Goal: Task Accomplishment & Management: Use online tool/utility

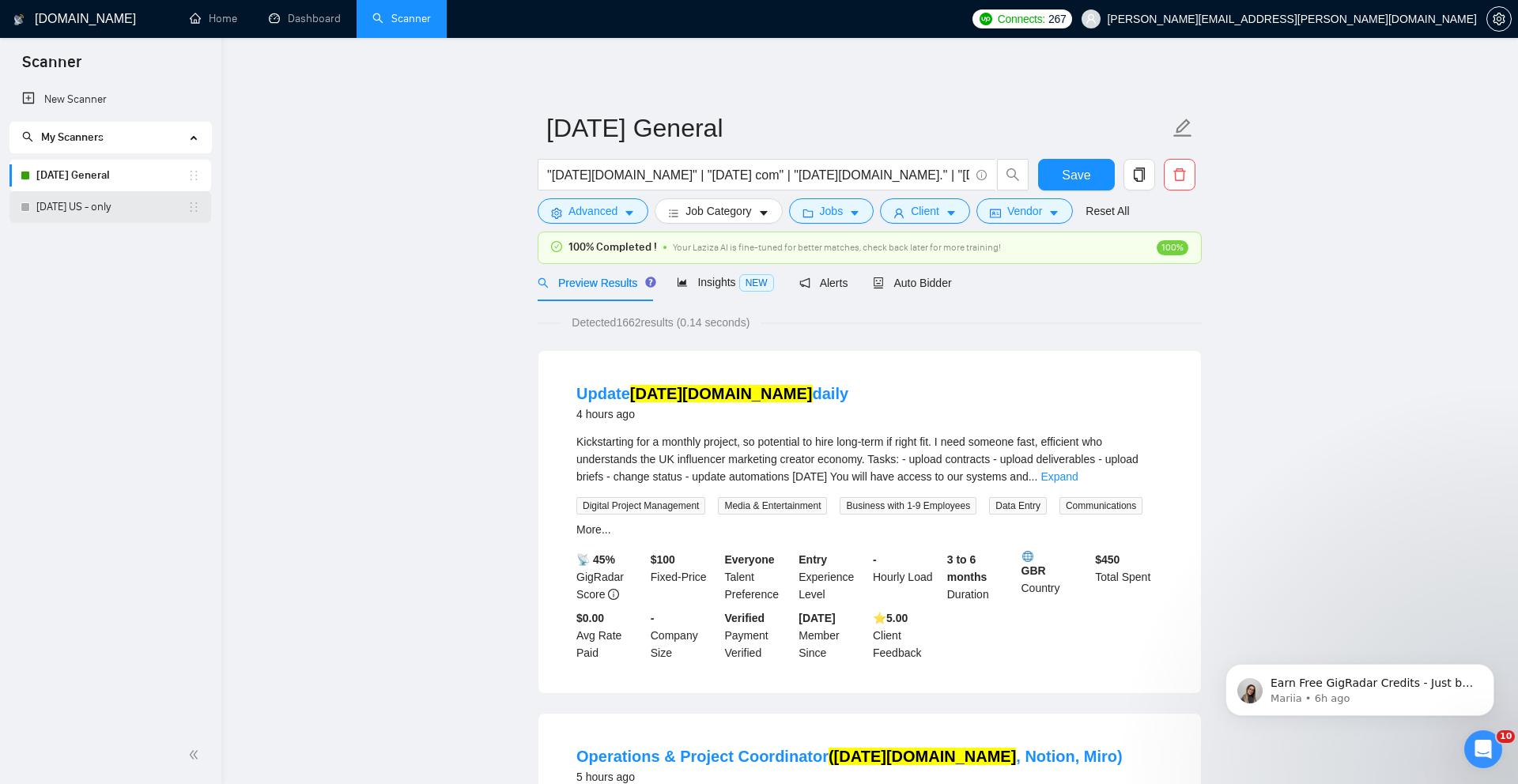
click at [88, 208] on link "[DATE] US - only" at bounding box center [112, 208] width 151 height 32
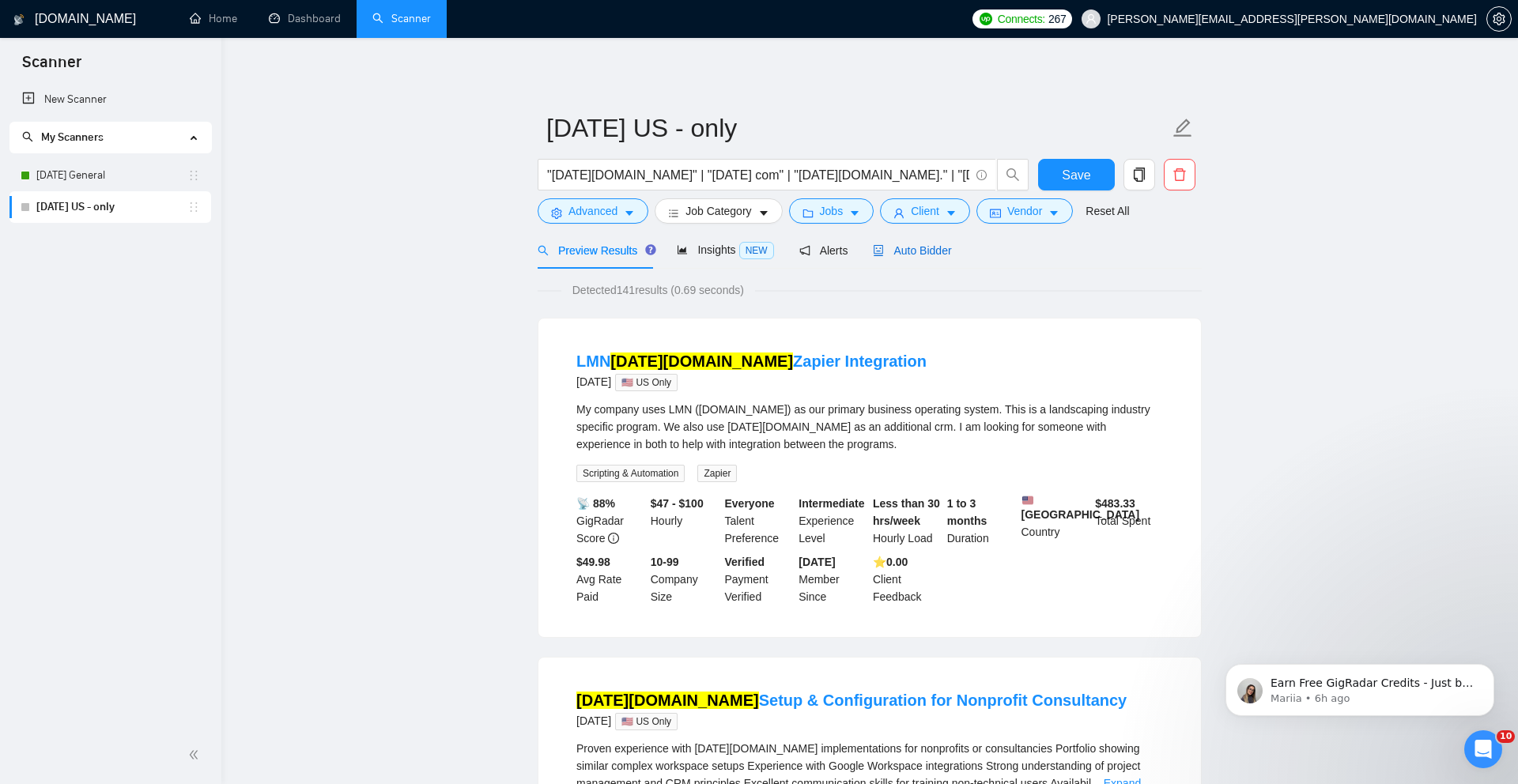
click at [905, 244] on span "Auto Bidder" at bounding box center [912, 251] width 78 height 13
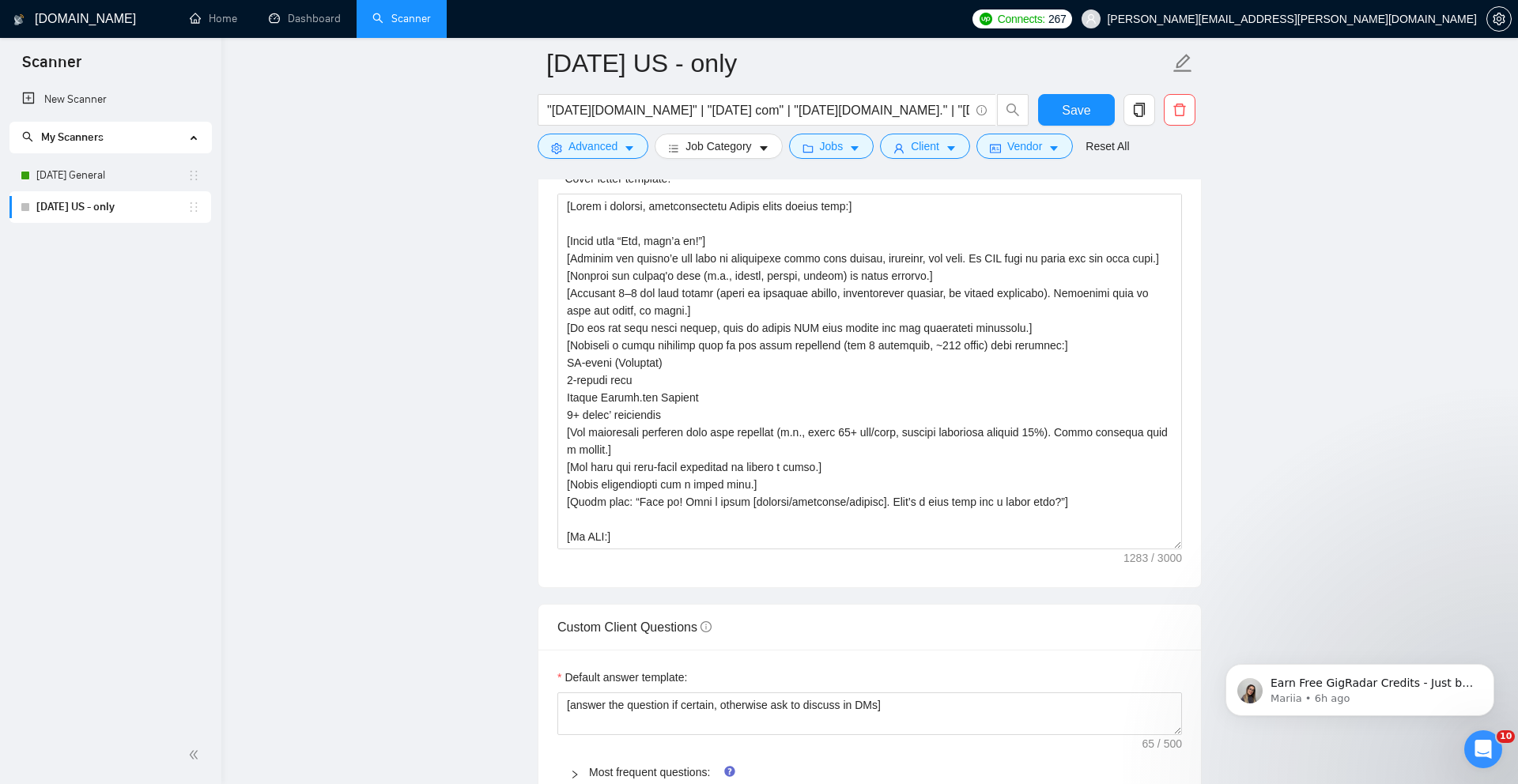
scroll to position [1673, 0]
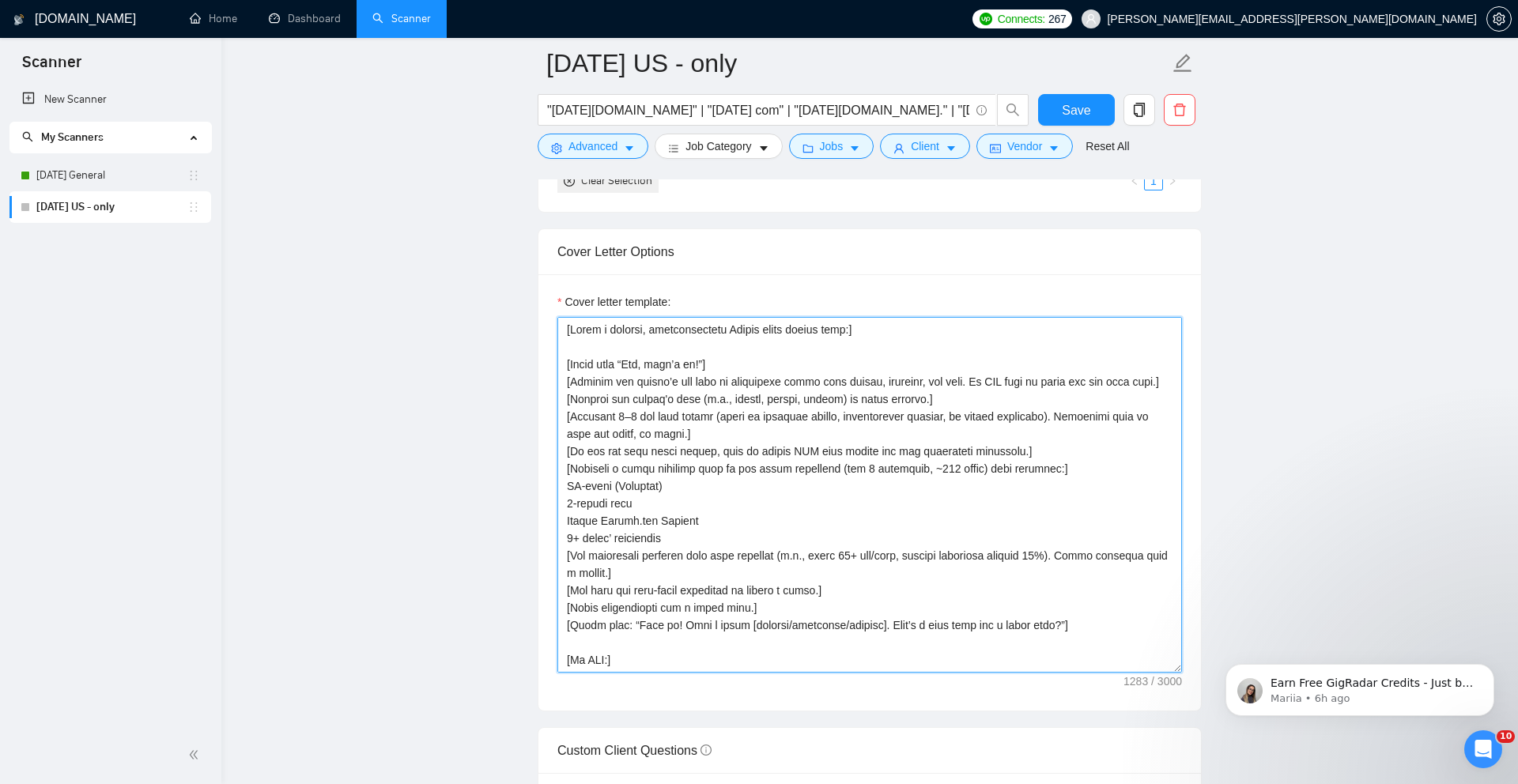
click at [801, 518] on textarea "Cover letter template:" at bounding box center [870, 494] width 624 height 355
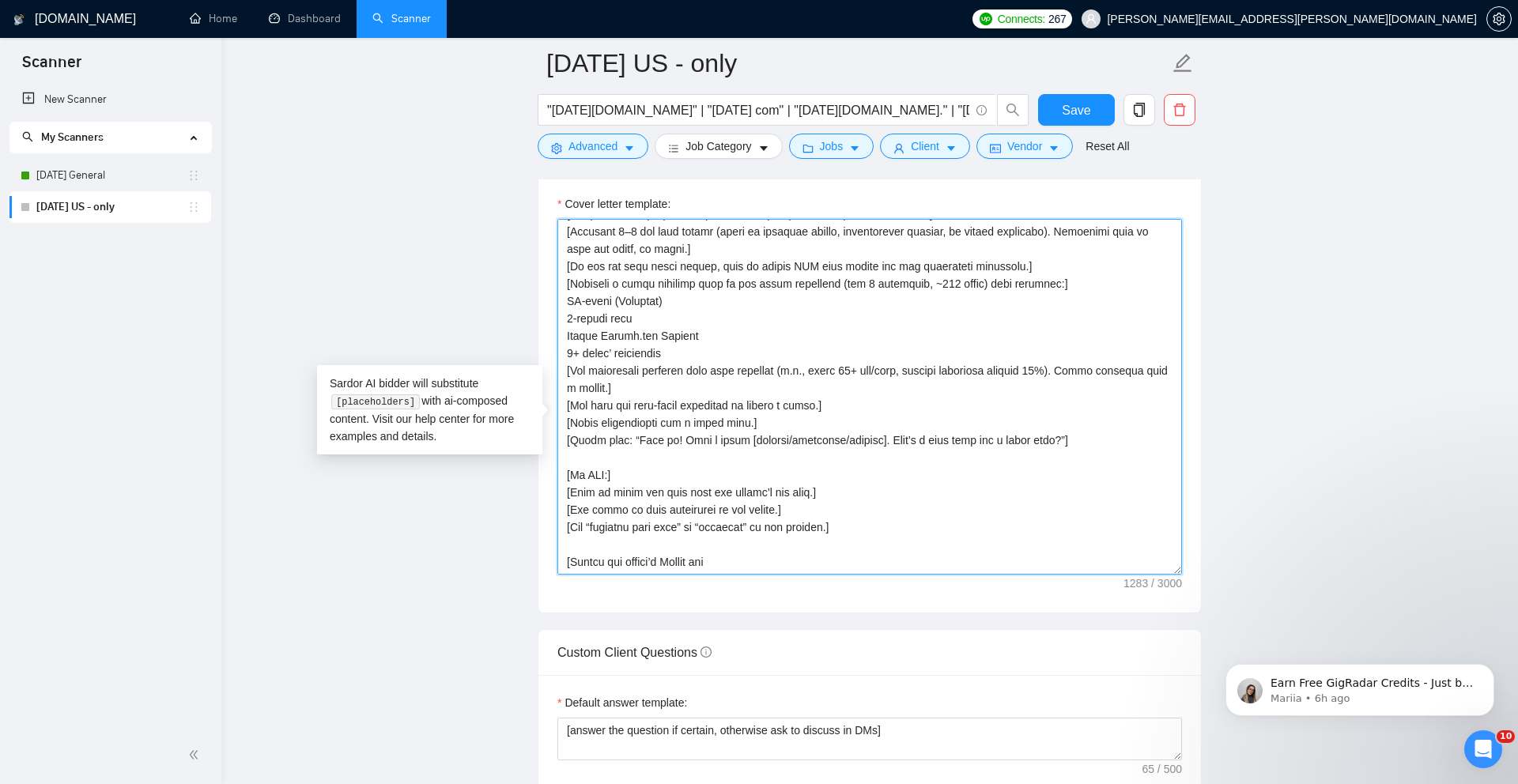
scroll to position [1772, 0]
drag, startPoint x: 725, startPoint y: 586, endPoint x: 547, endPoint y: 583, distance: 178.0
click at [547, 583] on div "Cover letter template:" at bounding box center [870, 392] width 663 height 436
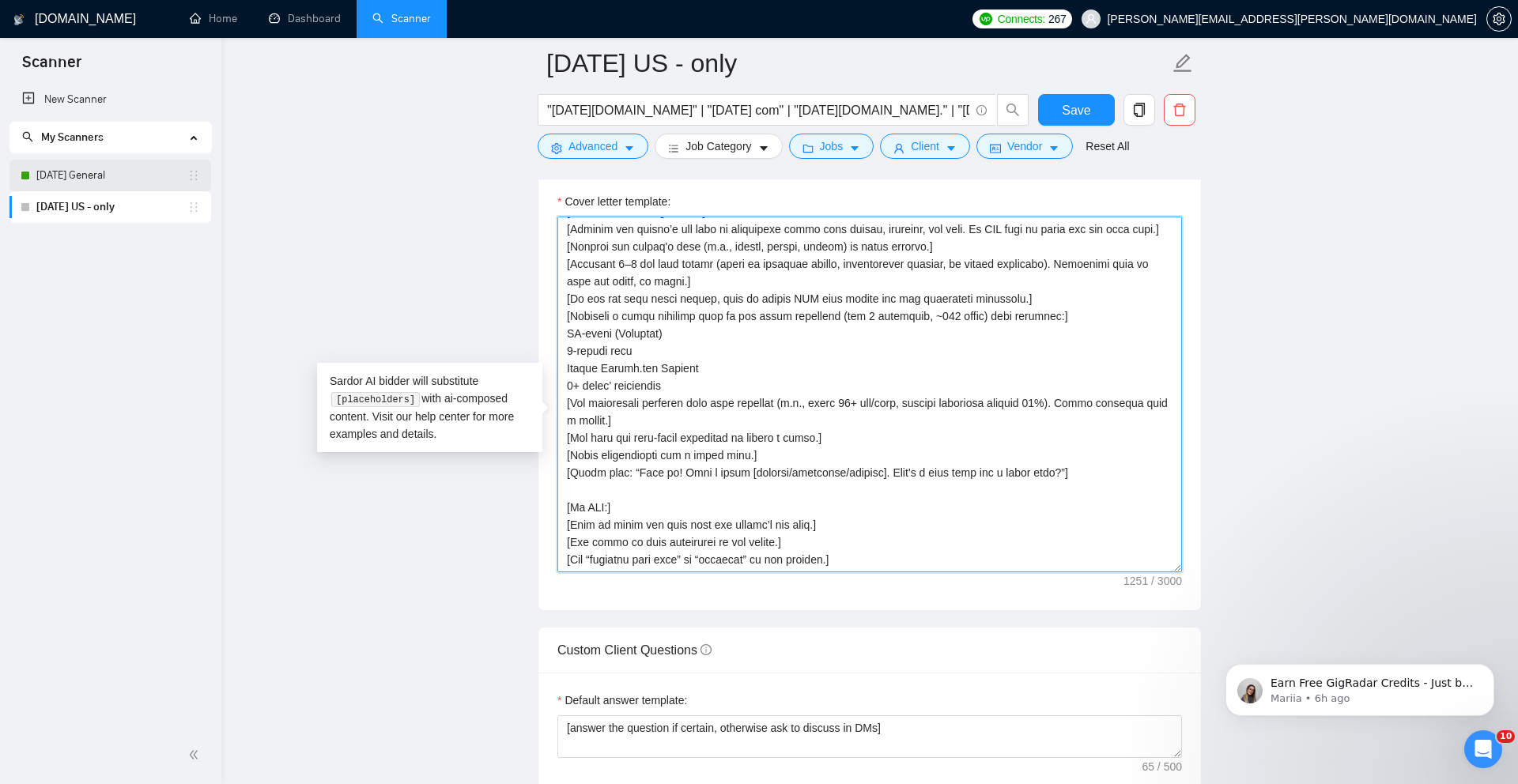
type textarea "[Lorem i dolorsi, ametconsectetu Adipis elits doeius temp:] [Incid utla “Etd, m…"
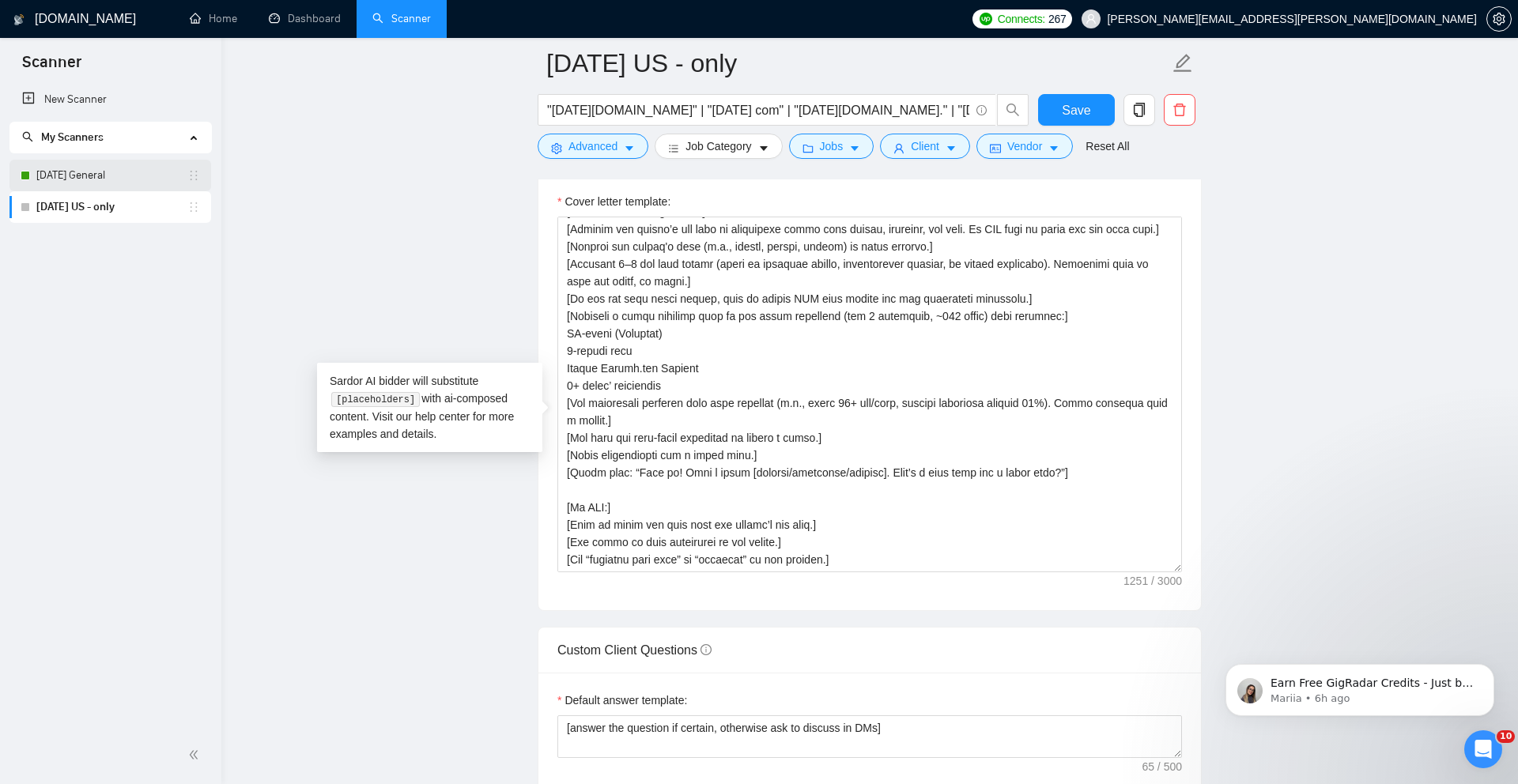
click at [116, 175] on link "[DATE] General" at bounding box center [112, 176] width 151 height 32
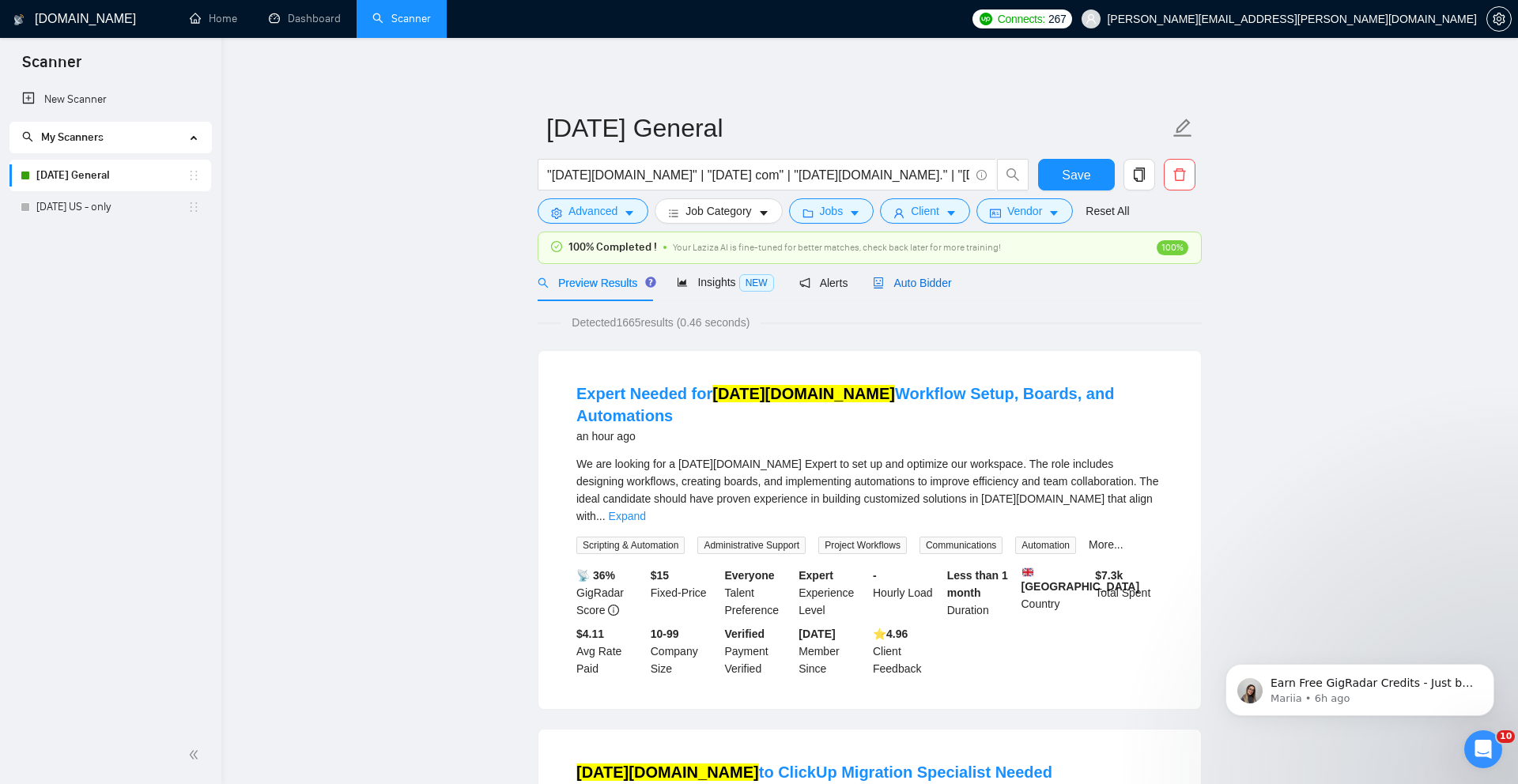
click at [929, 291] on div "Auto Bidder" at bounding box center [912, 283] width 78 height 18
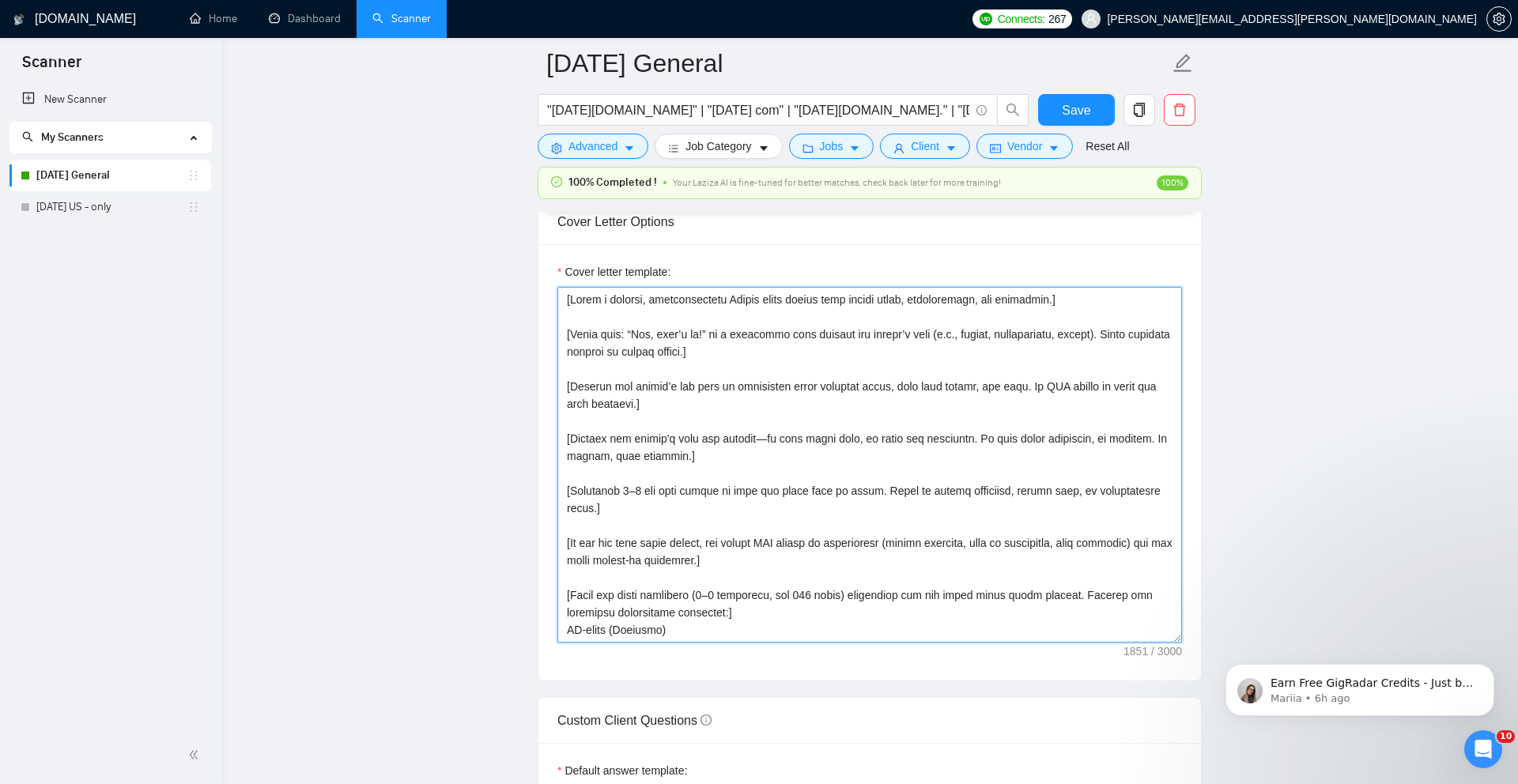
click at [807, 398] on textarea "Cover letter template:" at bounding box center [870, 464] width 624 height 355
paste textarea ":] [Lorem ipsu “Dol sitam!”] [Consect adi elitse’d eiu temp in utlaboreet dolor…"
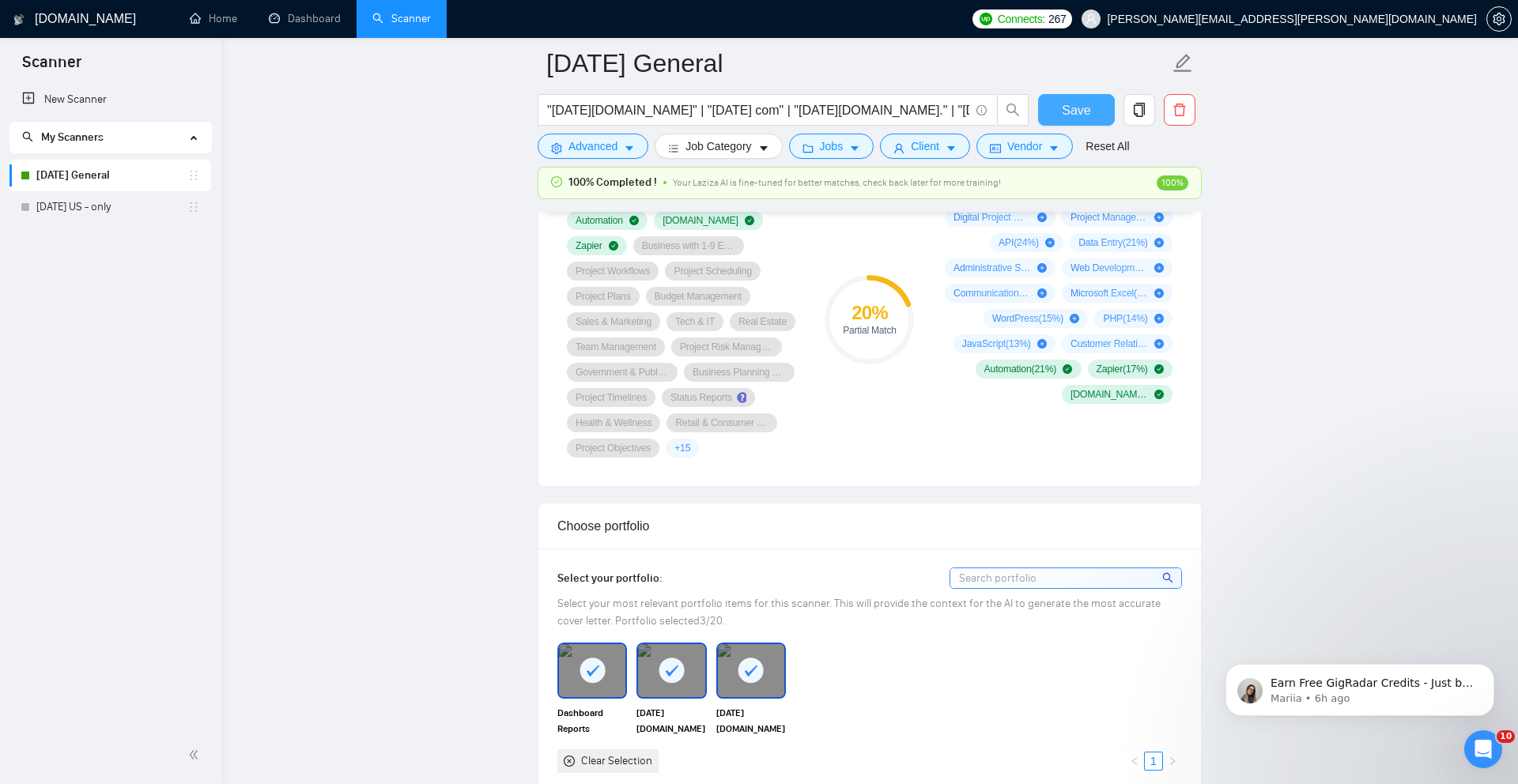
scroll to position [1123, 0]
type textarea "[Lorem i dolorsi, ametconsectetu Adipis elits doeius temp:] [Incid utla “Etd ma…"
click at [1077, 114] on span "Save" at bounding box center [1076, 110] width 29 height 20
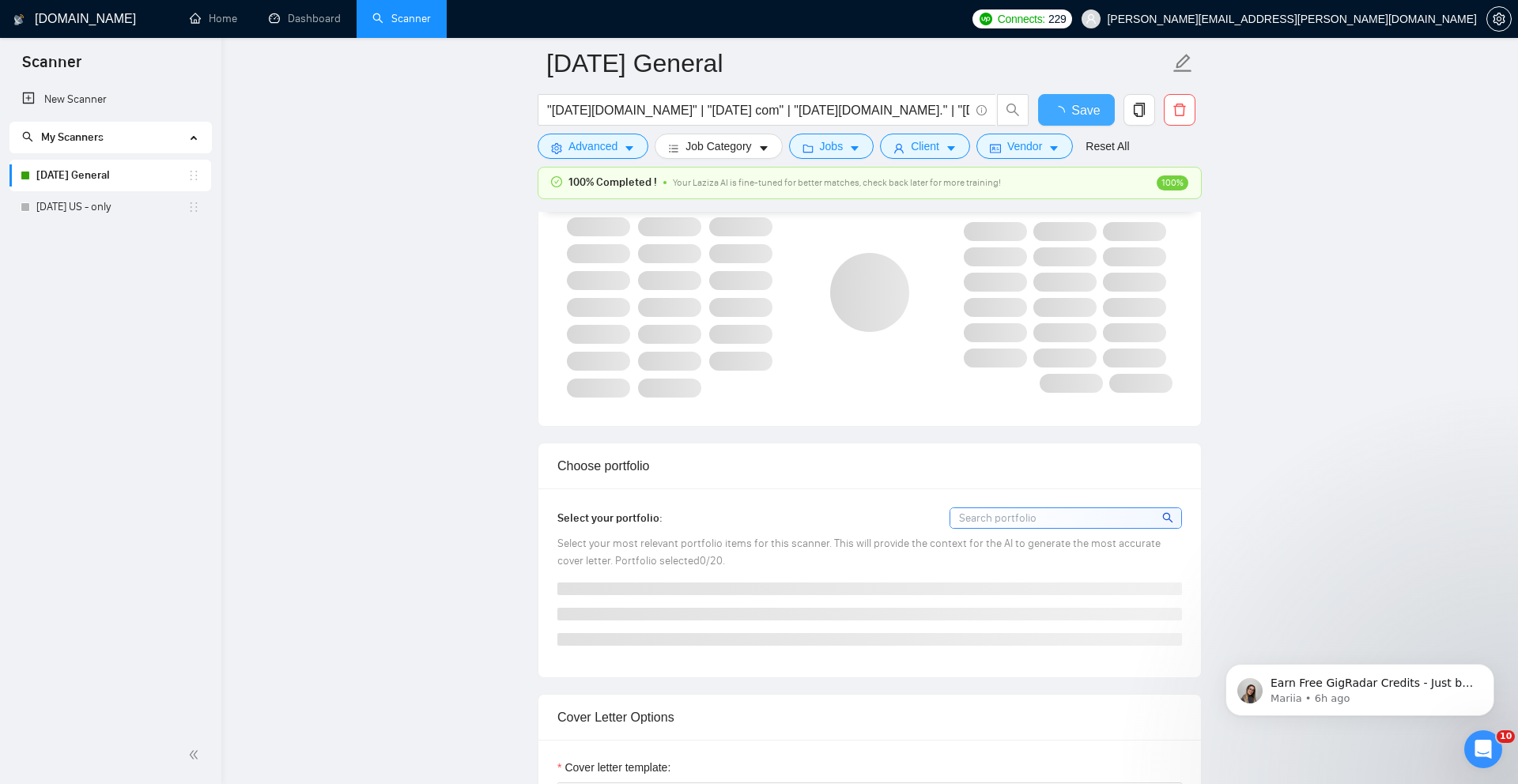
checkbox input "true"
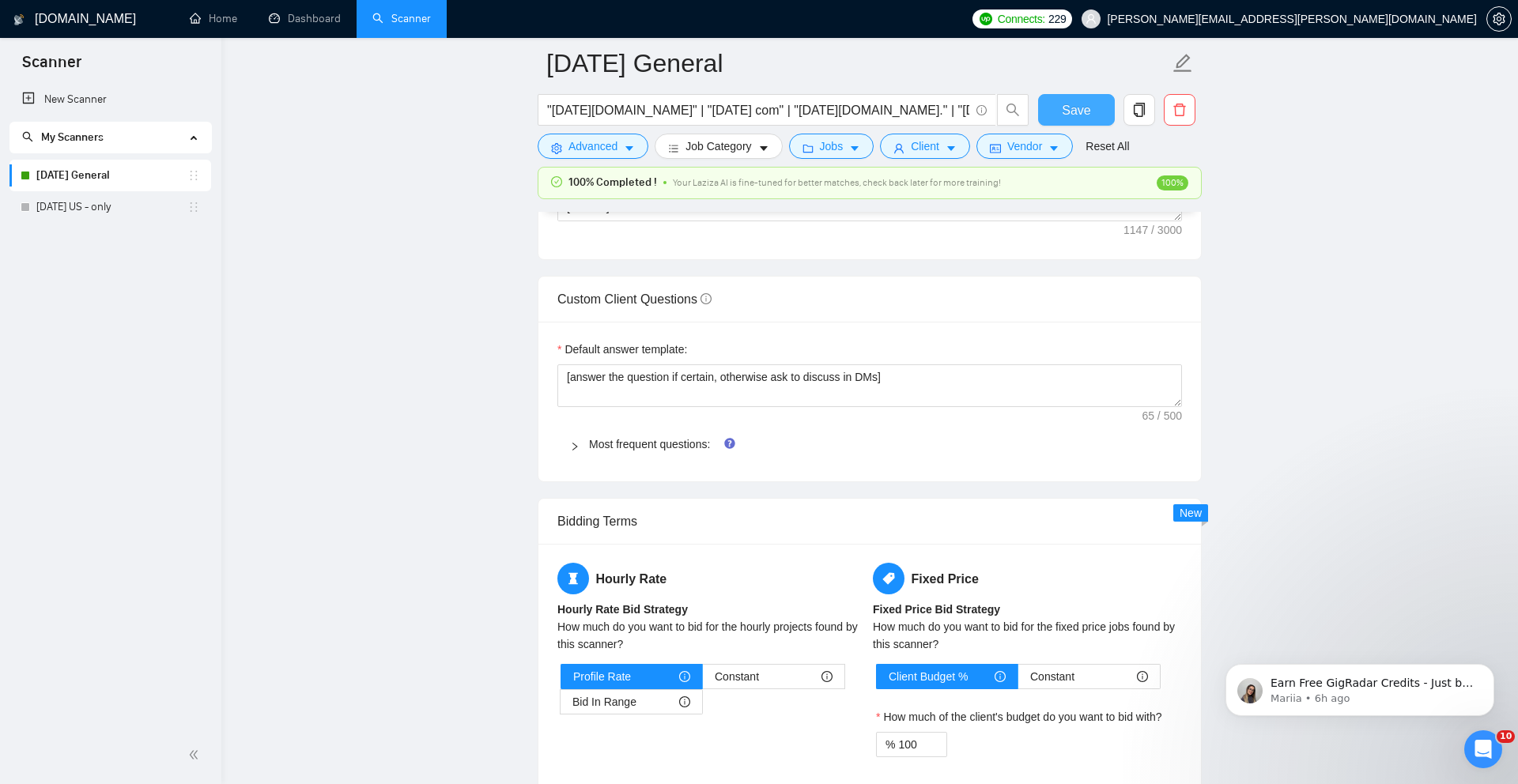
scroll to position [2188, 0]
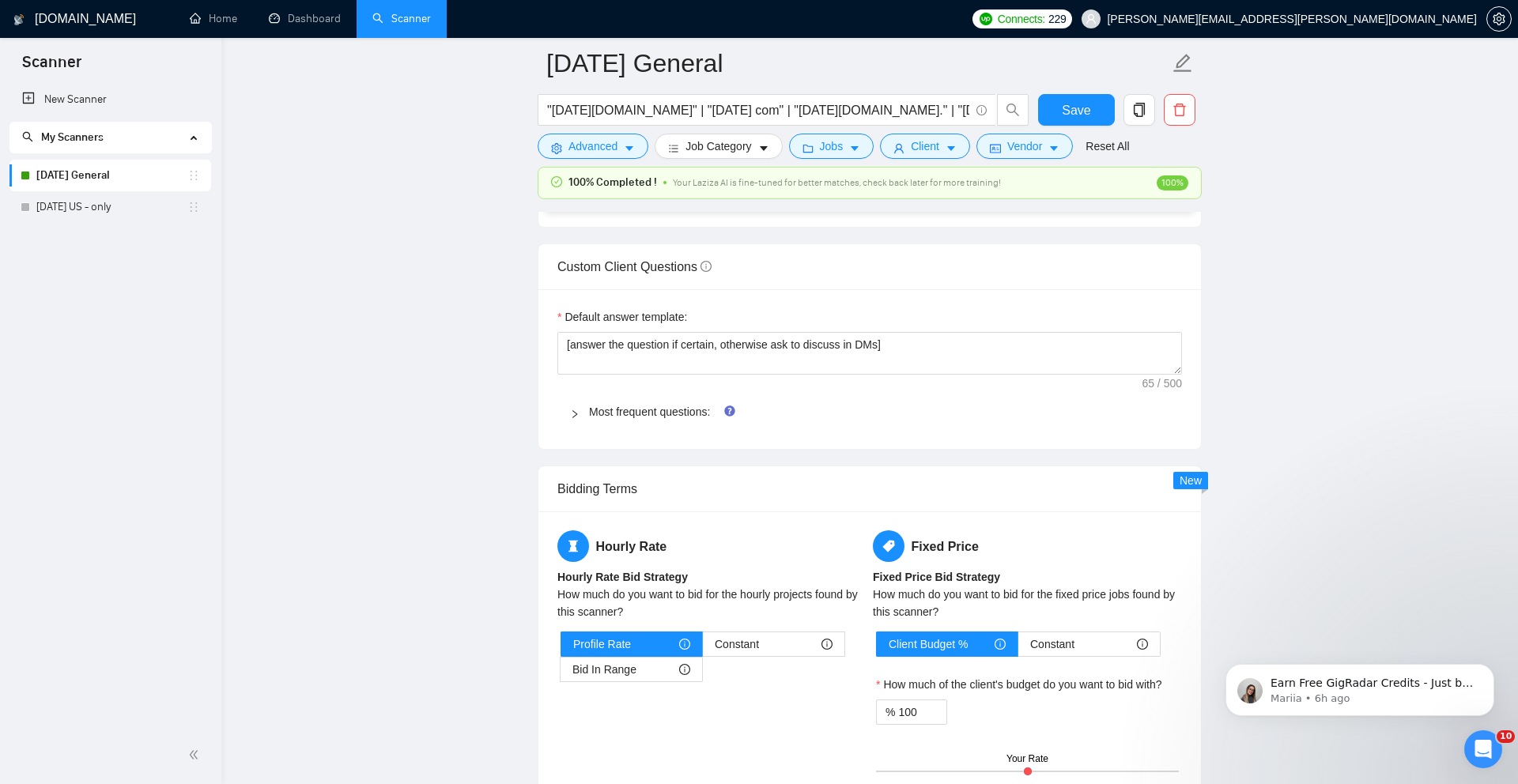
click at [584, 421] on div at bounding box center [580, 412] width 19 height 18
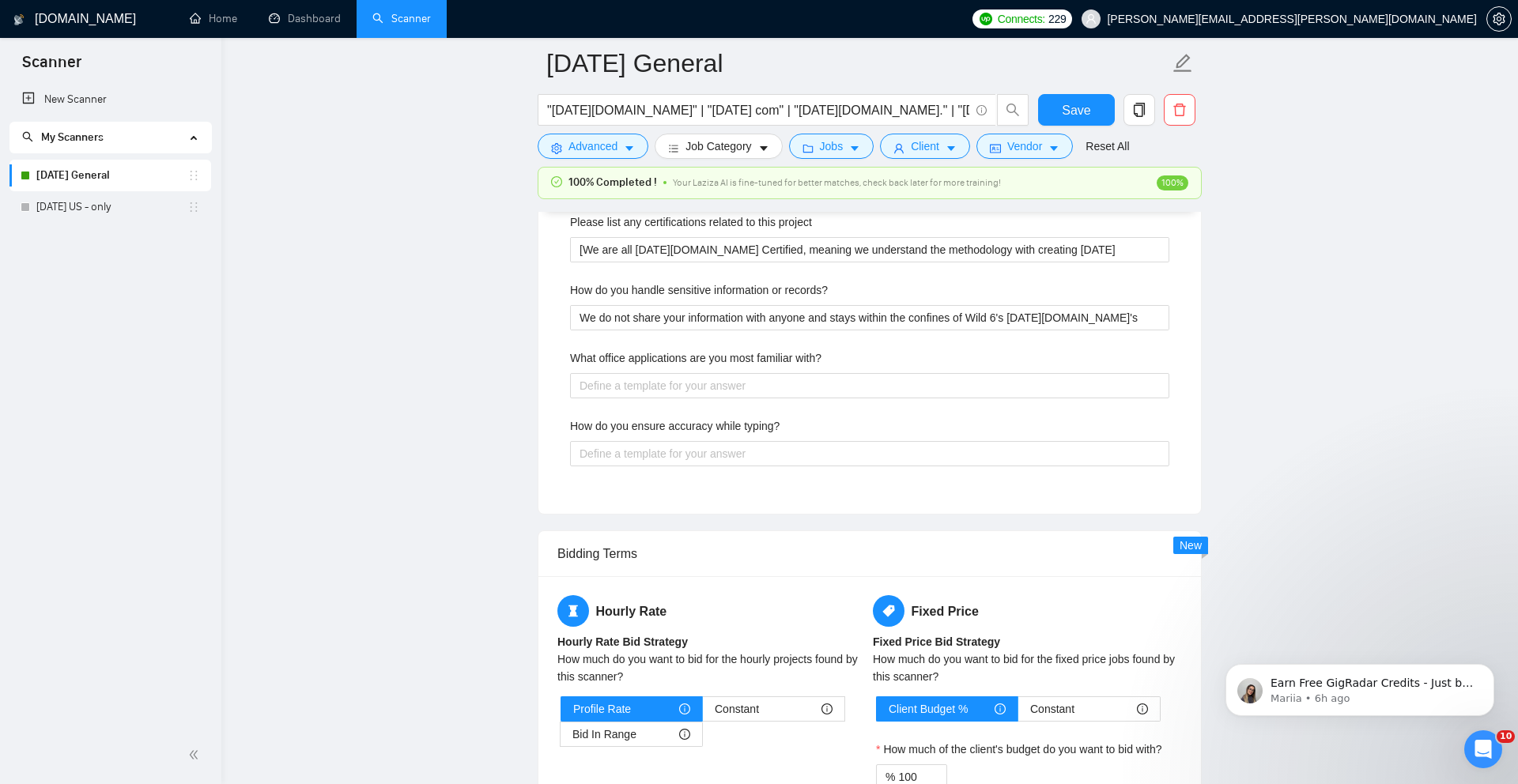
scroll to position [2491, 0]
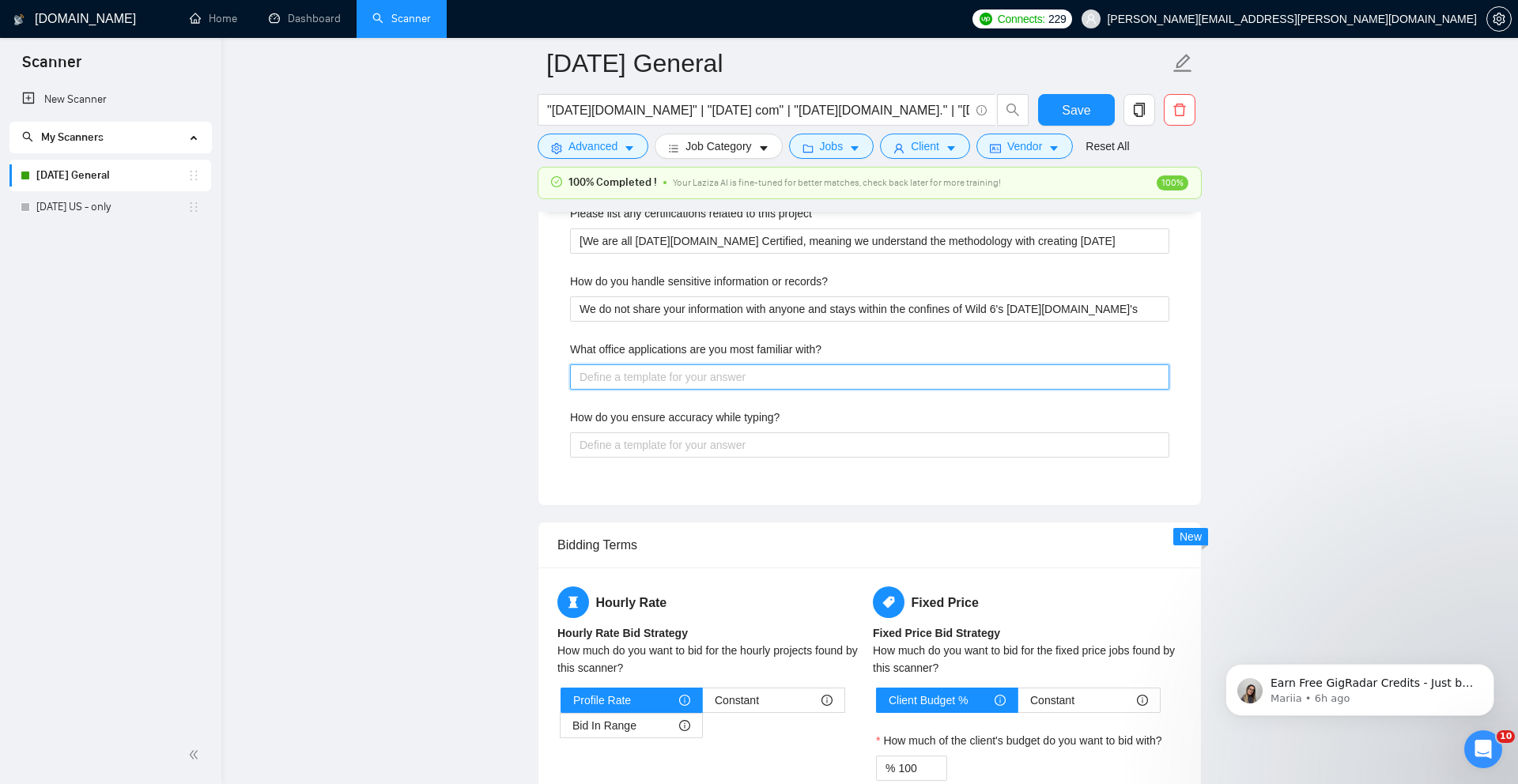
click at [924, 390] on with\? "What office applications are you most familiar with?" at bounding box center [870, 377] width 599 height 26
type with\? "M"
type with\? "Mo"
type with\? "Mon"
type with\? "Mond"
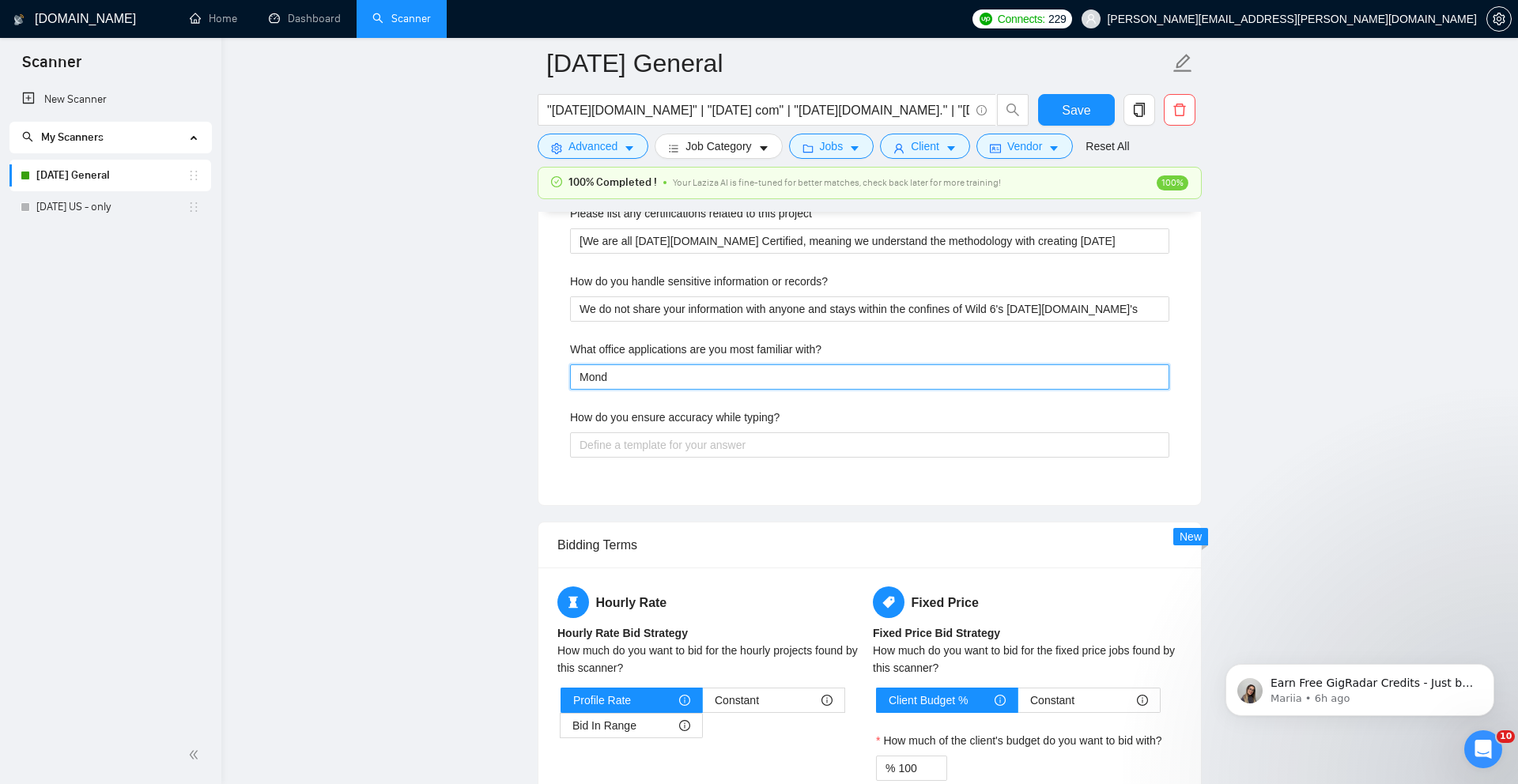
type with\? "[PERSON_NAME]"
type with\? "[DATE]"
type with\? "[DATE]."
type with\? "[DATE][DOMAIN_NAME]"
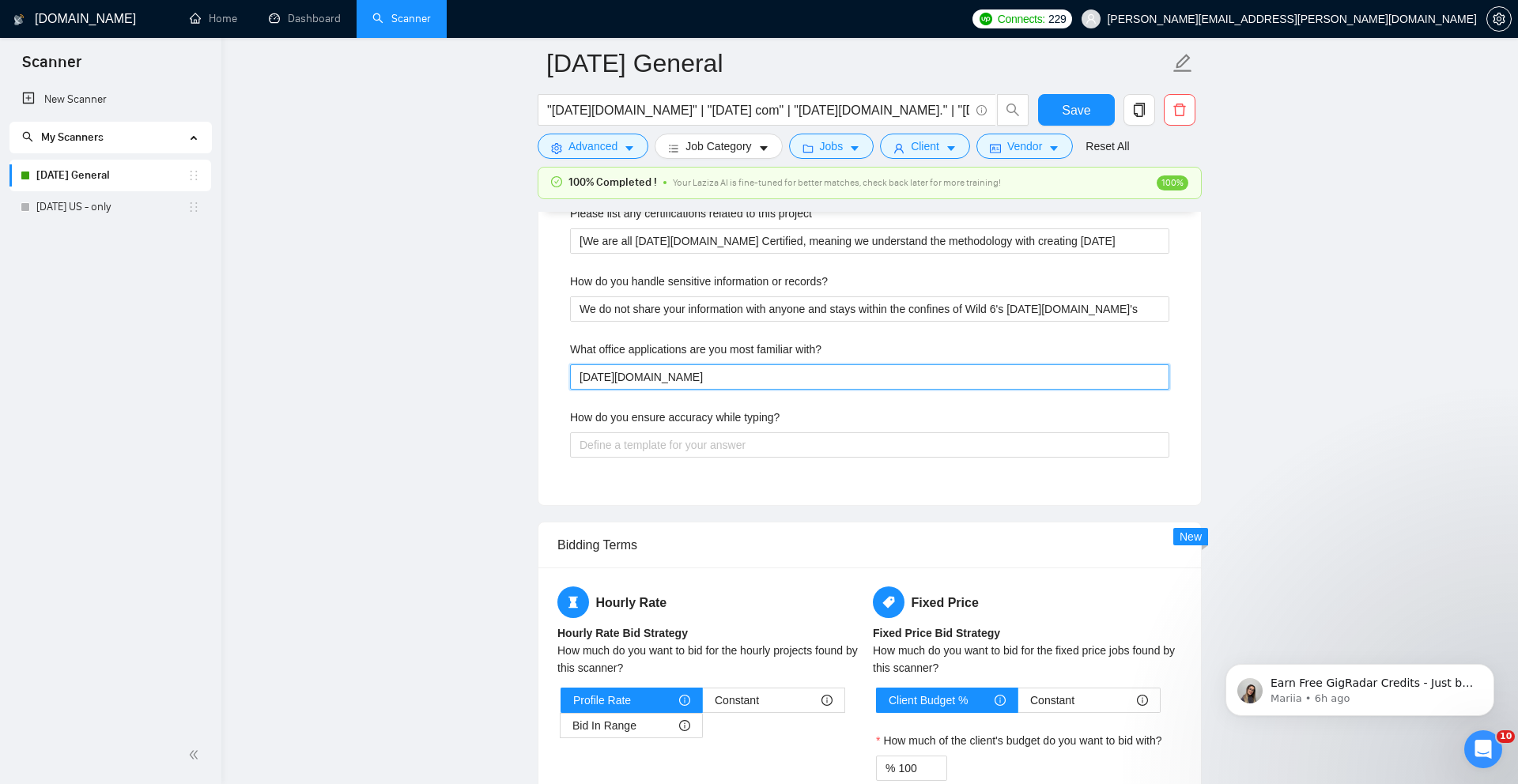
type with\? "[DATE][DOMAIN_NAME],"
type with\? "[DATE][DOMAIN_NAME], S"
type with\? "[DATE][DOMAIN_NAME], Sh"
type with\? "[DATE][DOMAIN_NAME], Sho"
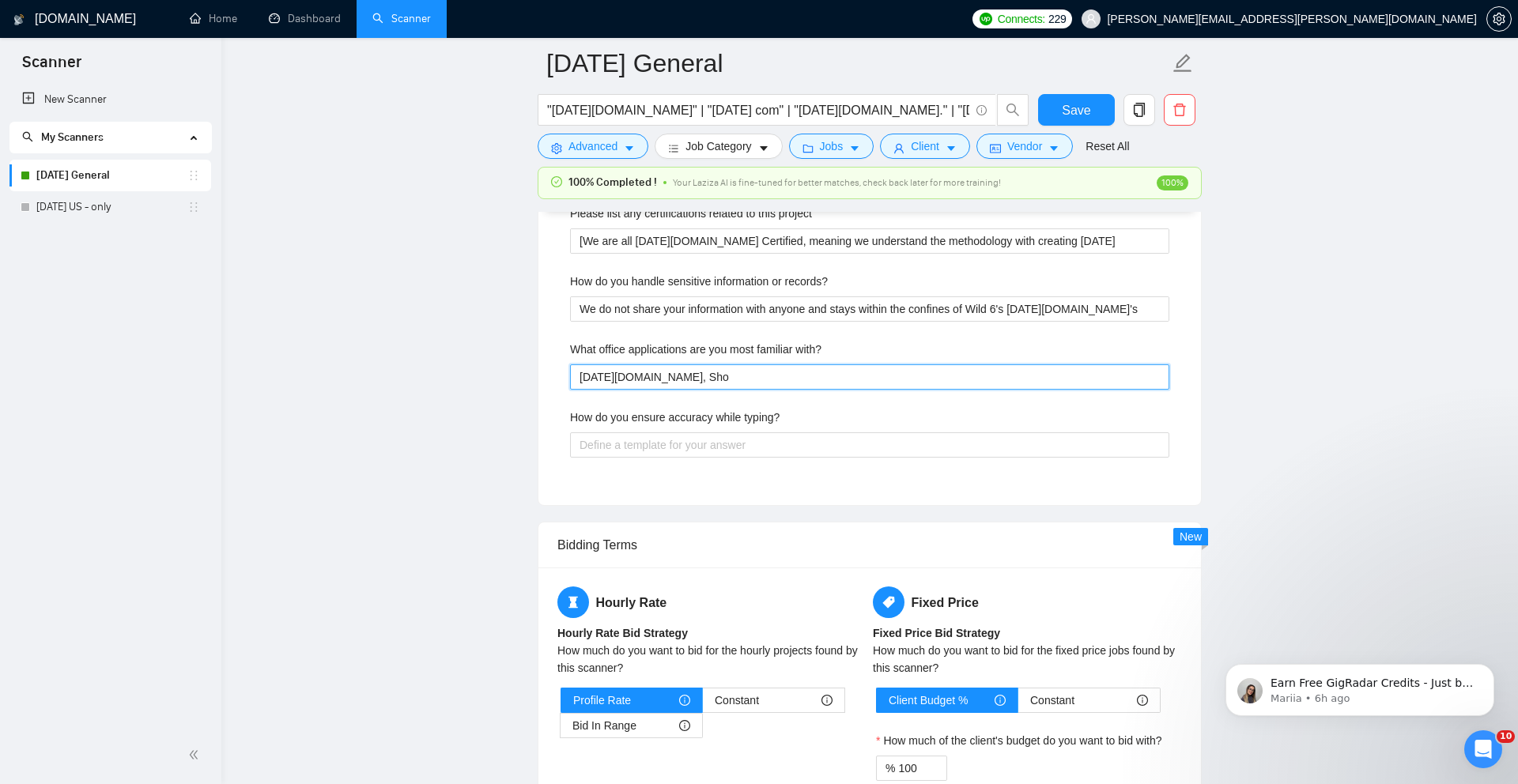
type with\? "[DATE][DOMAIN_NAME], Shop"
type with\? "[DATE][DOMAIN_NAME], Shopi"
type with\? "[DATE][DOMAIN_NAME], Shopif"
type with\? "[DATE][DOMAIN_NAME], Shopify"
type with\? "[DATE][DOMAIN_NAME], Shopify,"
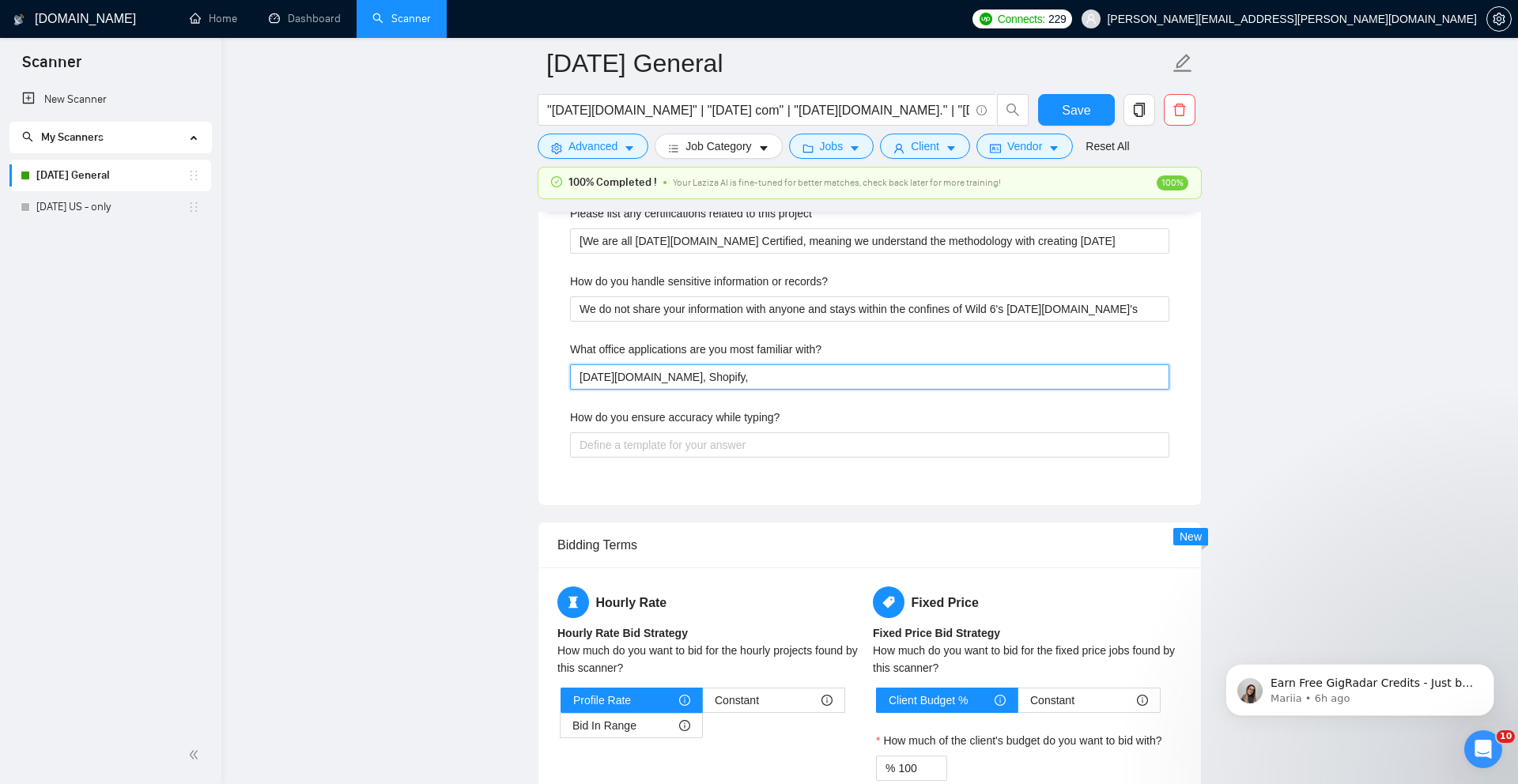
type with\? "[DATE][DOMAIN_NAME], Shopify,"
type with\? "[DATE][DOMAIN_NAME], Shopify, D"
type with\? "[DATE][DOMAIN_NAME], Shopify, Do"
type with\? "[DATE][DOMAIN_NAME], Shopify, Doc"
type with\? "[DATE][DOMAIN_NAME], Shopify, Docu"
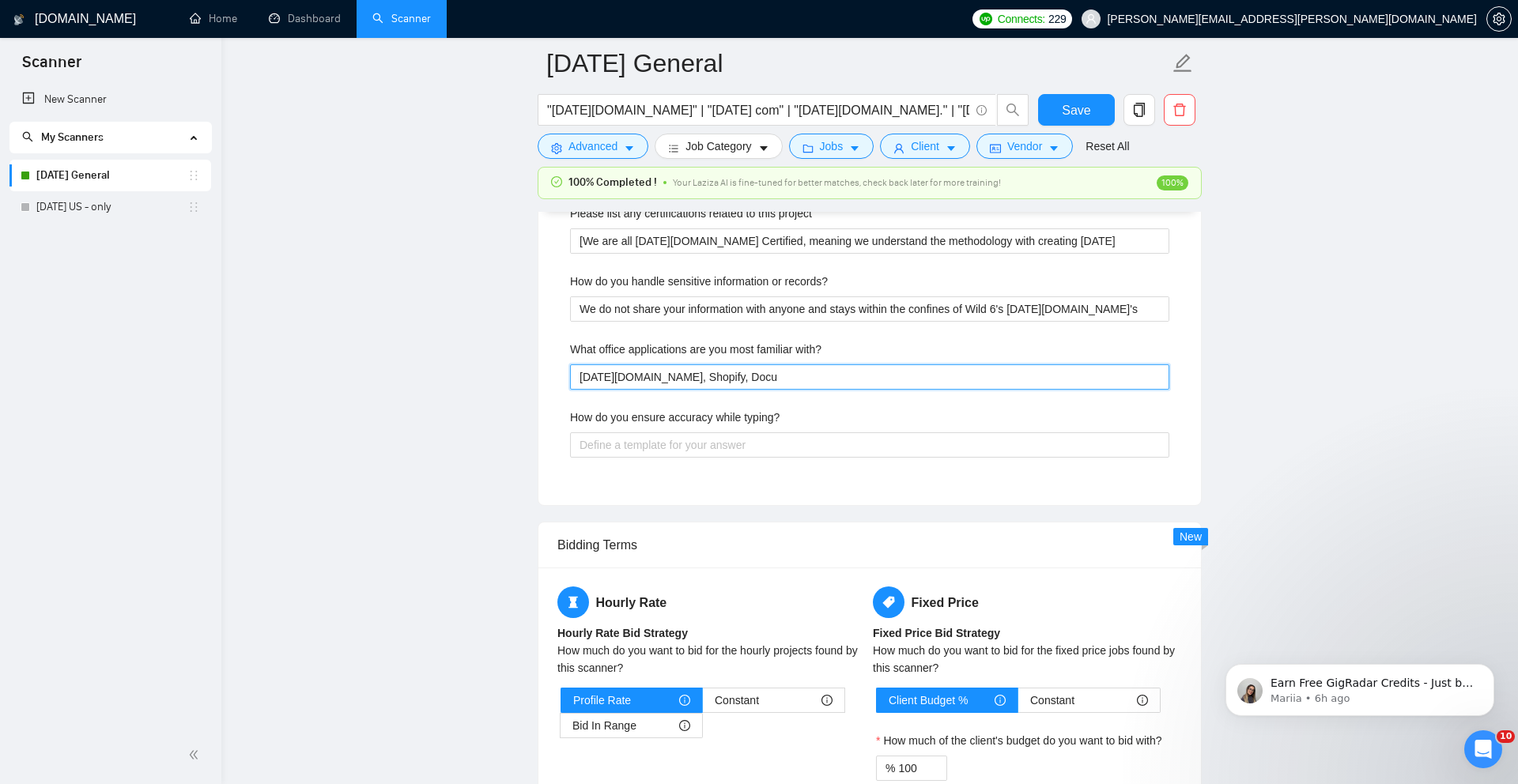
type with\? "[DATE][DOMAIN_NAME], Shopify, Docus"
type with\? "[DATE][DOMAIN_NAME], Shopify, Docusi"
type with\? "[DATE][DOMAIN_NAME], Shopify, Docusig"
type with\? "[DATE][DOMAIN_NAME], Shopify, Docusign"
type with\? "[DATE][DOMAIN_NAME], Shopify, Docusign,"
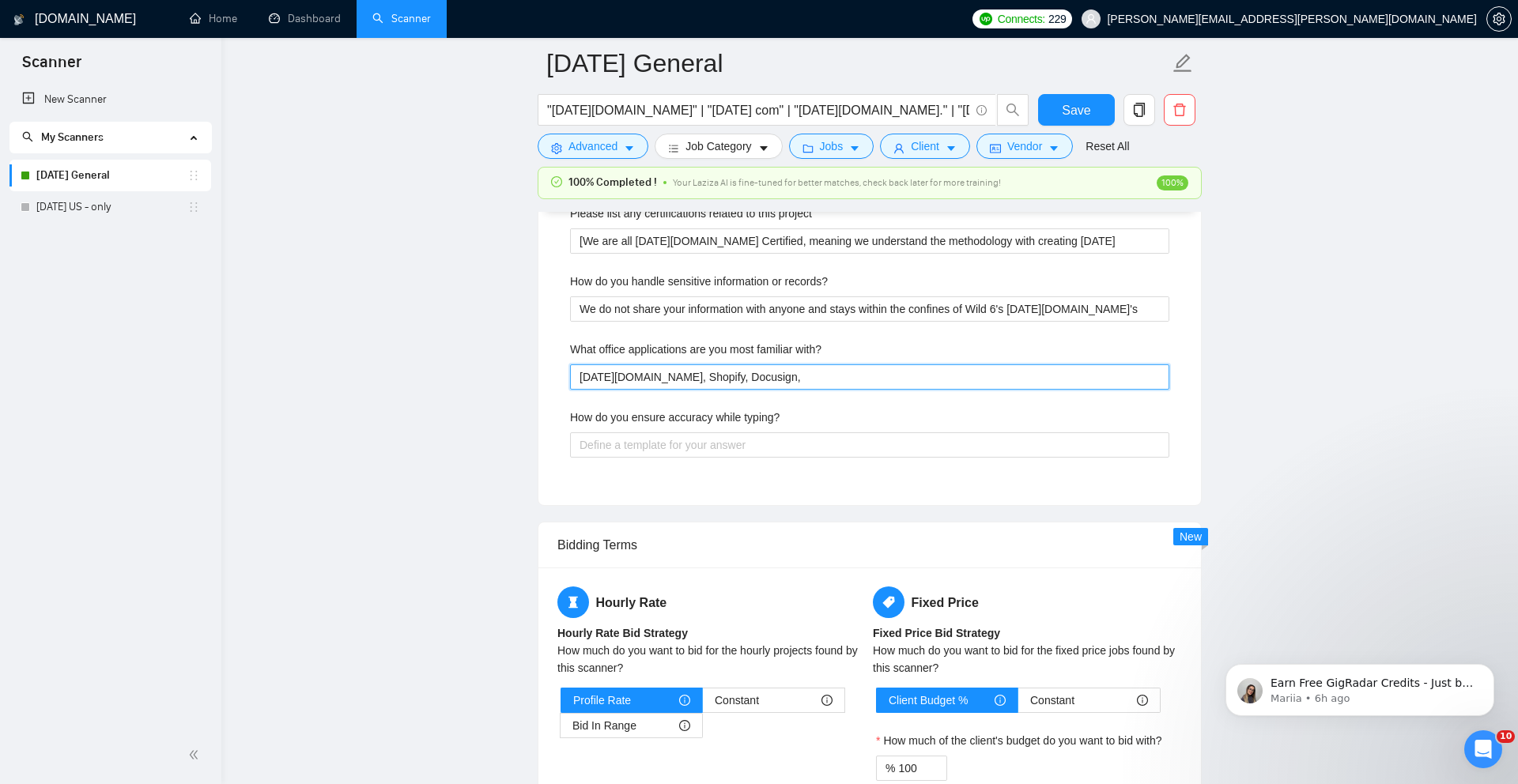
type with\? "[DATE][DOMAIN_NAME], Shopify, Docusign,"
type with\? "[DATE][DOMAIN_NAME], Shopify, Docusign, S"
type with\? "[DATE][DOMAIN_NAME], Shopify, Docusign, St"
type with\? "[DATE][DOMAIN_NAME], Shopify, Docusign, Str"
type with\? "[DATE][DOMAIN_NAME], Shopify, Docusign, Stri"
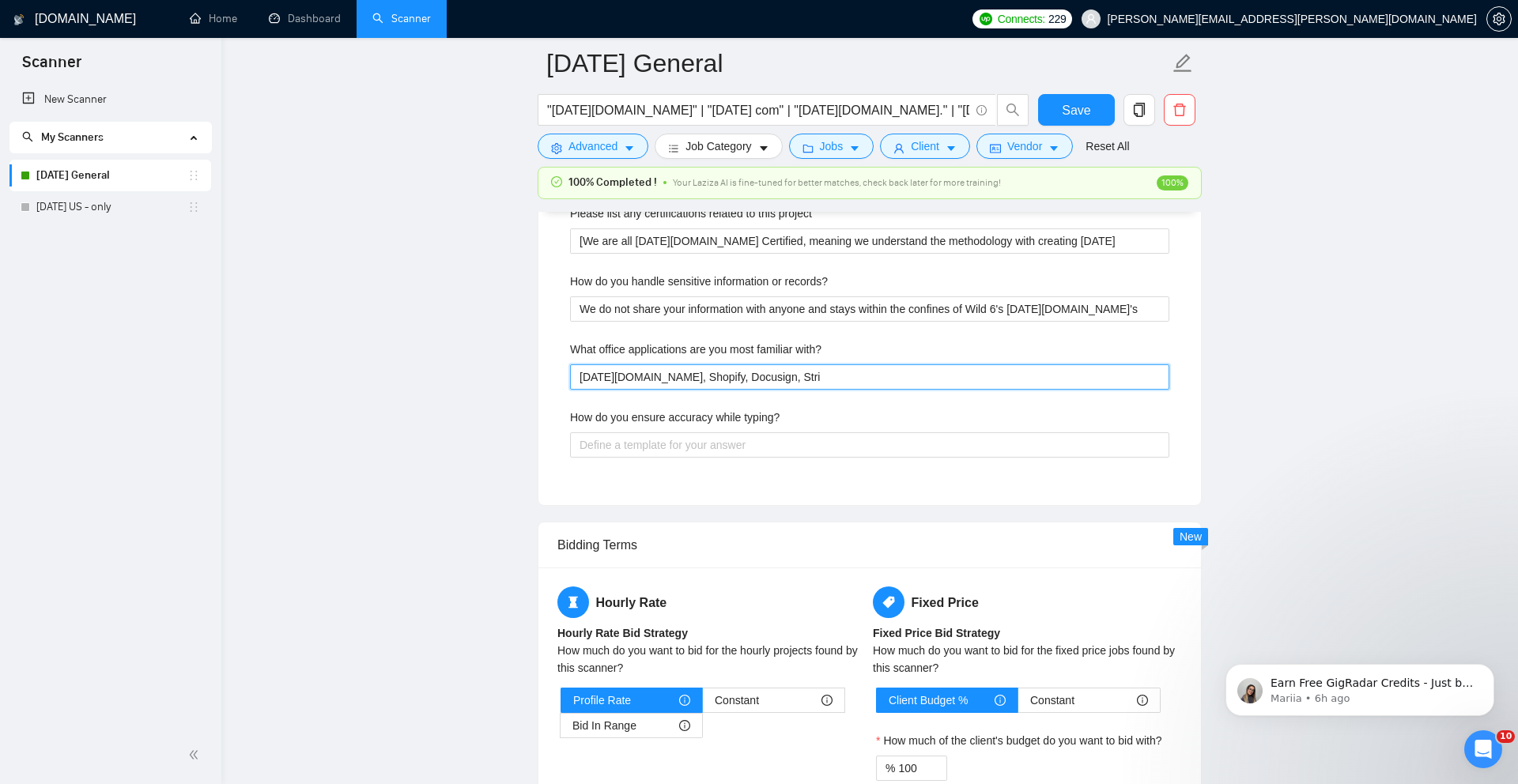
type with\? "[DATE][DOMAIN_NAME], Shopify, Docusign, Strip"
type with\? "[DATE][DOMAIN_NAME], Shopify, Docusign, Stripe"
type with\? "[DATE][DOMAIN_NAME], Shopify, Docusign, Stripe,"
type with\? "[DATE][DOMAIN_NAME], Shopify, Docusign, Stripe, F"
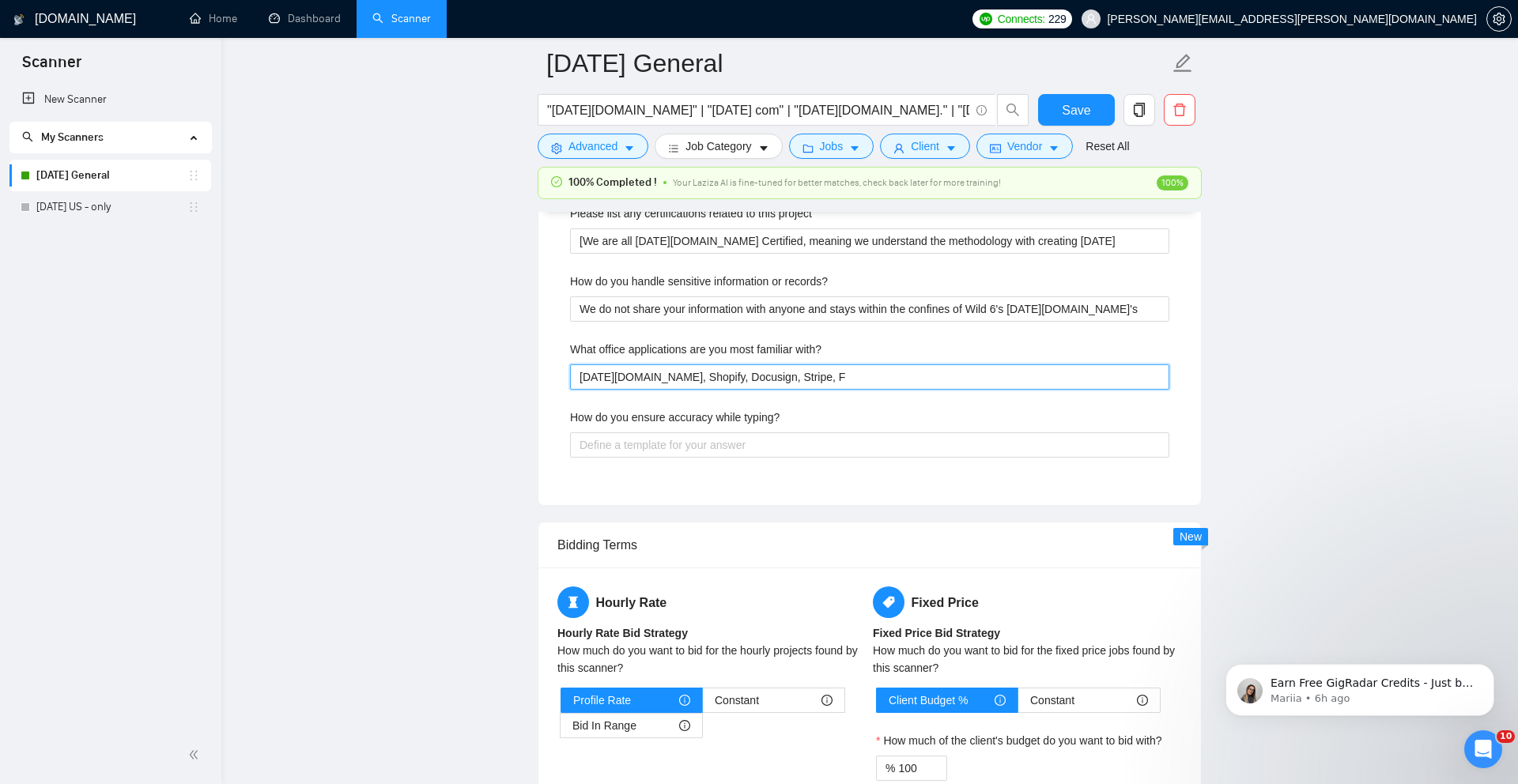
type with\? "[DATE][DOMAIN_NAME], Shopify, Docusign, Stripe, Fi"
type with\? "[DATE][DOMAIN_NAME], Shopify, Docusign, Stripe, Fir"
type with\? "[DATE][DOMAIN_NAME], Shopify, Docusign, Stripe, Fire"
type with\? "[DATE][DOMAIN_NAME], Shopify, Docusign, Stripe, Firef"
type with\? "[DATE][DOMAIN_NAME], Shopify, Docusign, Stripe, Firefl"
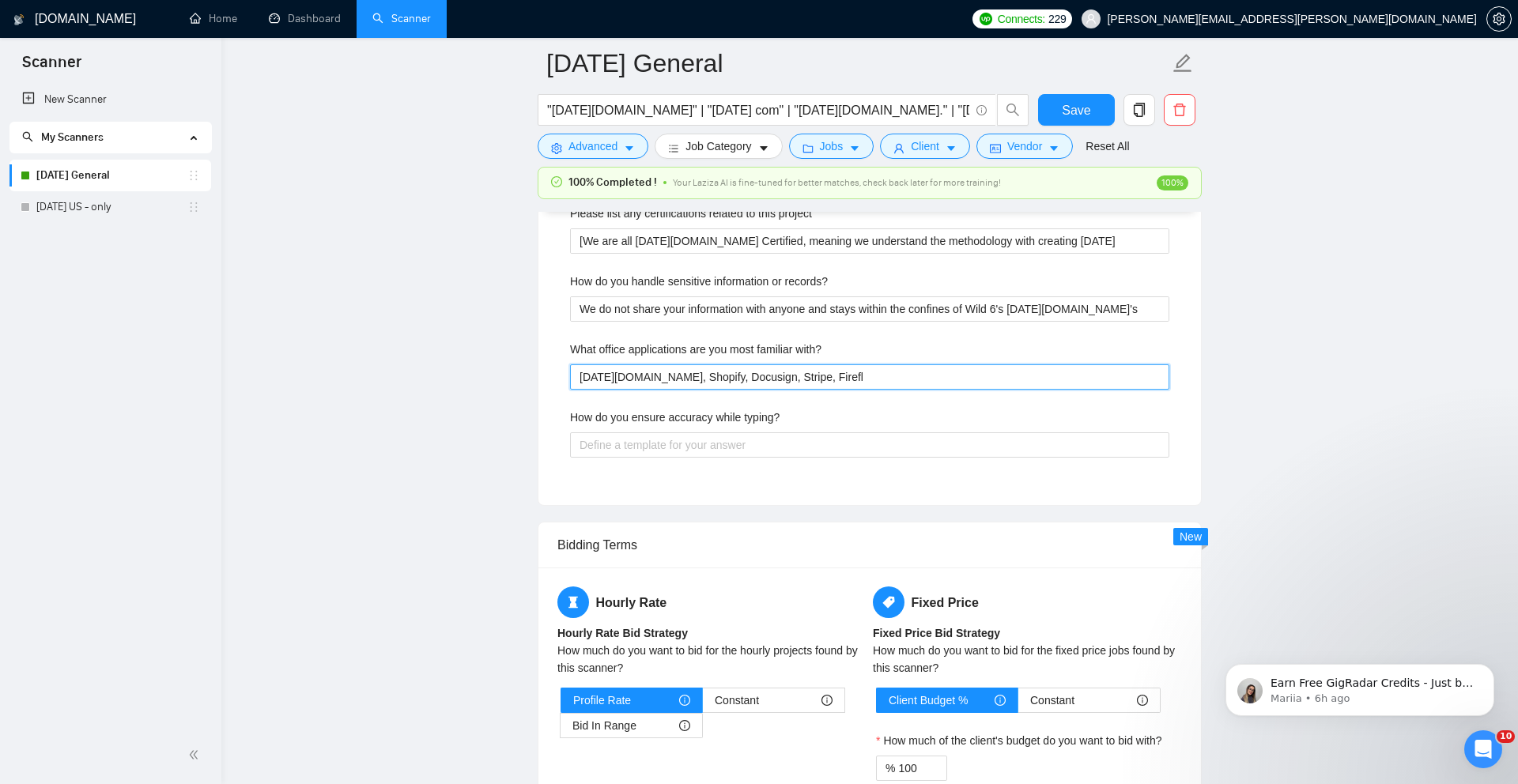
type with\? "[DATE][DOMAIN_NAME], Shopify, Docusign, Stripe, Firefli"
type with\? "[DATE][DOMAIN_NAME], Shopify, Docusign, Stripe, Fireflie"
type with\? "[DATE][DOMAIN_NAME], Shopify, Docusign, Stripe, Fireflies"
type with\? "[DATE][DOMAIN_NAME], Shopify, Docusign, Stripe, Fireflies A"
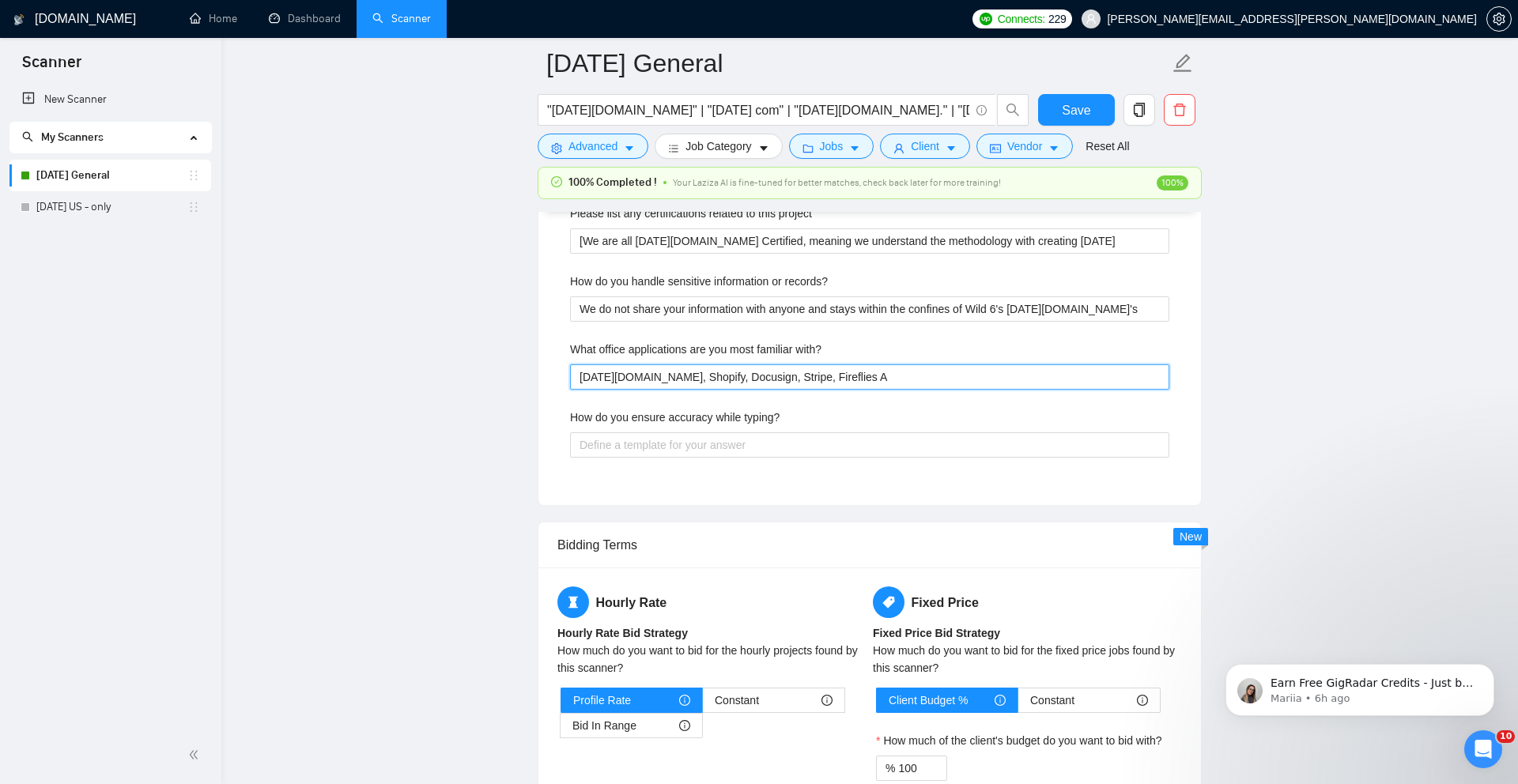
type with\? "[DATE][DOMAIN_NAME], Shopify, Docusign, Stripe, Fireflies AI"
type with\? "[DATE][DOMAIN_NAME], Shopify, Docusign, Stripe, Fireflies AI,"
type with\? "[DATE][DOMAIN_NAME], Shopify, Docusign, Stripe, Fireflies AI, M"
type with\? "[DATE][DOMAIN_NAME], Shopify, Docusign, Stripe, Fireflies AI, Ma"
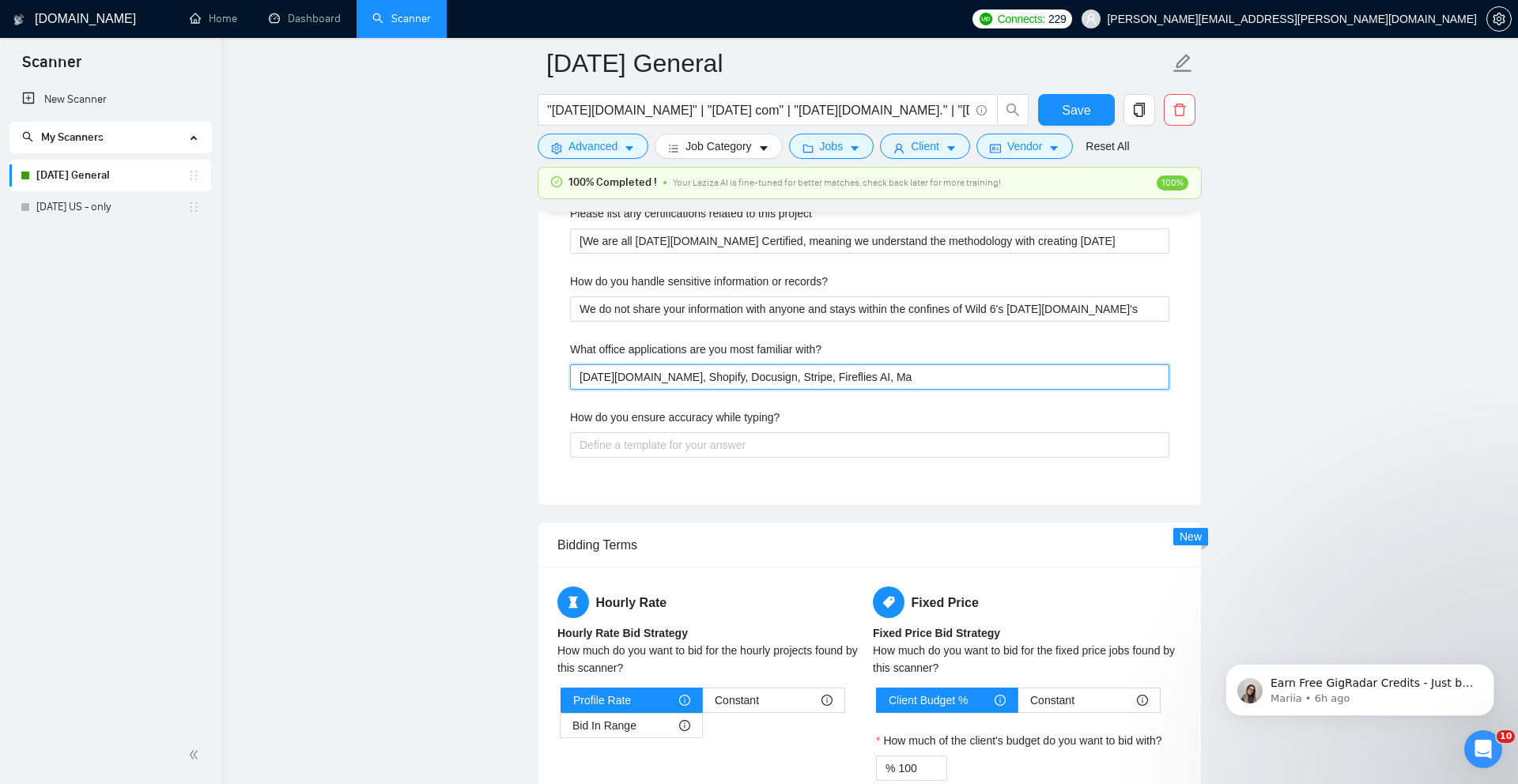
type with\? "[DATE][DOMAIN_NAME], Shopify, Docusign, Stripe, Fireflies AI, Mak"
type with\? "[DATE][DOMAIN_NAME], Shopify, Docusign, Stripe, Fireflies AI, Make"
type with\? "[DATE][DOMAIN_NAME], Shopify, Docusign, Stripe, Fireflies AI, Make."
type with\? "[DATE][DOMAIN_NAME], Shopify, Docusign, Stripe, Fireflies AI, Make.c"
type with\? "[DATE][DOMAIN_NAME], Shopify, Docusign, Stripe, Fireflies AI, [DOMAIN_NAME]"
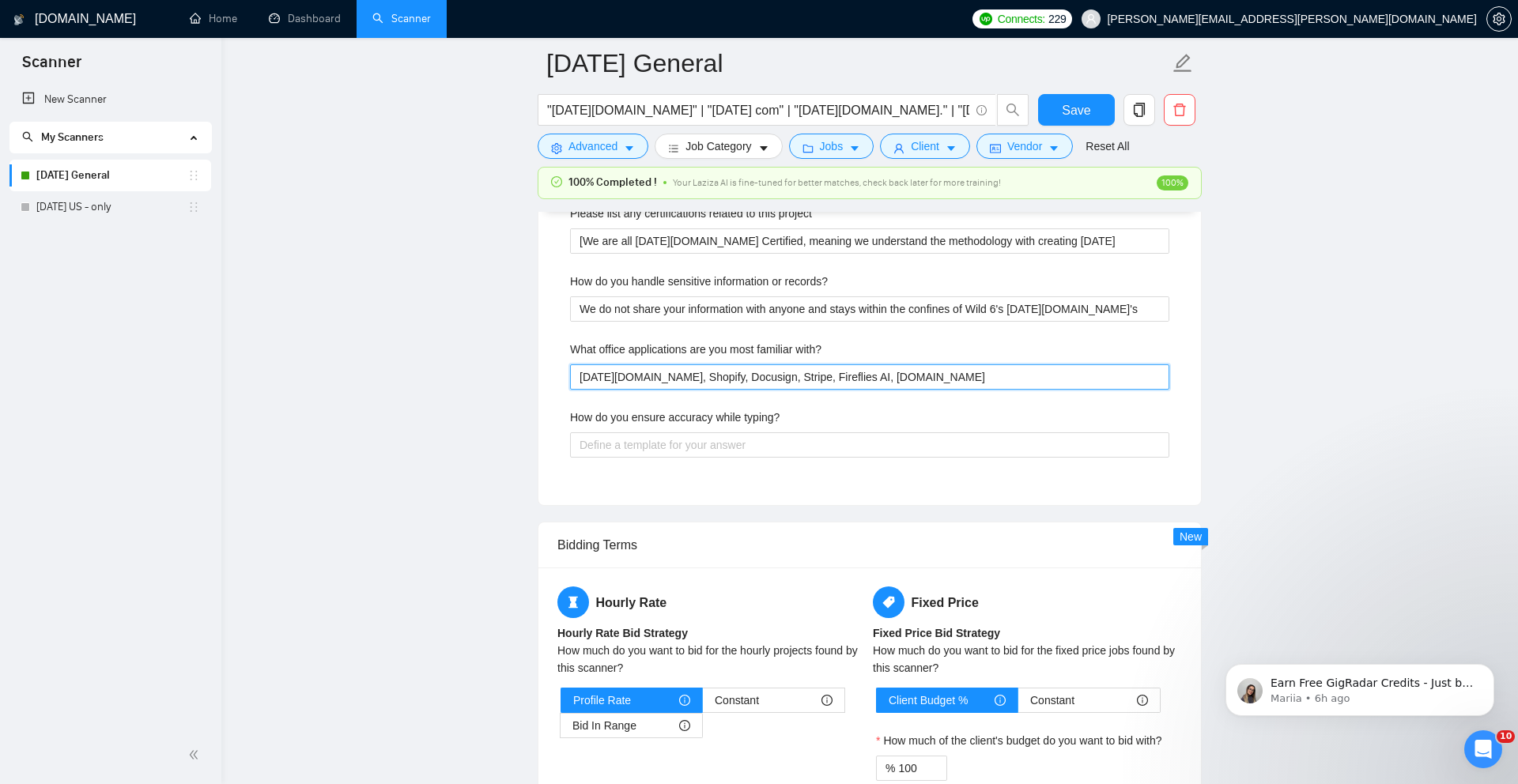
type with\? "[DATE][DOMAIN_NAME], Shopify, Docusign, Stripe, Fireflies AI, [DOMAIN_NAME]"
type with\? "[DATE][DOMAIN_NAME], Shopify, Docusign, Stripe, Fireflies AI, [DOMAIN_NAME],"
type with\? "[DATE][DOMAIN_NAME], Shopify, Docusign, Stripe, Fireflies AI, [DOMAIN_NAME], Z"
type with\? "[DATE][DOMAIN_NAME], Shopify, Docusign, Stripe, Fireflies AI, [DOMAIN_NAME], Za"
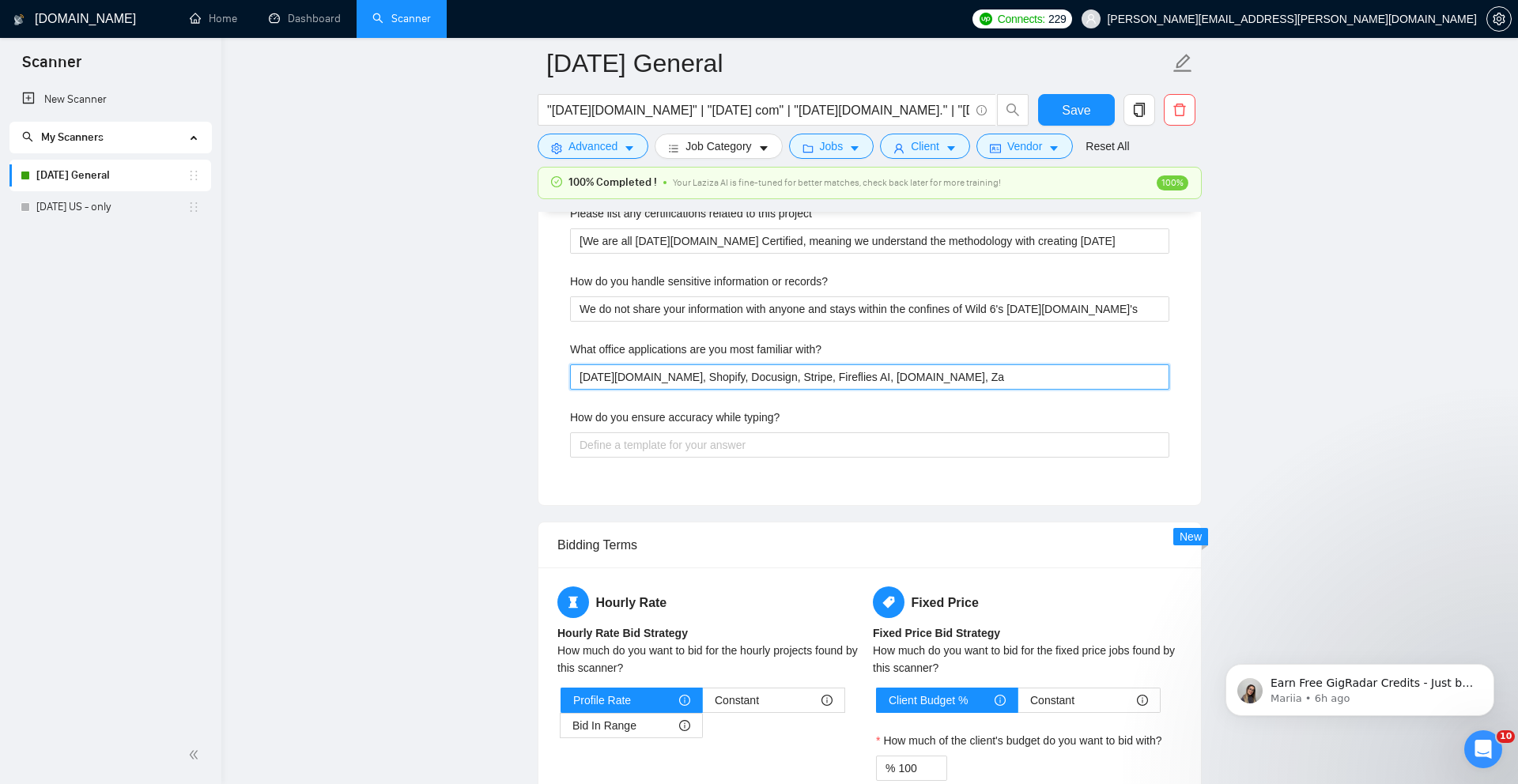
type with\? "[DATE][DOMAIN_NAME], Shopify, Docusign, Stripe, Fireflies AI, [DOMAIN_NAME], Zap"
type with\? "[DATE][DOMAIN_NAME], Shopify, Docusign, Stripe, Fireflies AI, [DOMAIN_NAME], Za…"
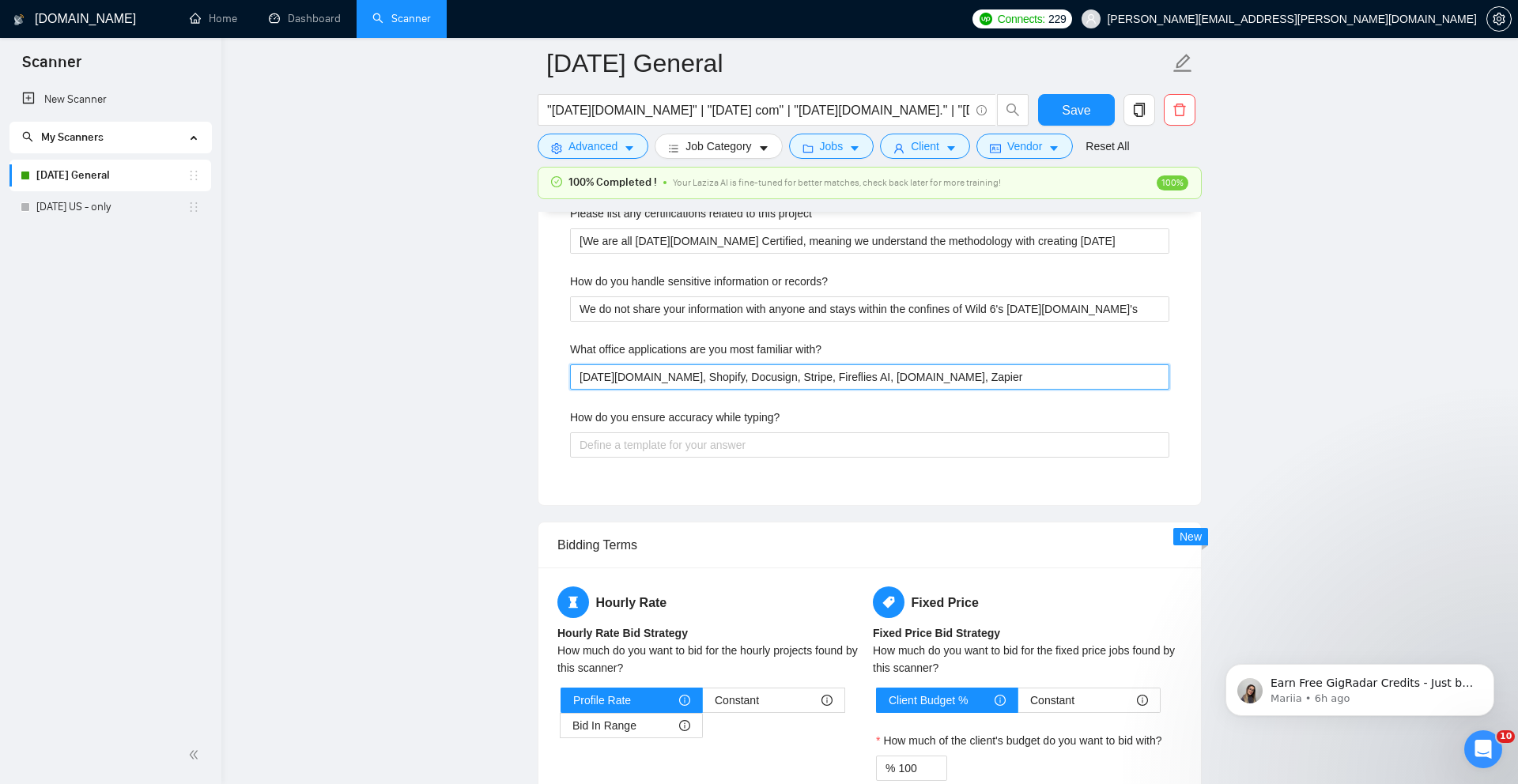
type with\? "[DATE][DOMAIN_NAME], Shopify, Docusign, Stripe, Fireflies AI, [DOMAIN_NAME], Za…"
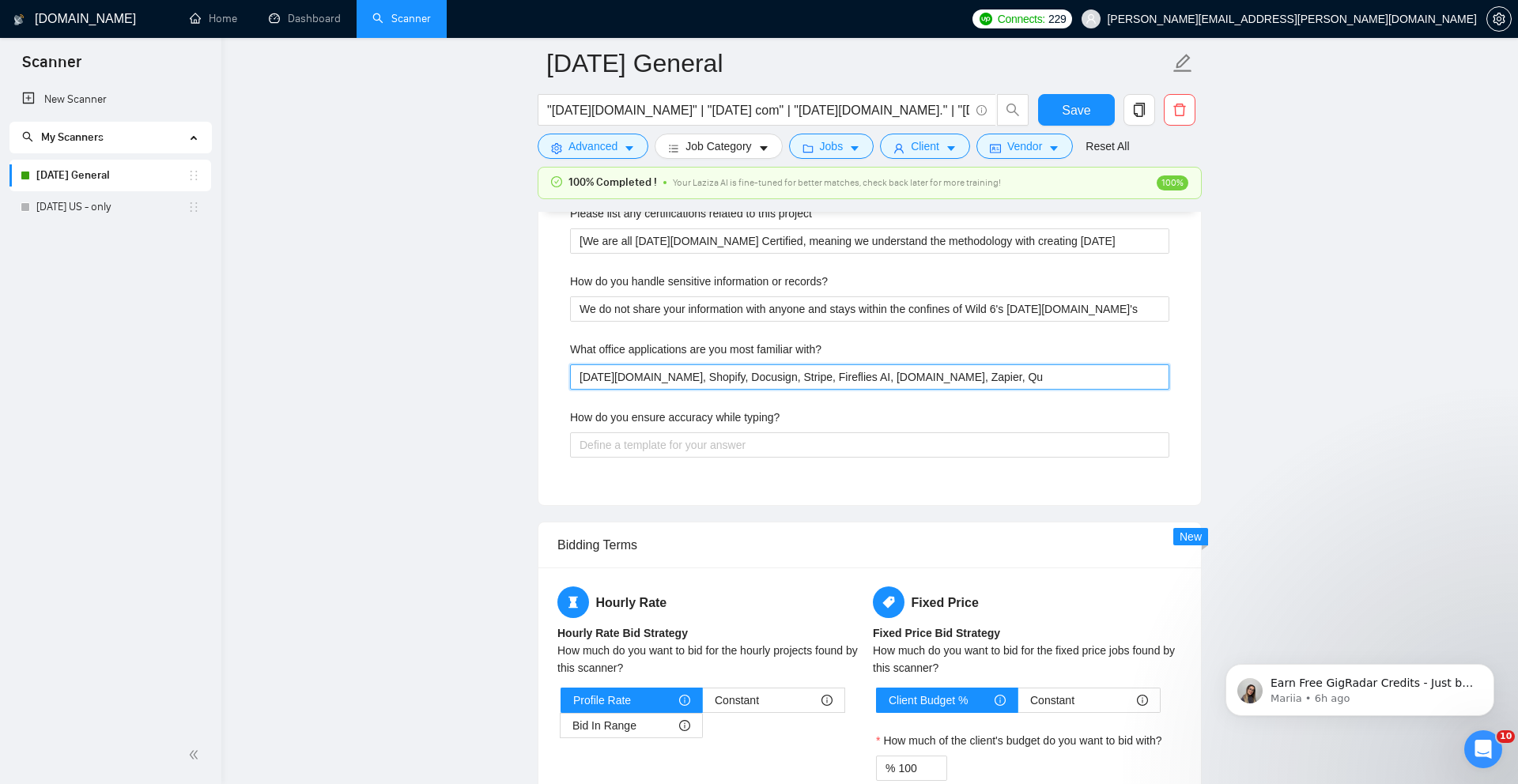
type with\? "[DATE][DOMAIN_NAME], Shopify, Docusign, Stripe, Fireflies AI, [DOMAIN_NAME], Za…"
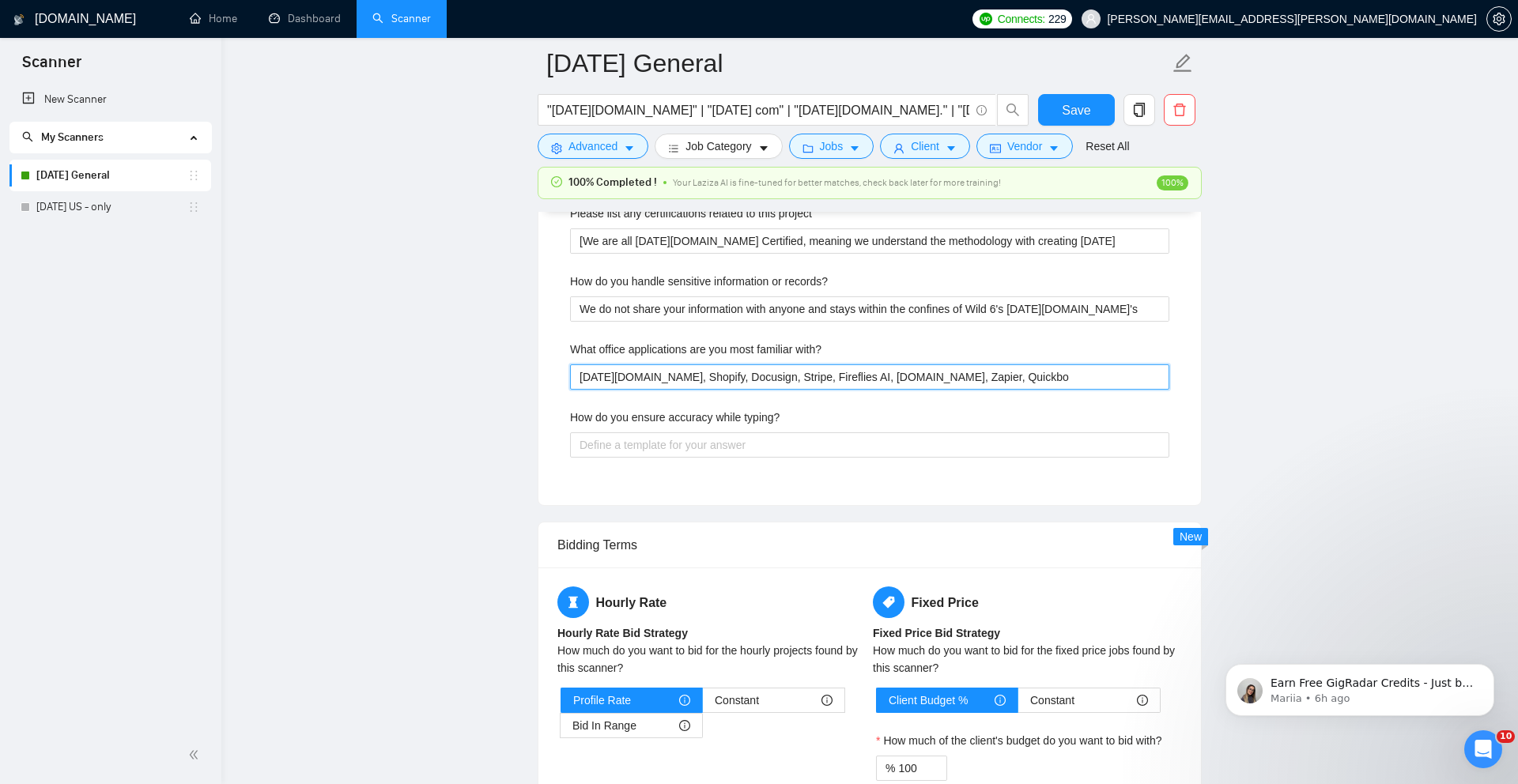
type with\? "[DATE][DOMAIN_NAME], Shopify, Docusign, Stripe, Fireflies AI, [DOMAIN_NAME], Za…"
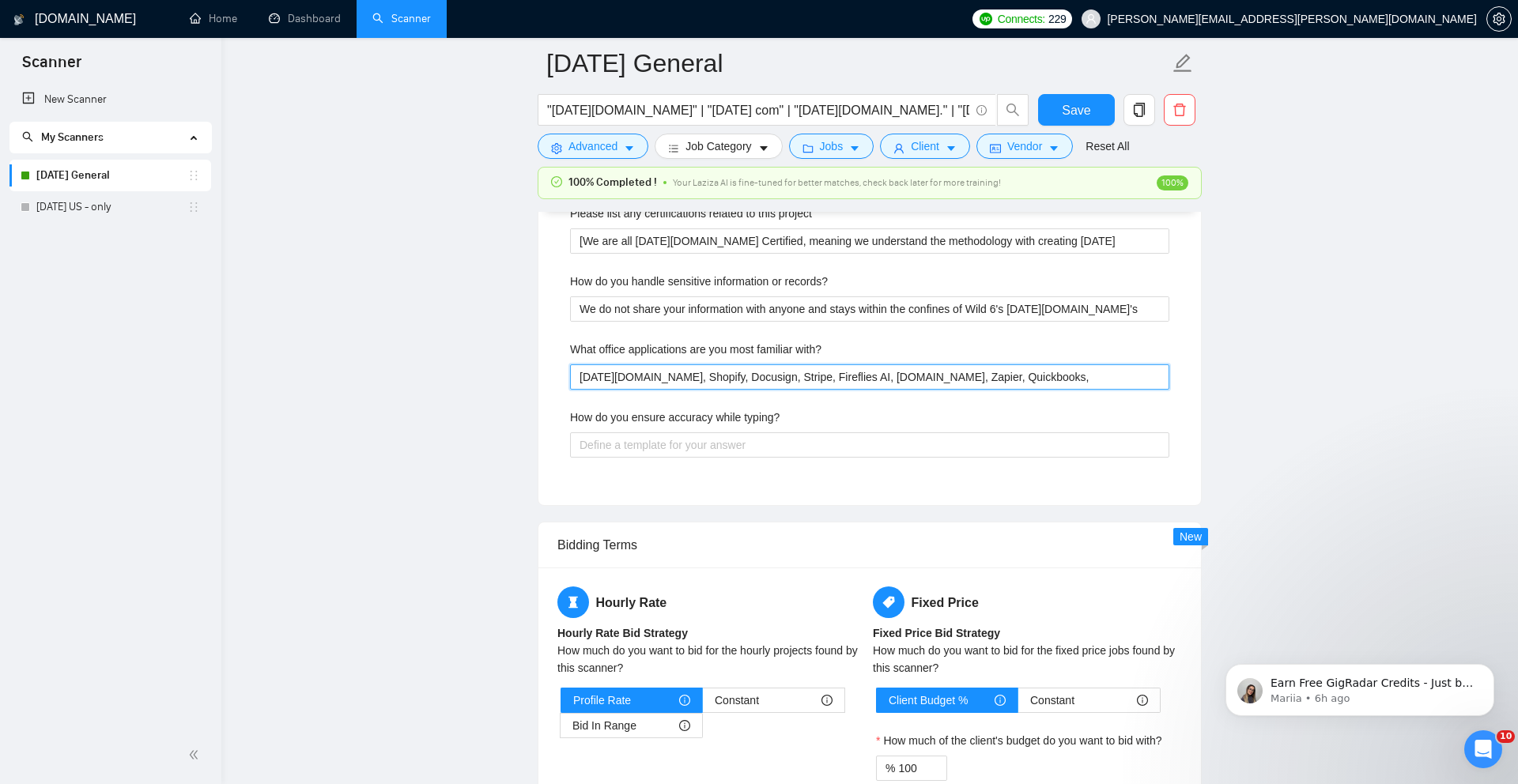
type with\? "[DATE][DOMAIN_NAME], Shopify, Docusign, Stripe, Fireflies AI, [DOMAIN_NAME], Za…"
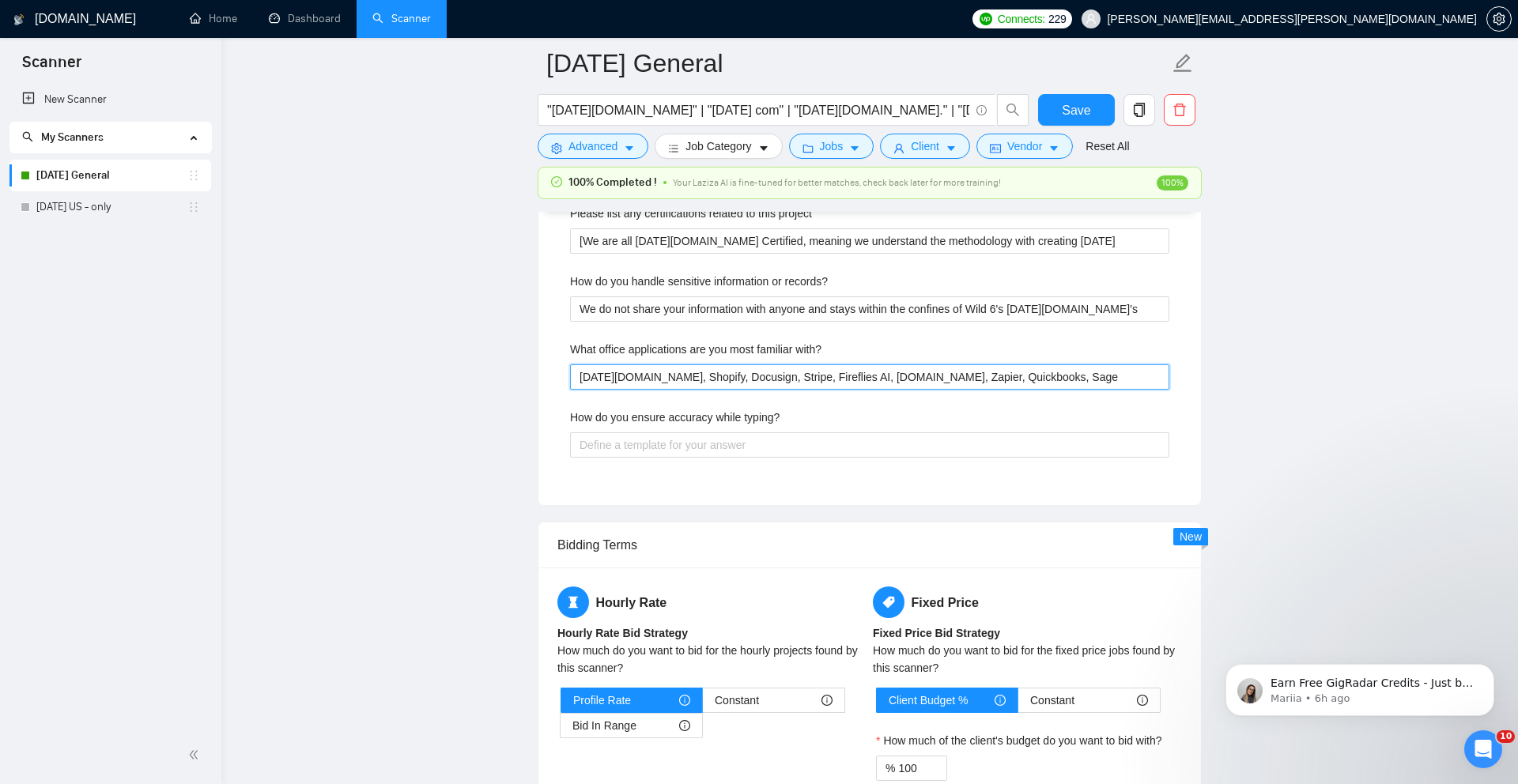
type with\? "[DATE][DOMAIN_NAME], Shopify, Docusign, Stripe, Fireflies AI, [DOMAIN_NAME], Za…"
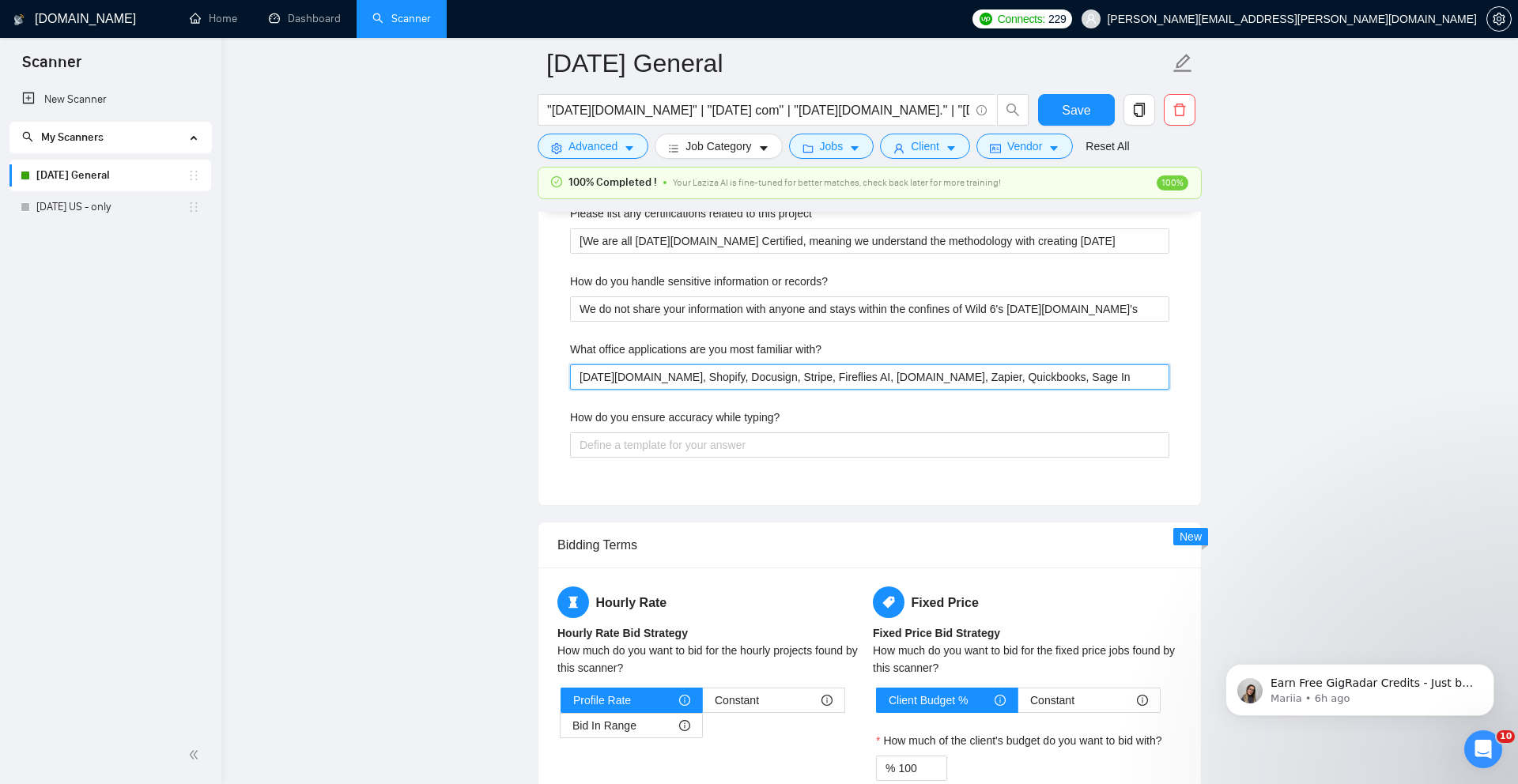
type with\? "[DATE][DOMAIN_NAME], Shopify, Docusign, Stripe, Fireflies AI, [DOMAIN_NAME], Za…"
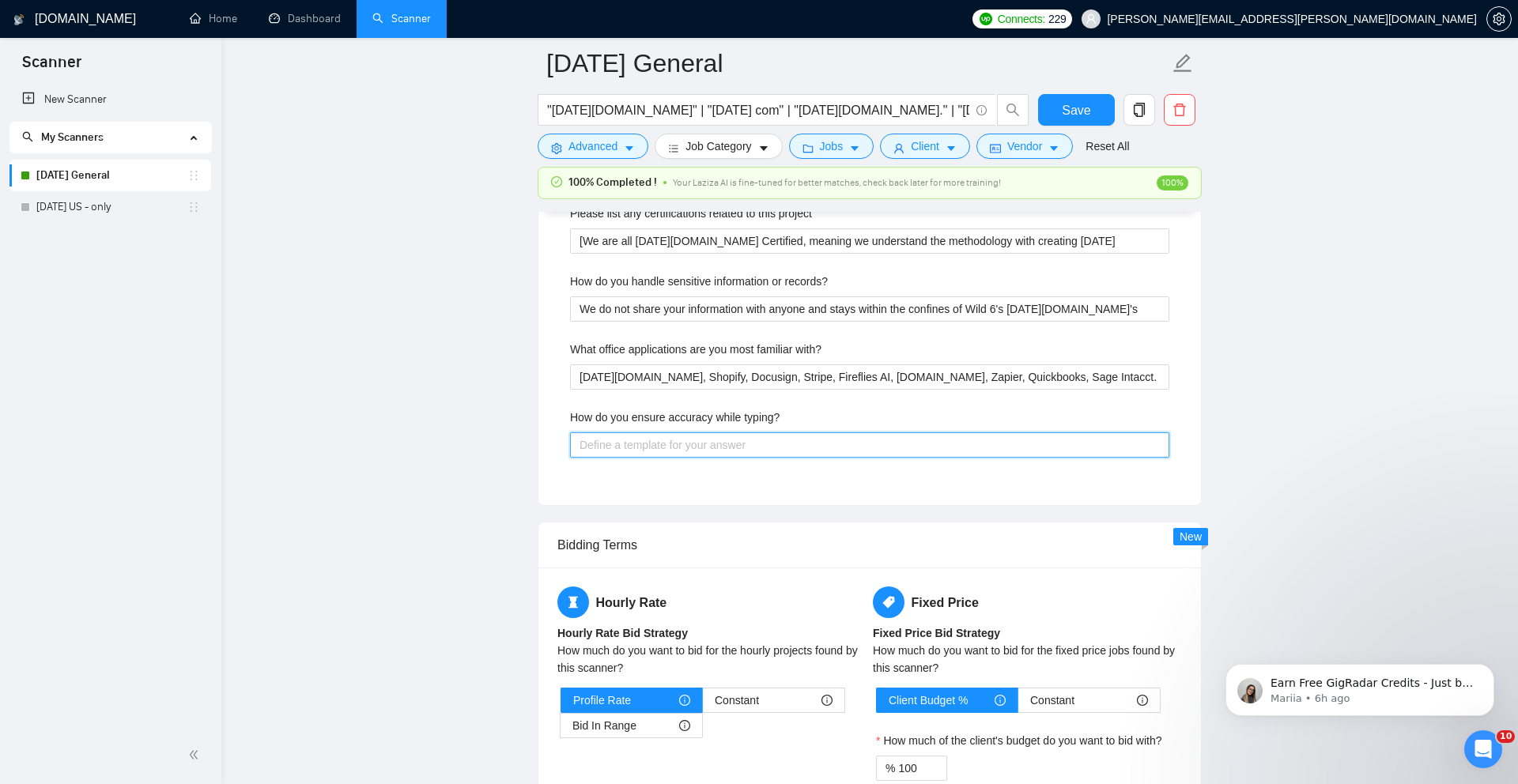
click at [728, 457] on typing\? "How do you ensure accuracy while typing?" at bounding box center [870, 445] width 599 height 26
click at [610, 457] on typing\? "I use grammarly" at bounding box center [870, 445] width 599 height 26
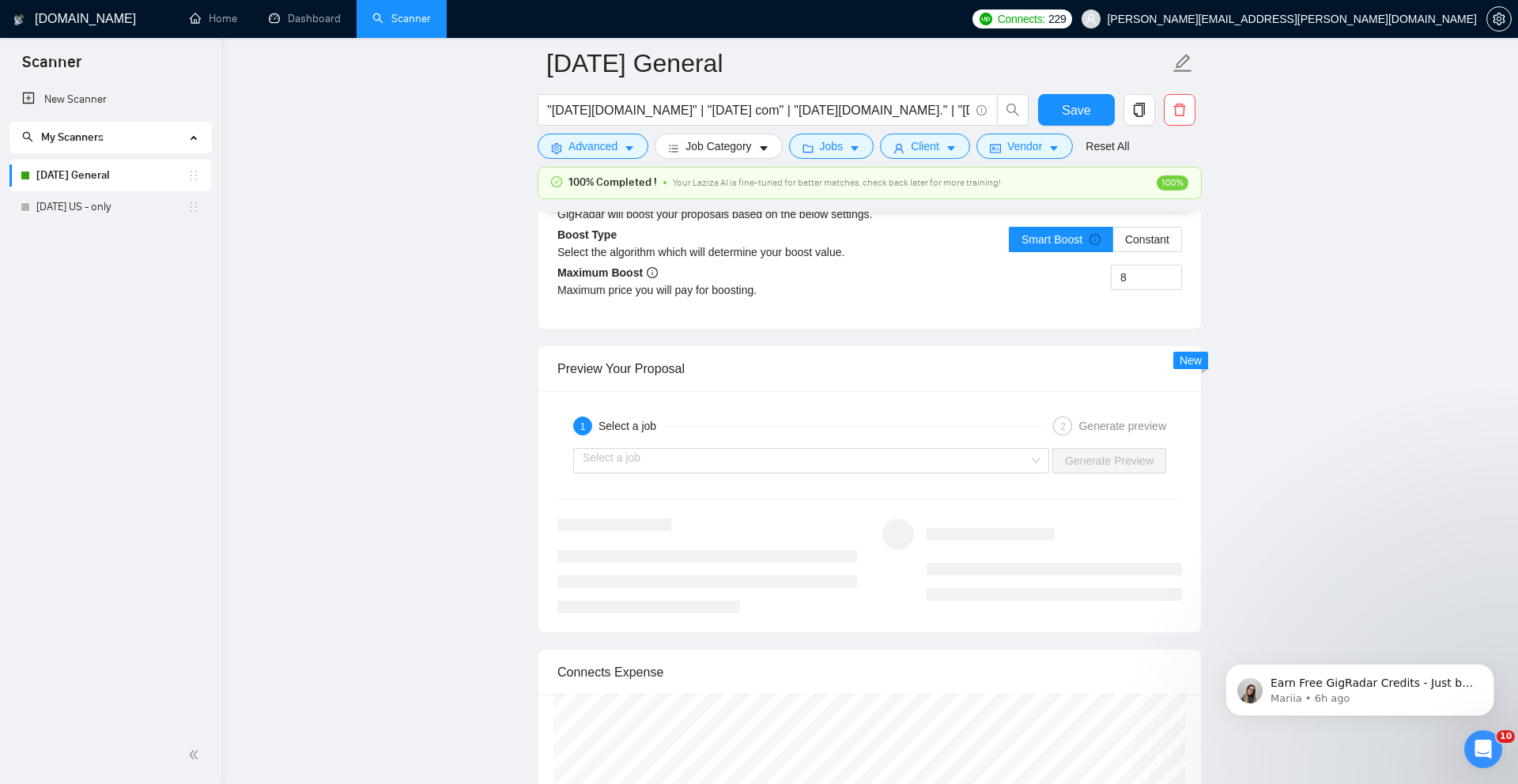
scroll to position [3281, 0]
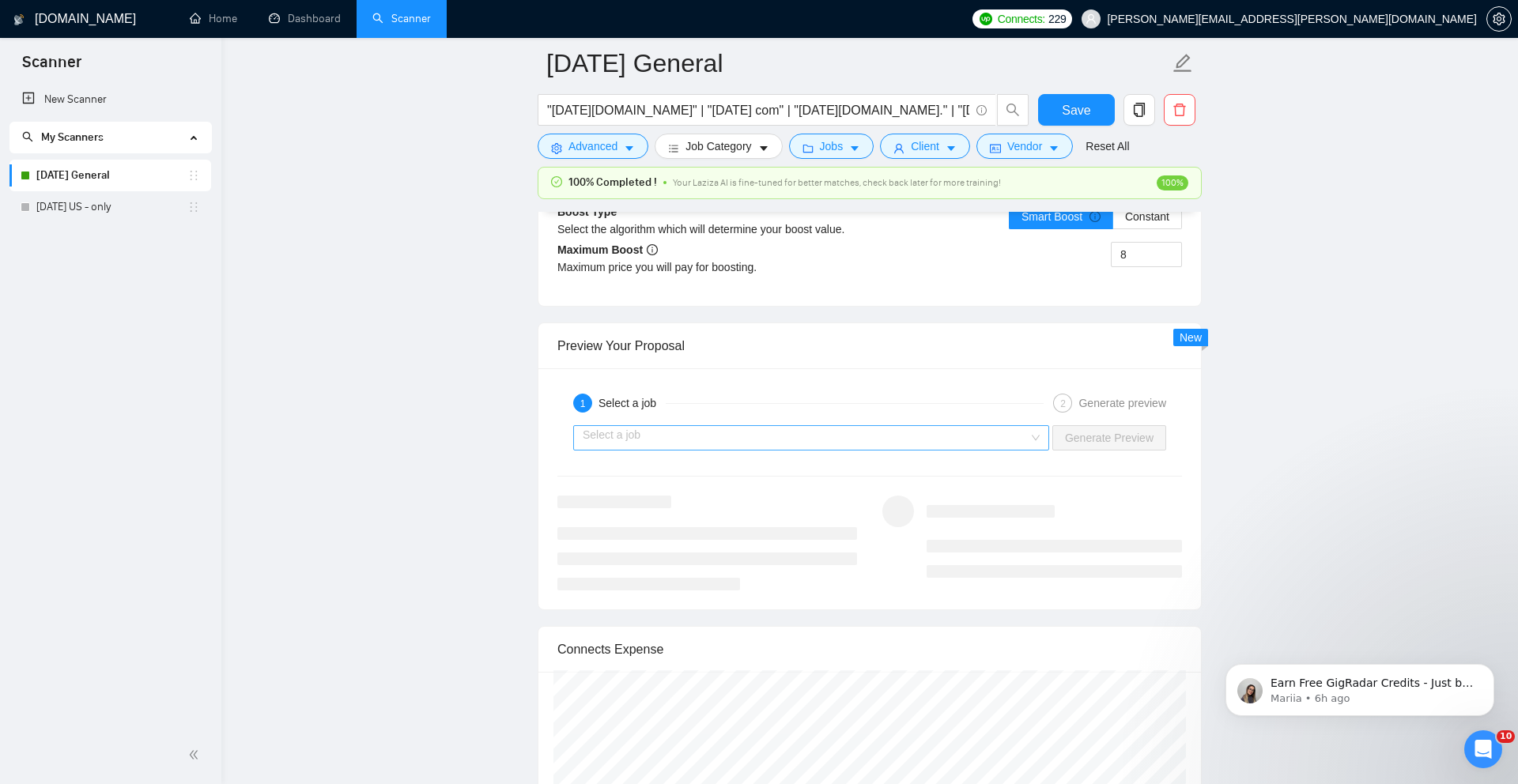
click at [802, 449] on div "Select a job" at bounding box center [811, 438] width 476 height 26
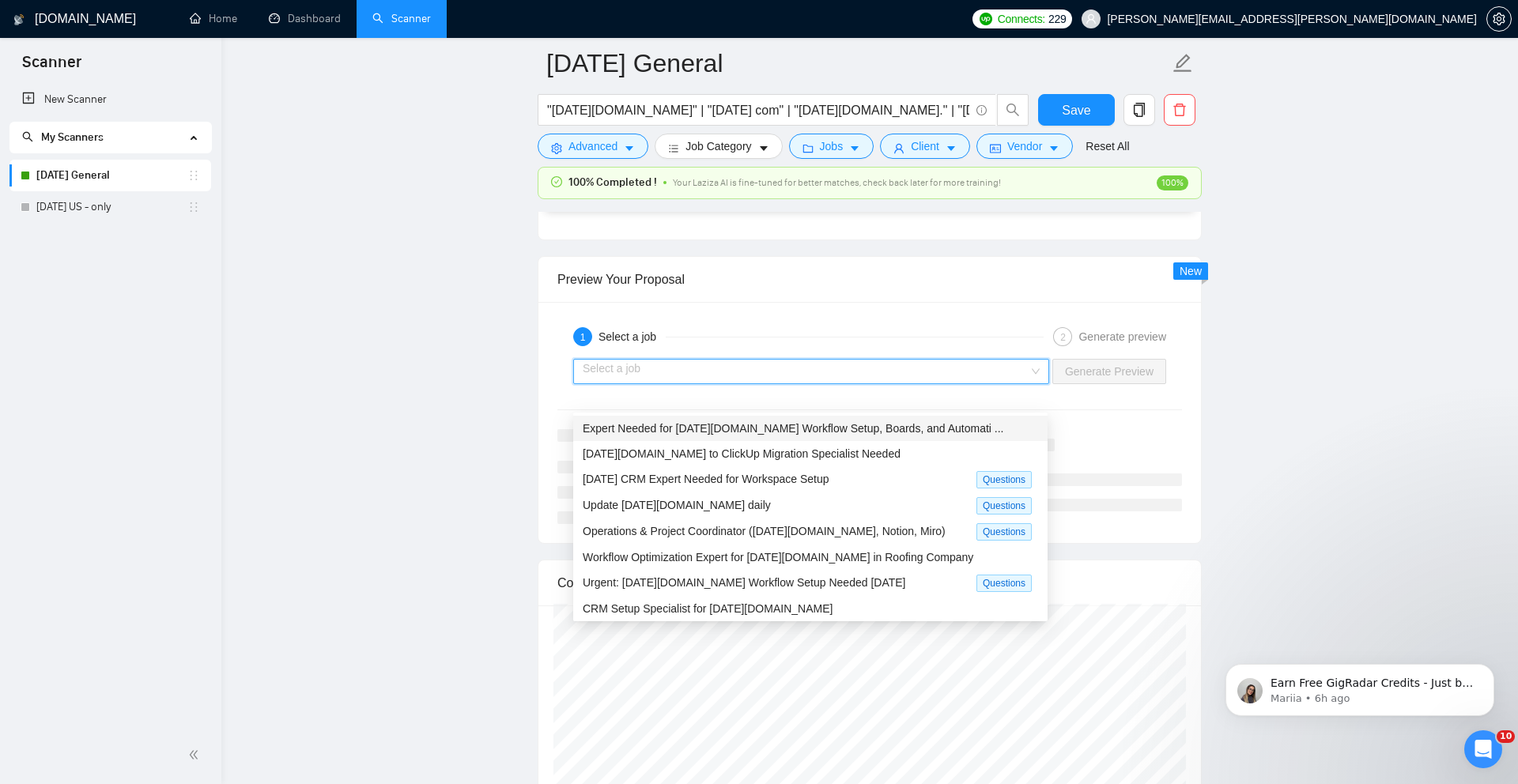
scroll to position [3348, 0]
click at [809, 475] on span "[DATE] CRM Expert Needed for Workspace Setup" at bounding box center [706, 478] width 247 height 13
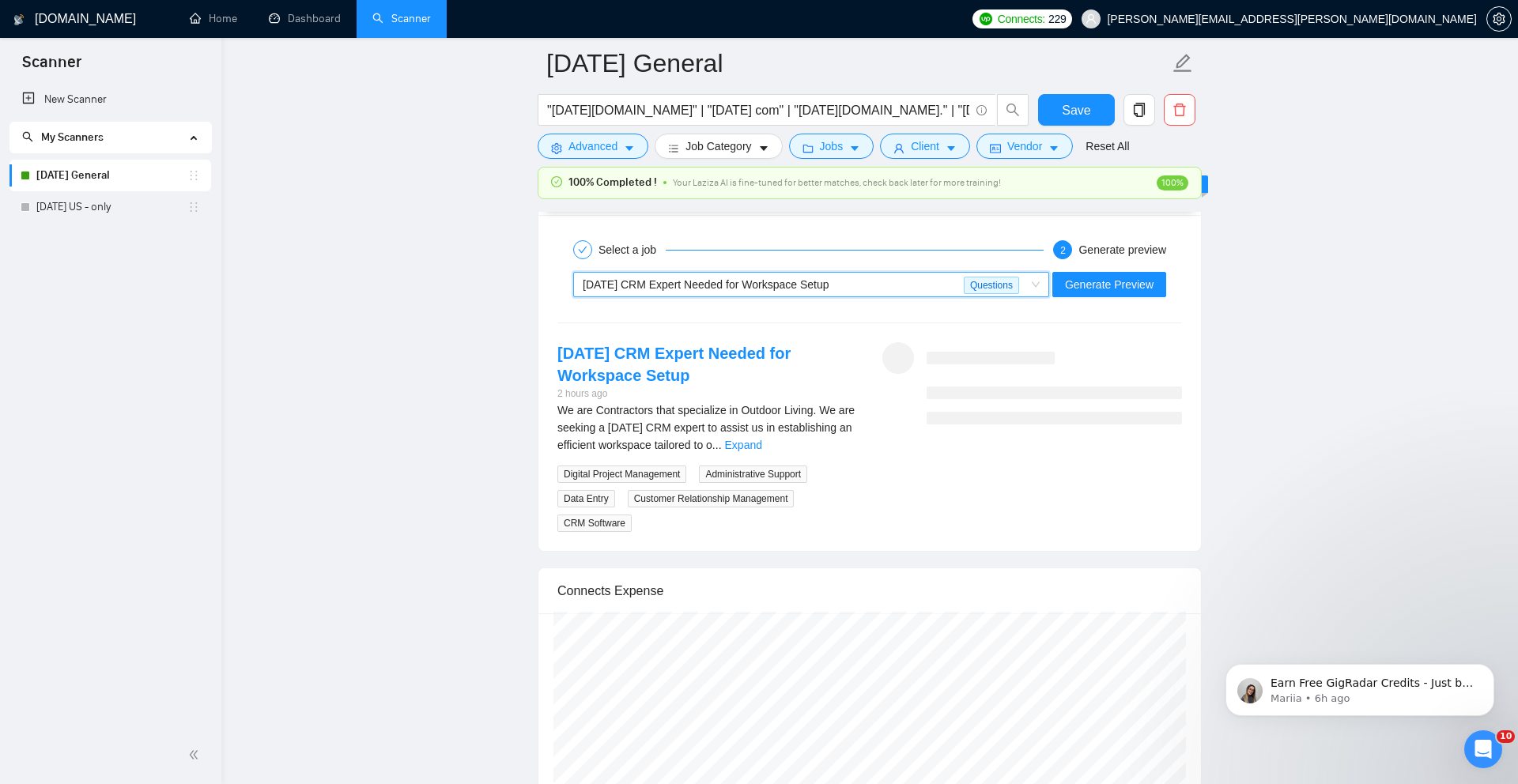
scroll to position [3436, 0]
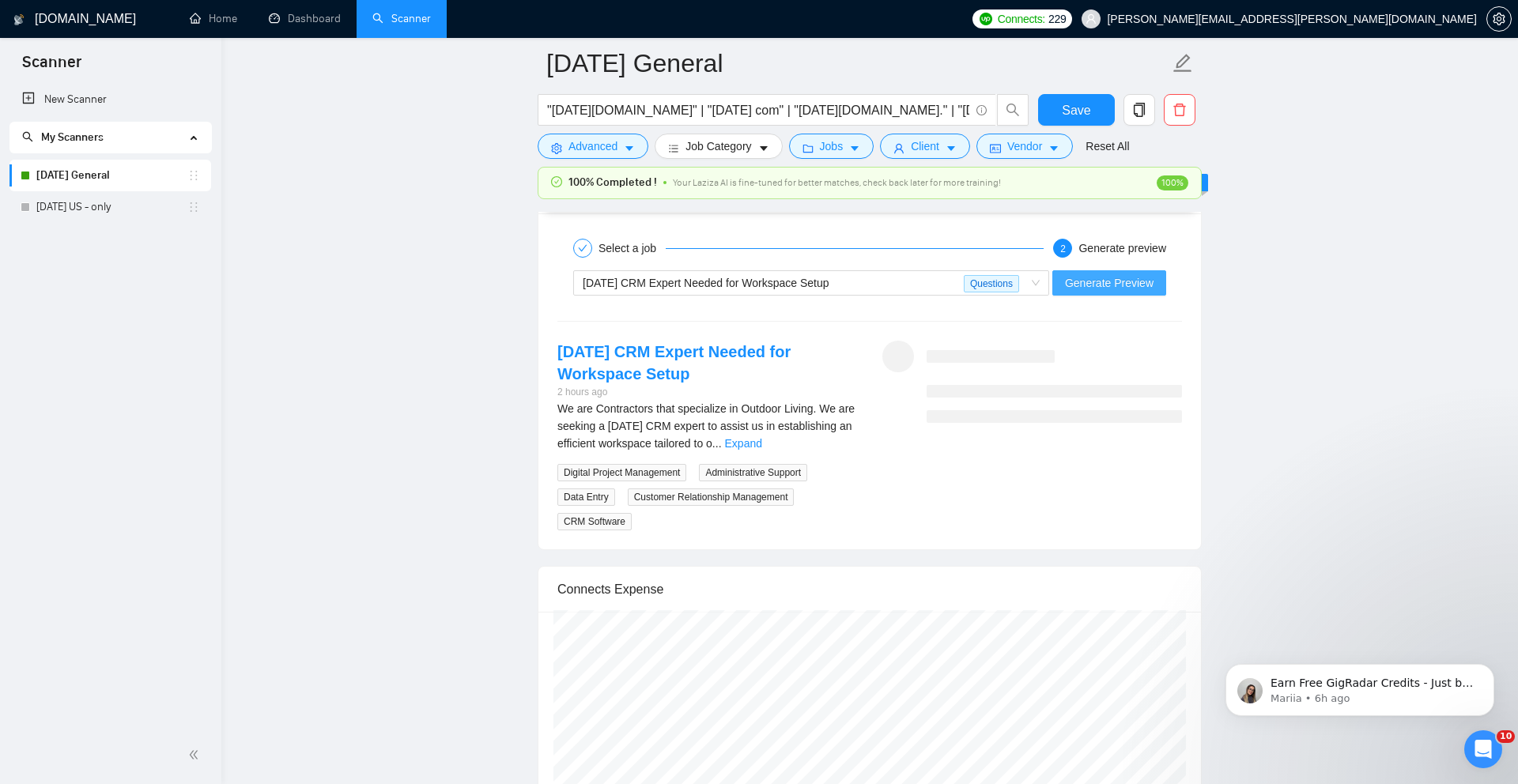
click at [1121, 291] on span "Generate Preview" at bounding box center [1108, 283] width 89 height 18
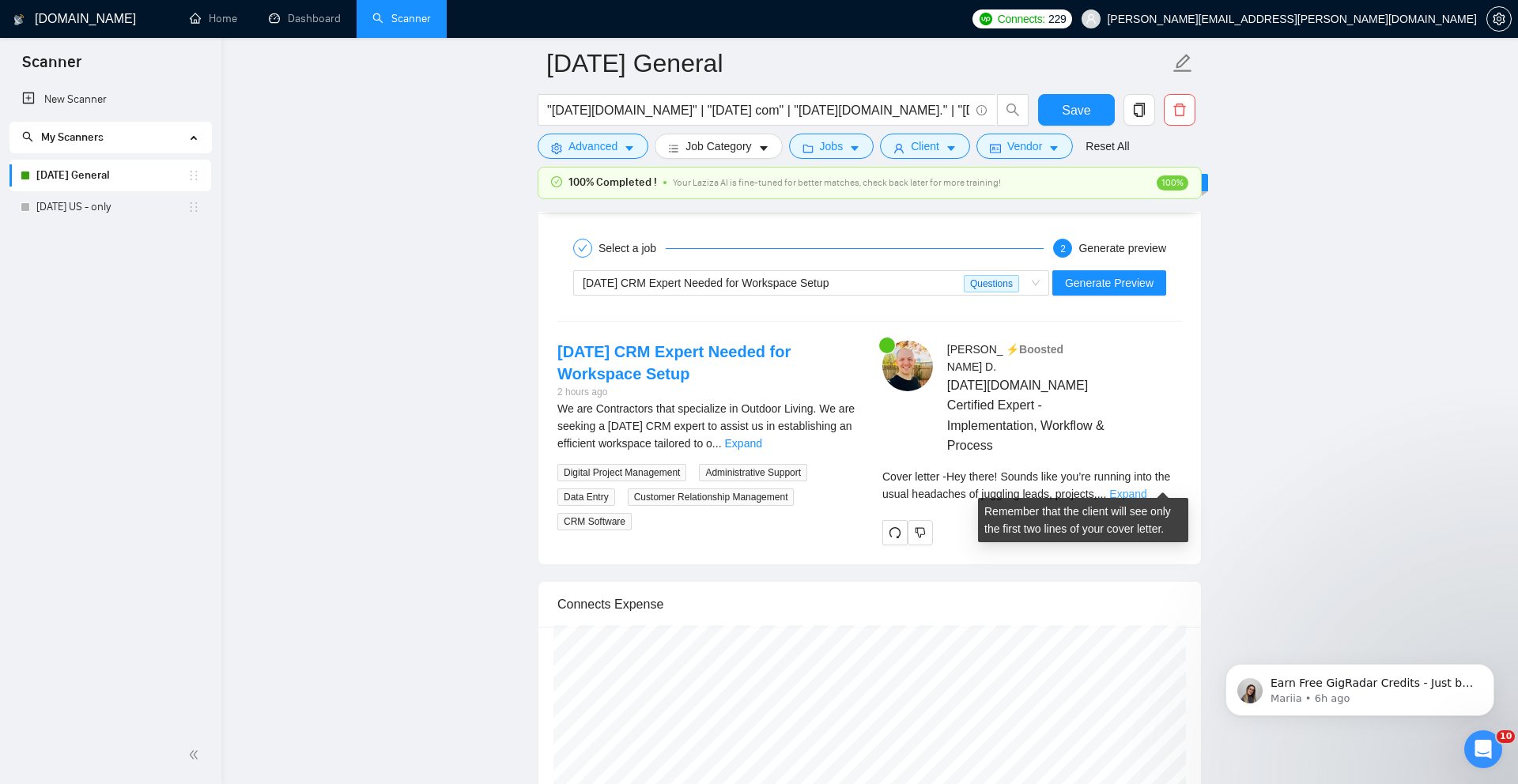
click at [1146, 488] on link "Expand" at bounding box center [1128, 494] width 38 height 13
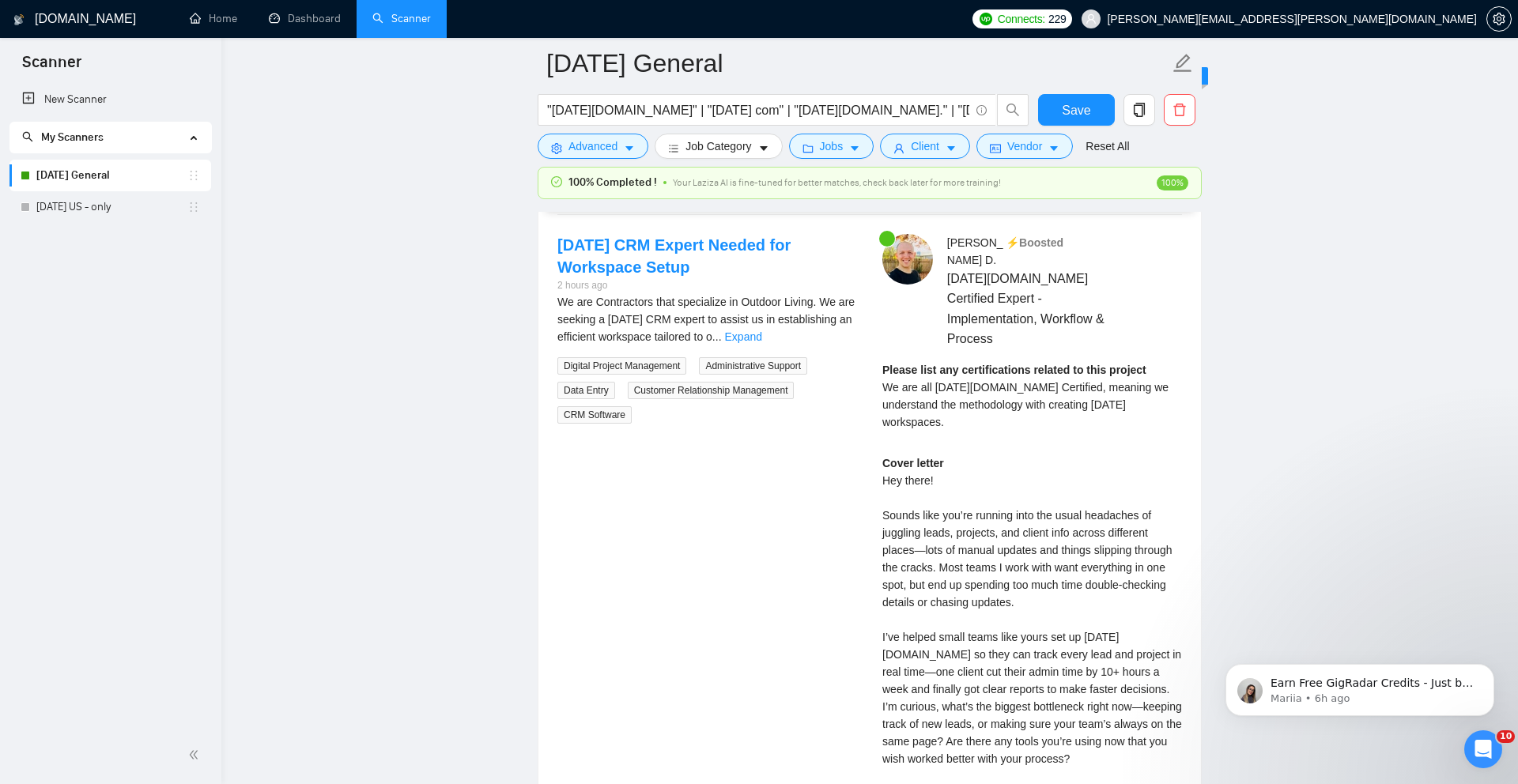
scroll to position [3544, 0]
click at [762, 343] on link "Expand" at bounding box center [743, 336] width 38 height 13
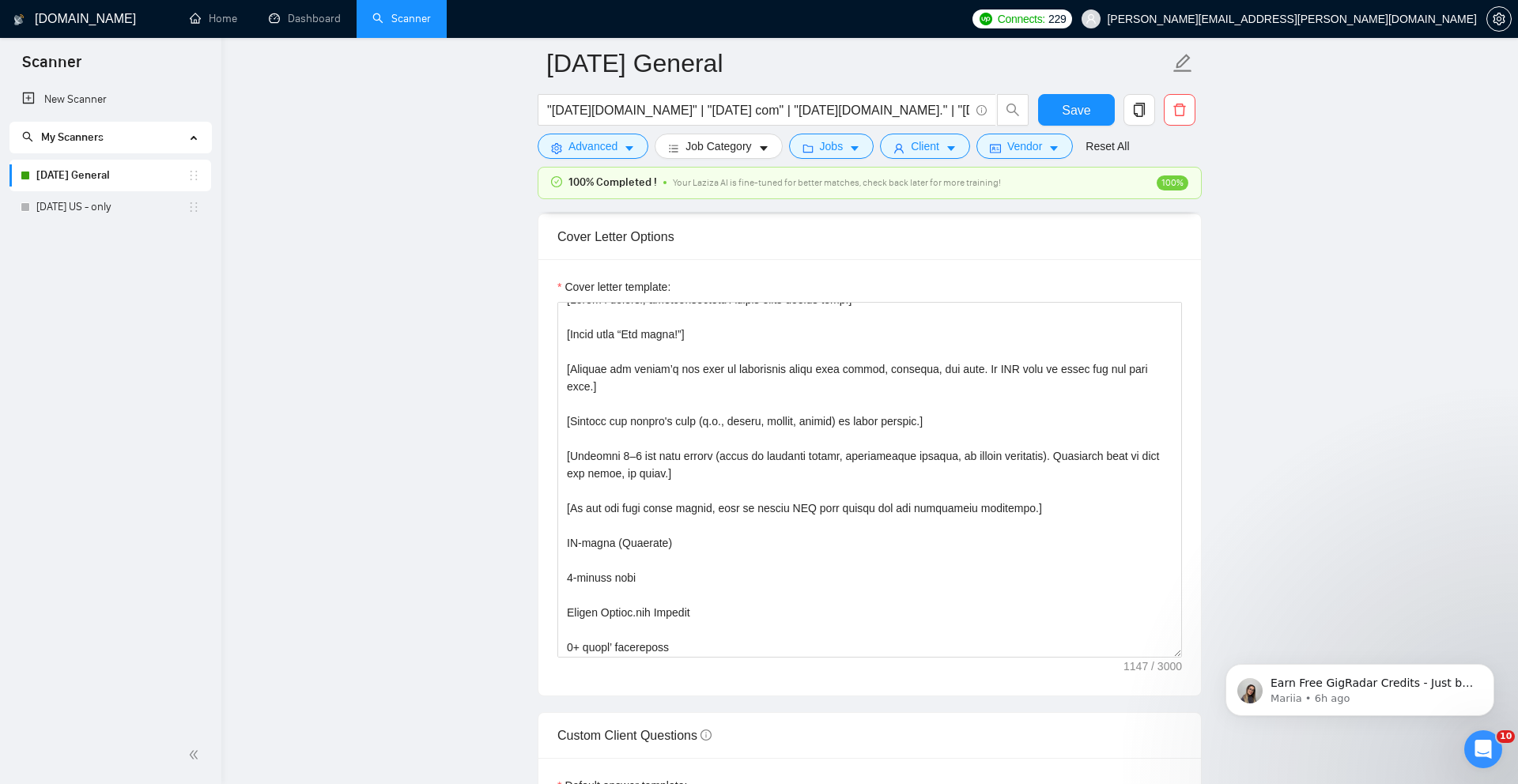
scroll to position [0, 0]
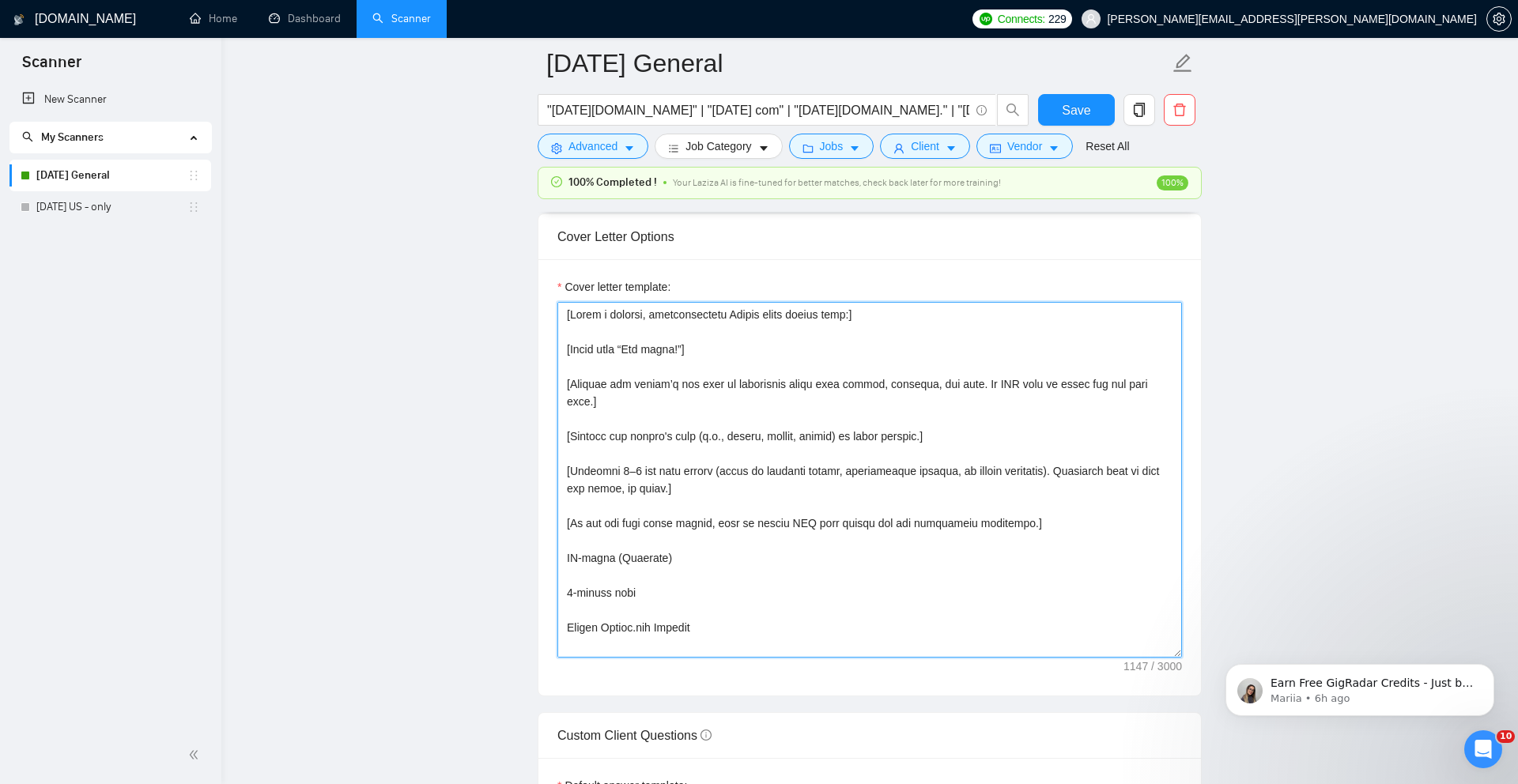
click at [589, 426] on textarea "Cover letter template:" at bounding box center [870, 479] width 624 height 355
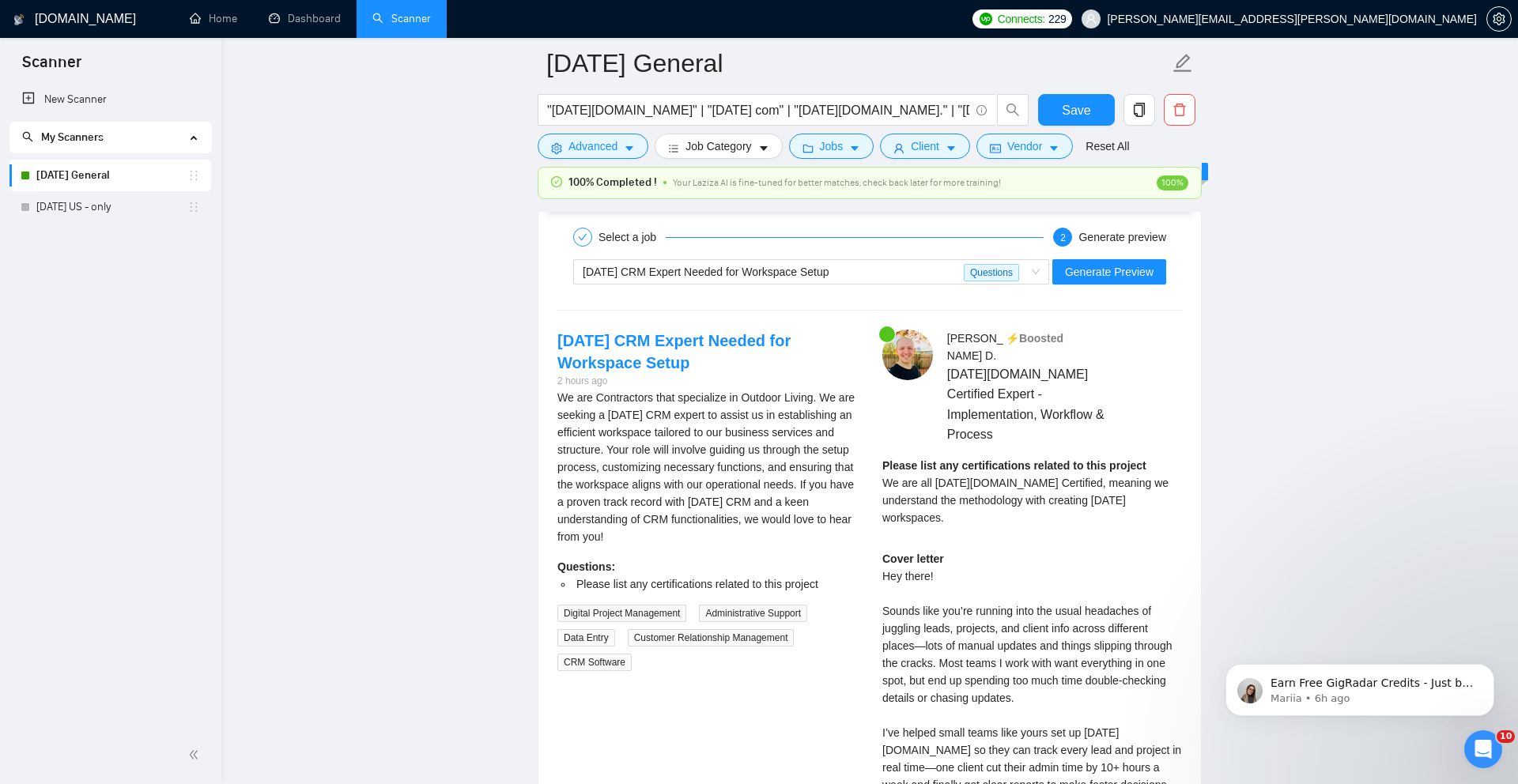
scroll to position [3444, 0]
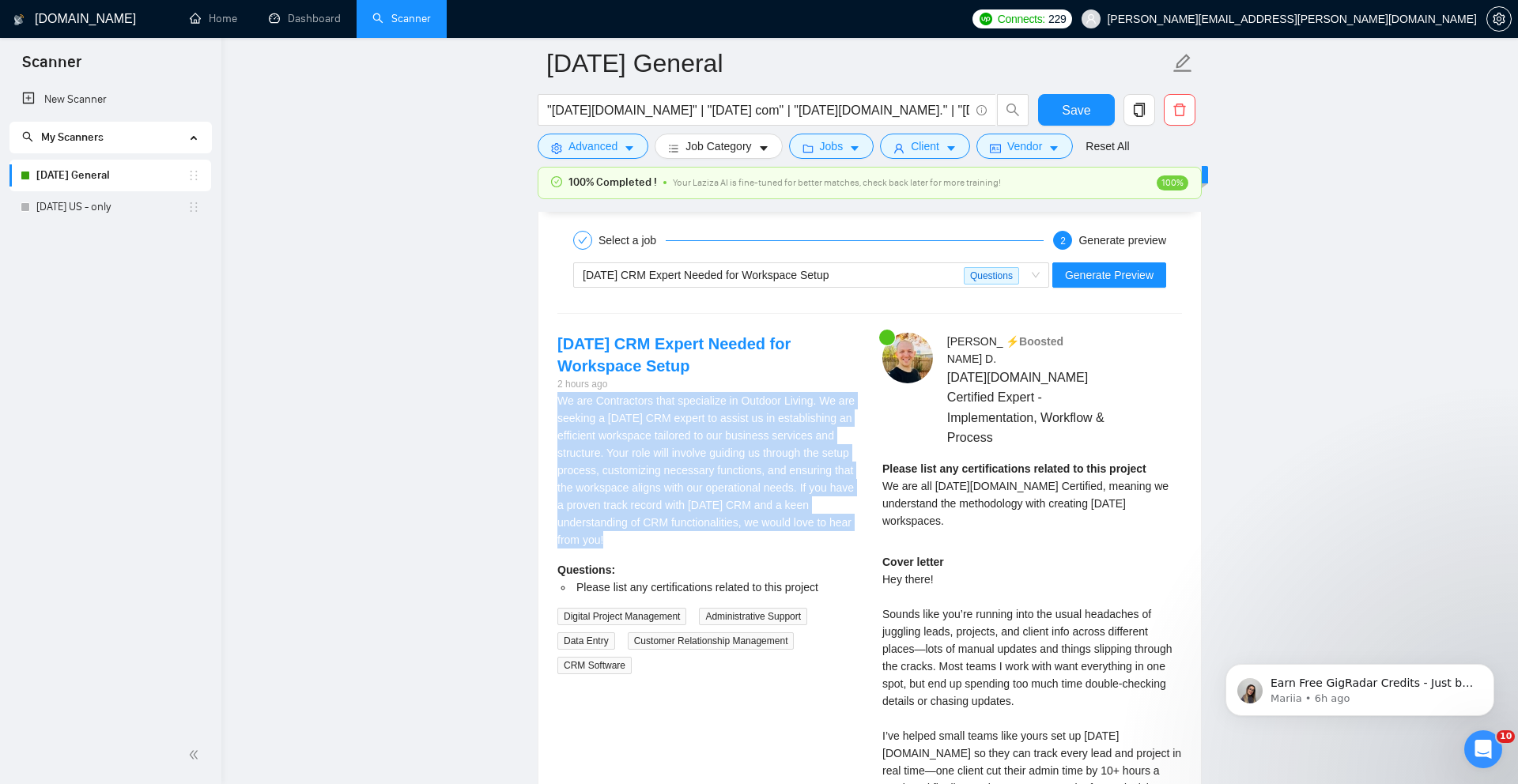
drag, startPoint x: 840, startPoint y: 563, endPoint x: 545, endPoint y: 423, distance: 326.5
click at [545, 423] on div "[DATE] CRM Expert Needed for Workspace Setup 2 hours ago We are Contractors tha…" at bounding box center [707, 504] width 325 height 342
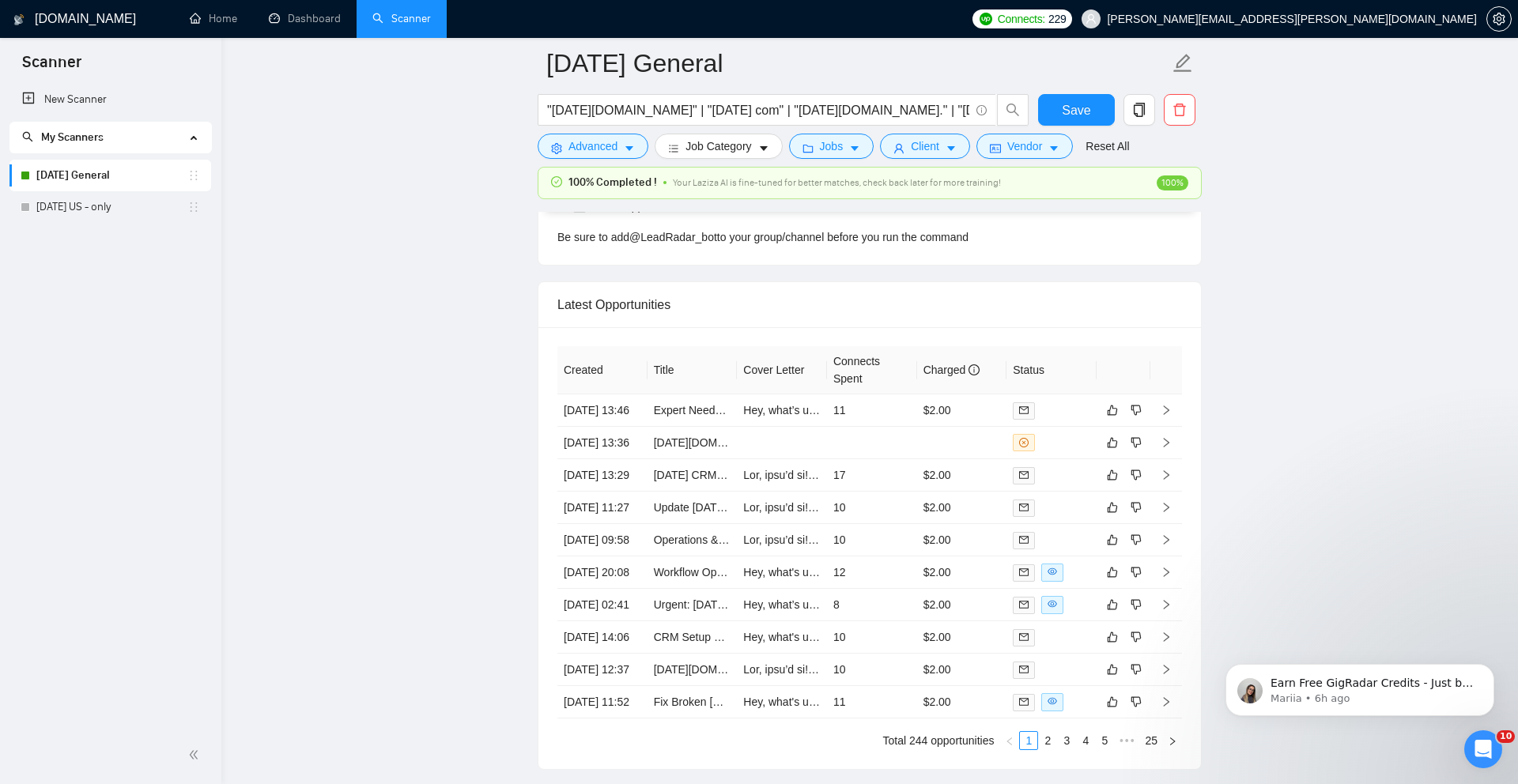
scroll to position [4994, 0]
click at [692, 576] on link "Workflow Optimization Expert for [DATE][DOMAIN_NAME] in Roofing Company" at bounding box center [849, 569] width 390 height 13
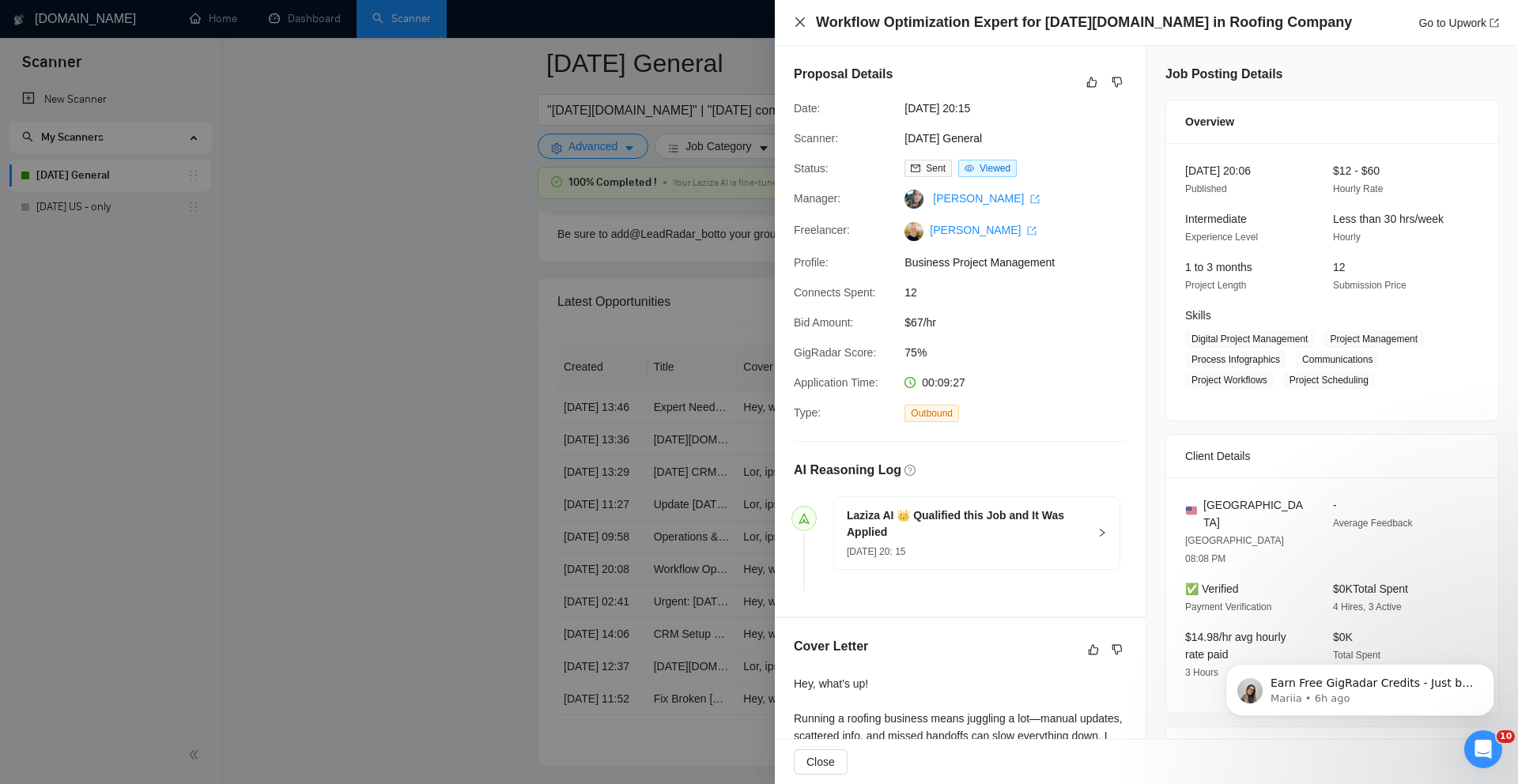
click at [796, 24] on icon "close" at bounding box center [800, 22] width 13 height 13
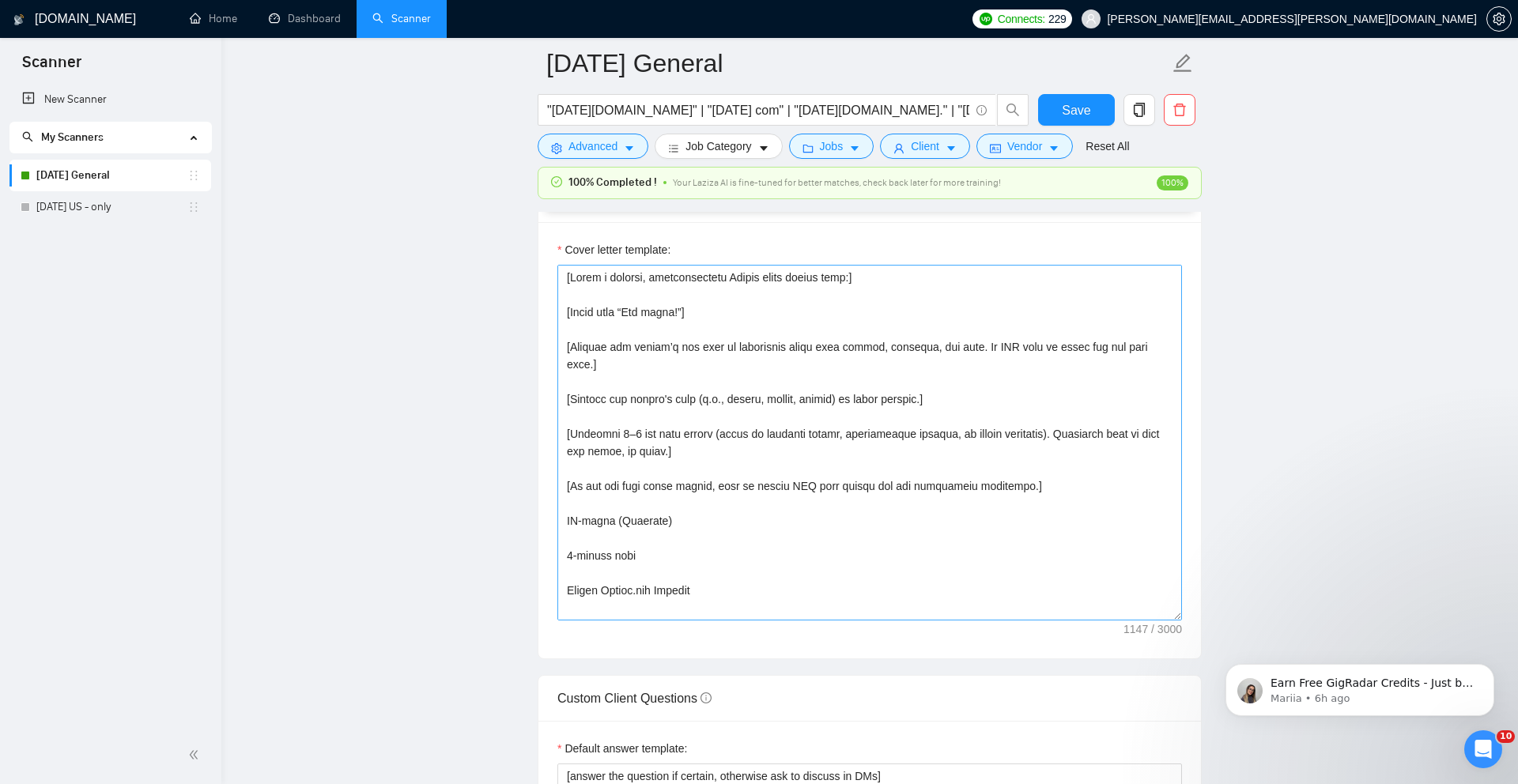
scroll to position [313, 0]
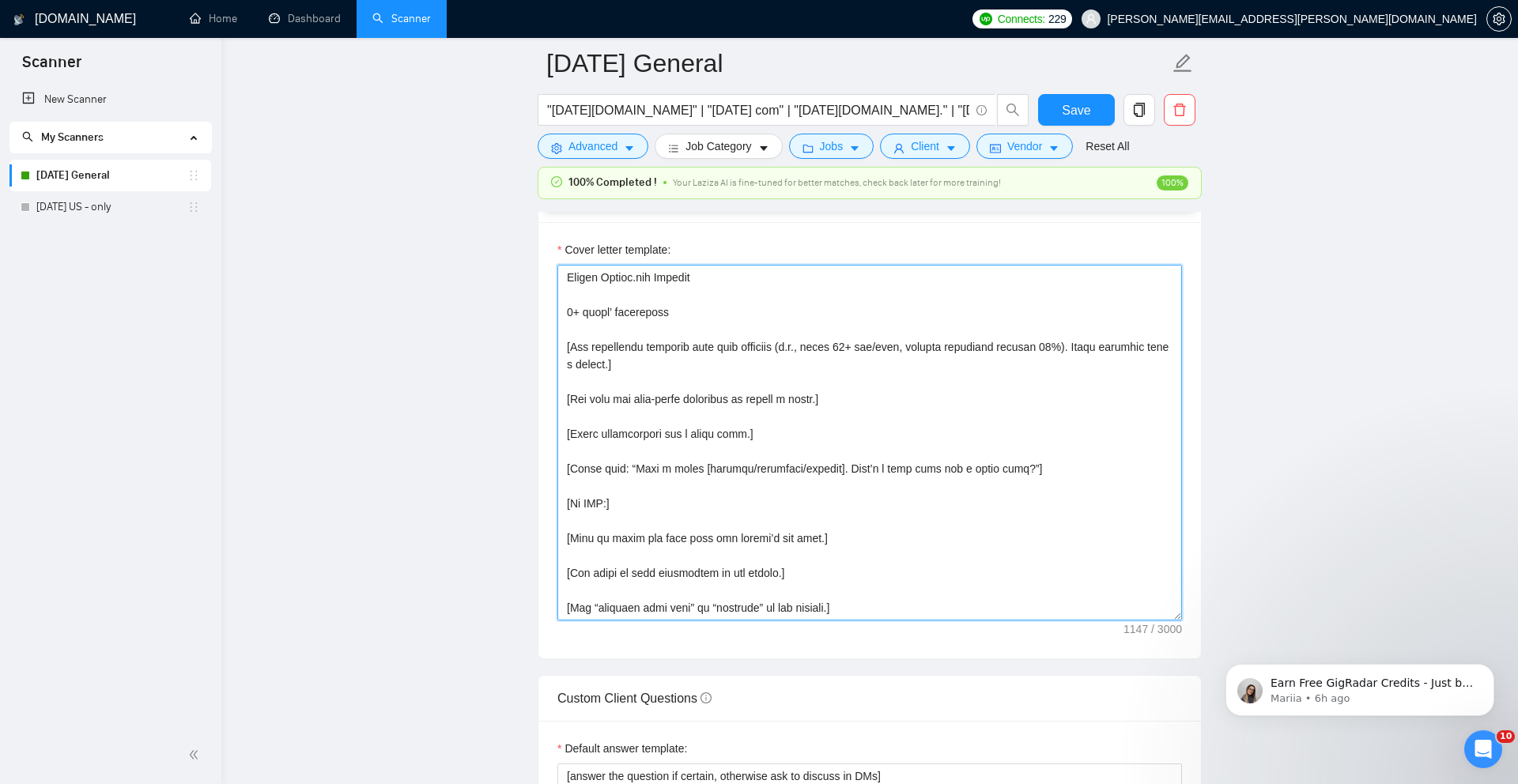
click at [836, 458] on textarea "Cover letter template:" at bounding box center [870, 442] width 624 height 355
paste textarea "Take the client’s job post or proposal request and rephrase it into one concise…"
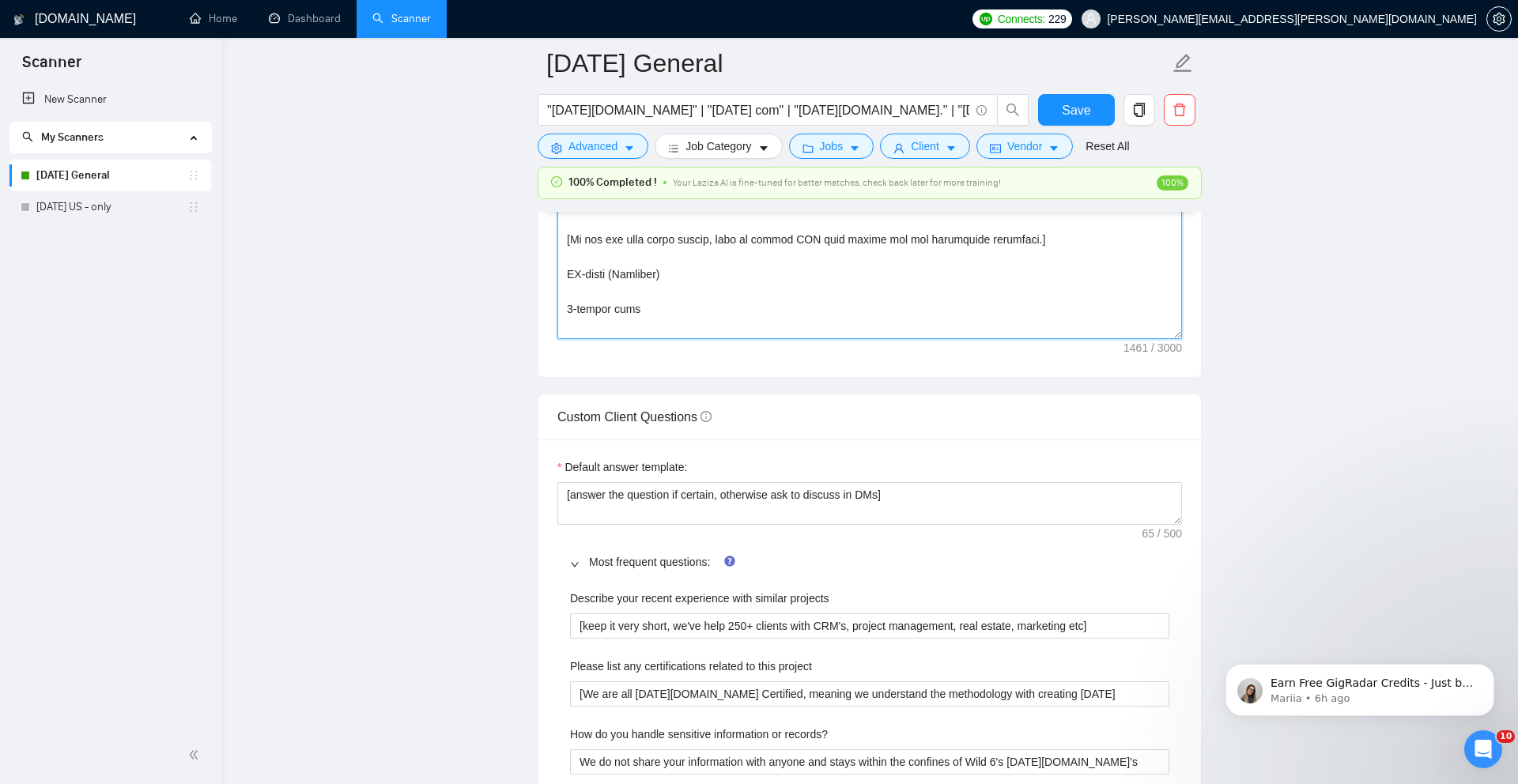
scroll to position [2022, 0]
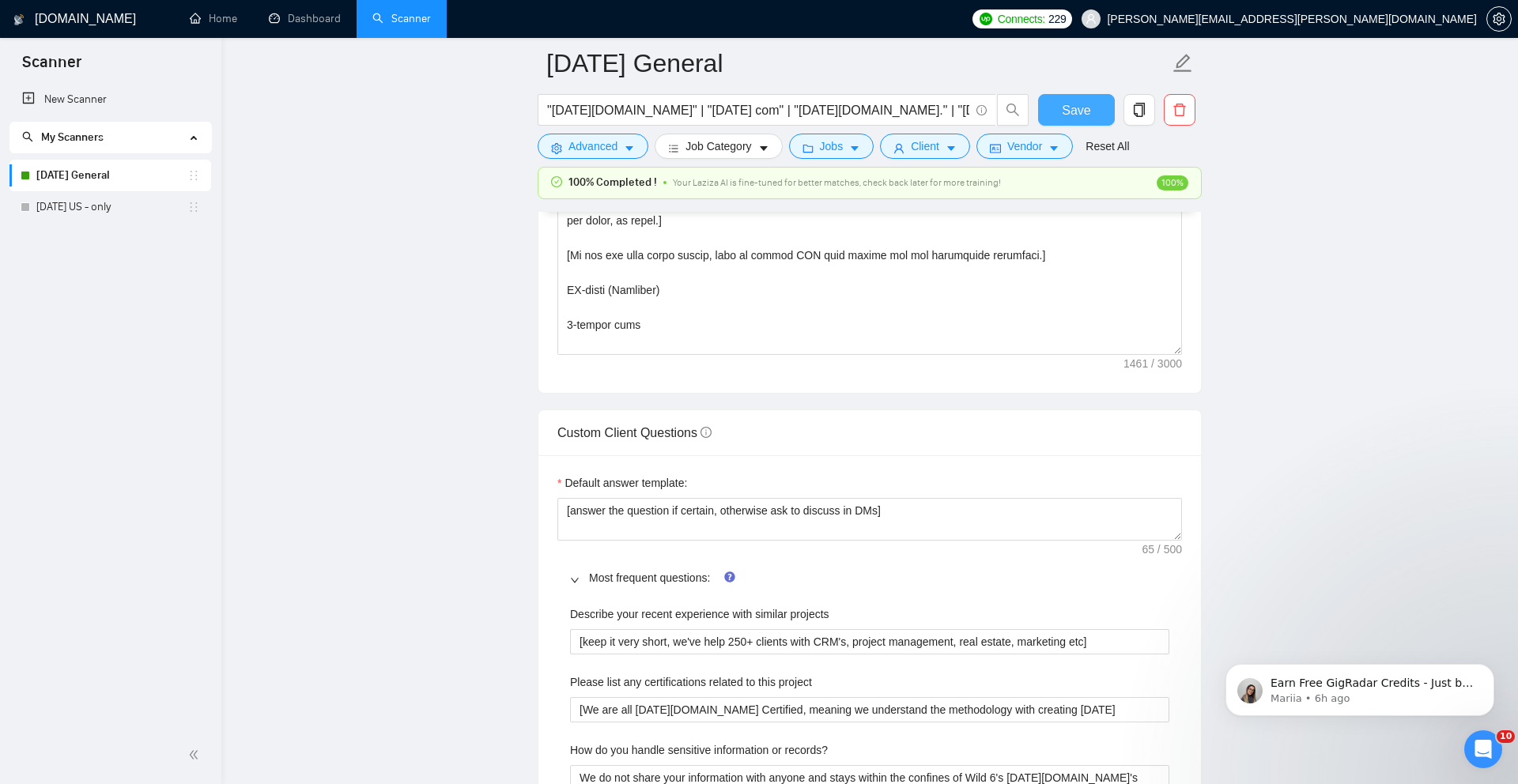
click at [1080, 123] on button "Save" at bounding box center [1076, 110] width 77 height 32
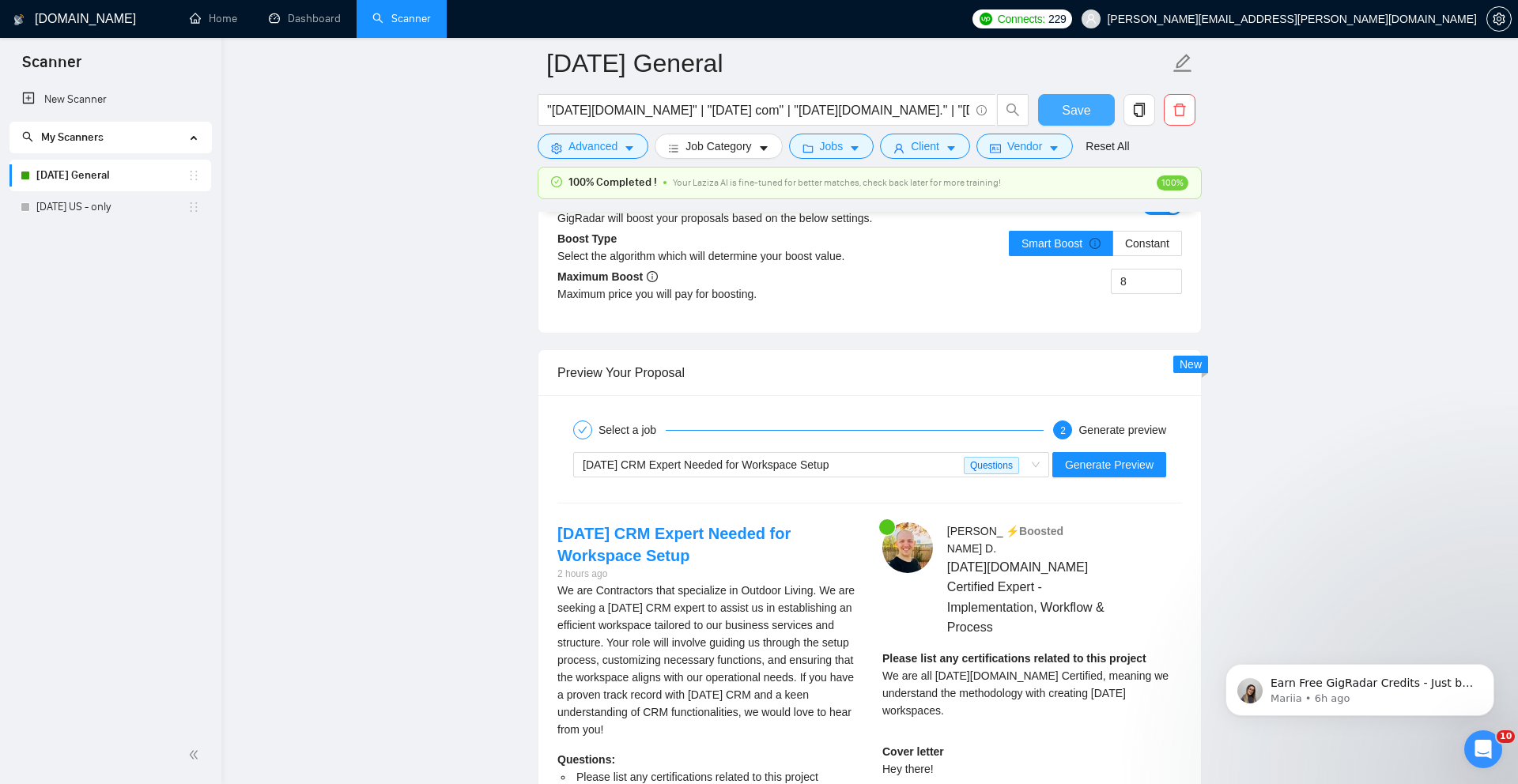
scroll to position [2904, 0]
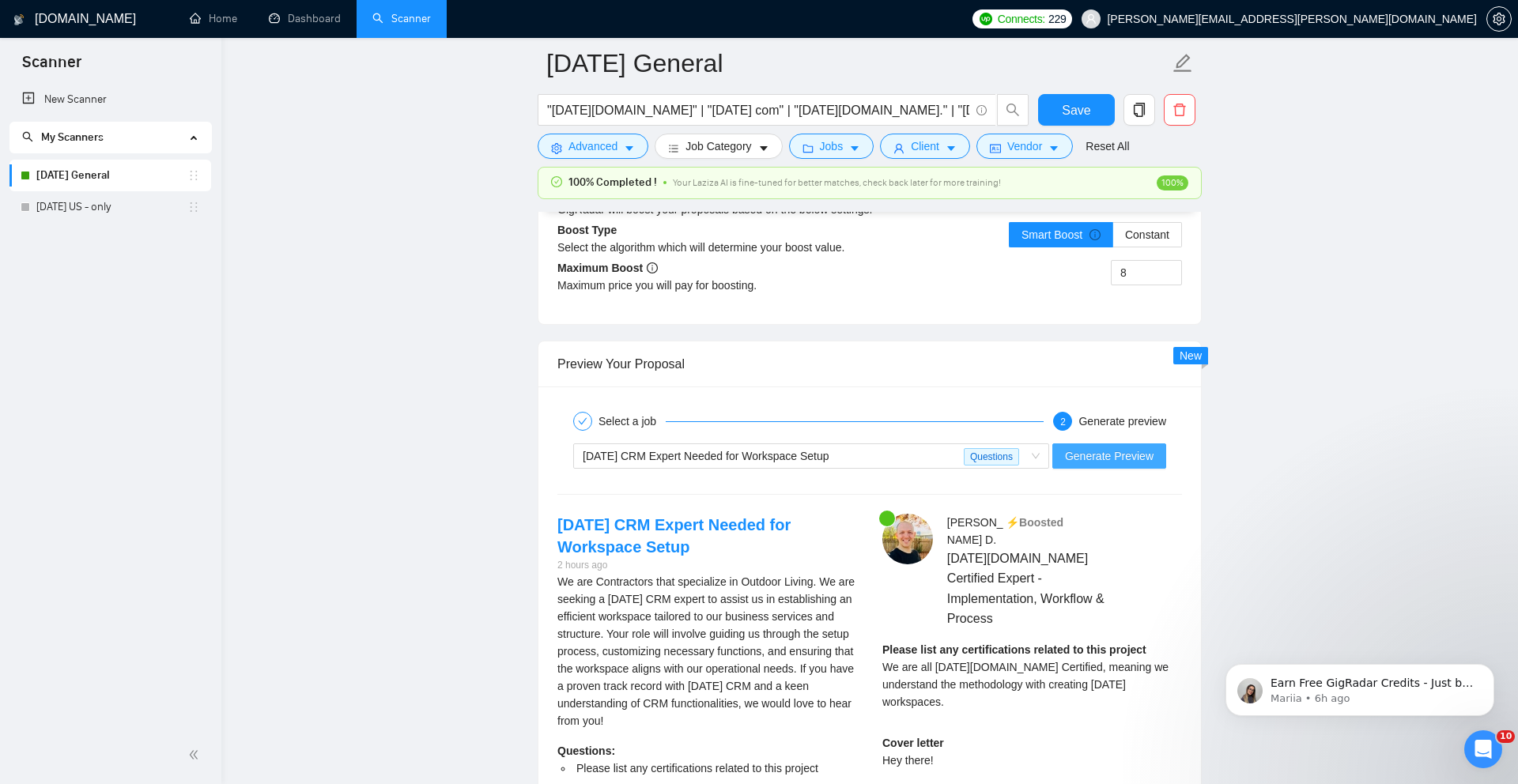
click at [1100, 465] on span "Generate Preview" at bounding box center [1108, 456] width 89 height 18
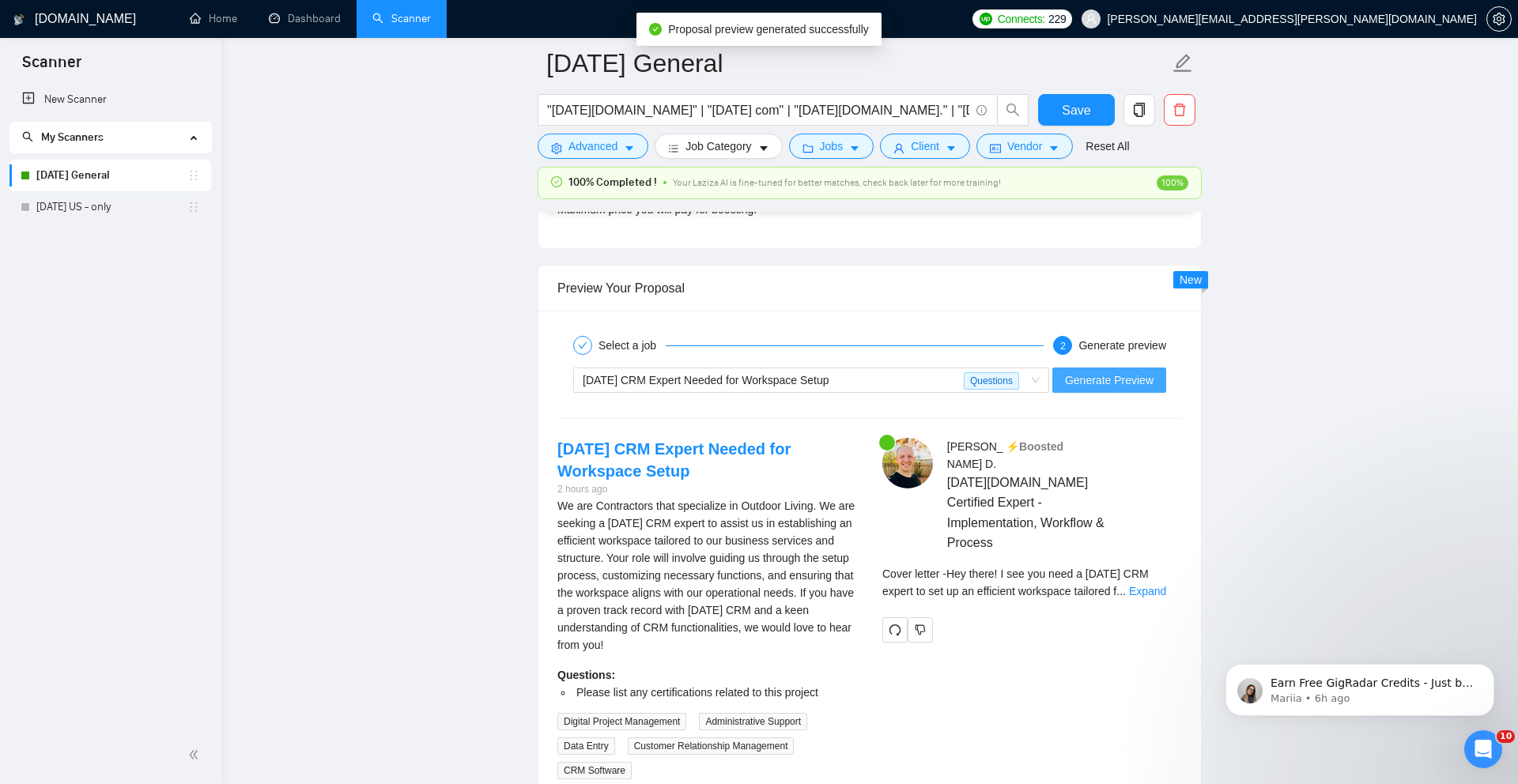
scroll to position [2981, 0]
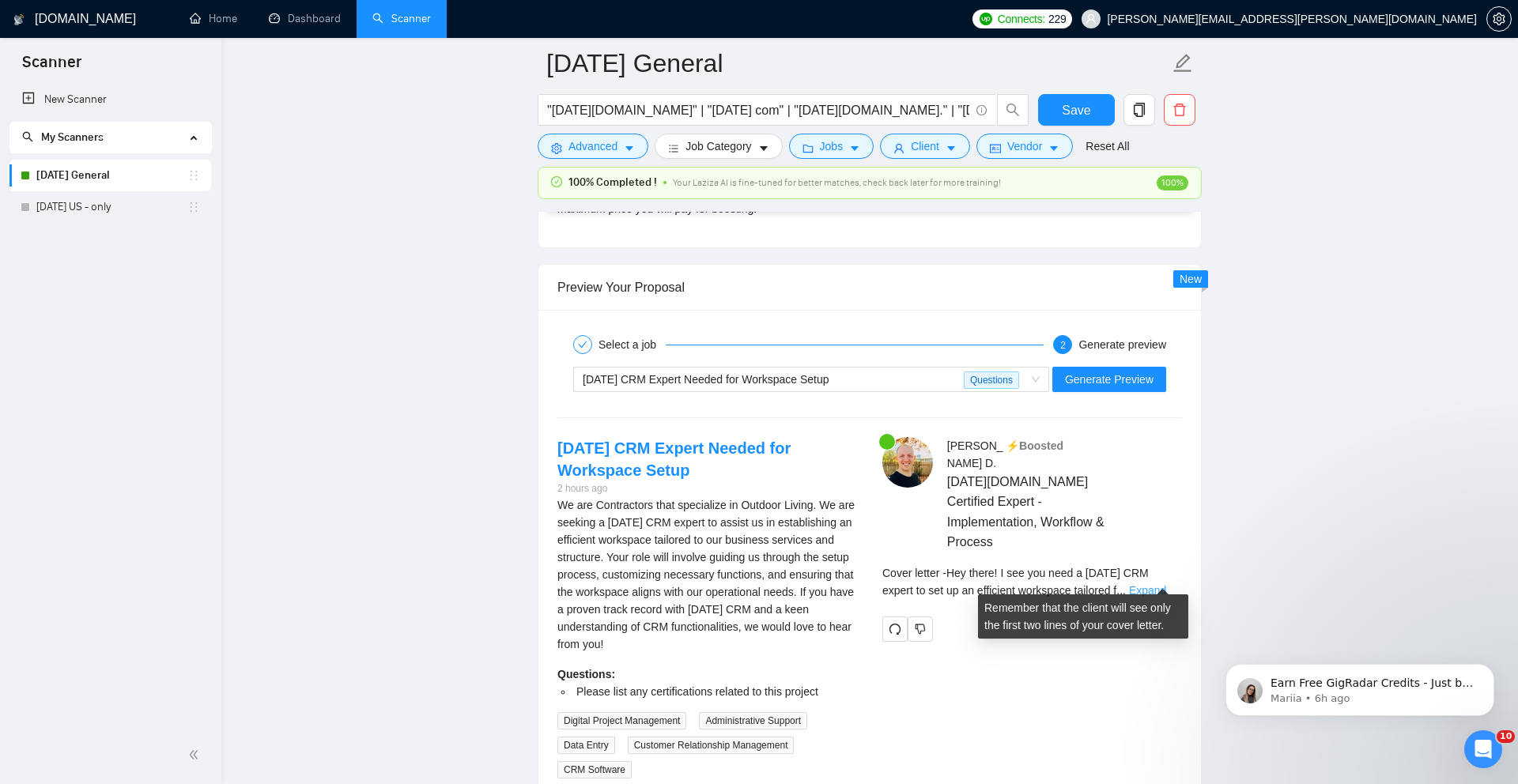
click at [1155, 584] on link "Expand" at bounding box center [1147, 591] width 38 height 13
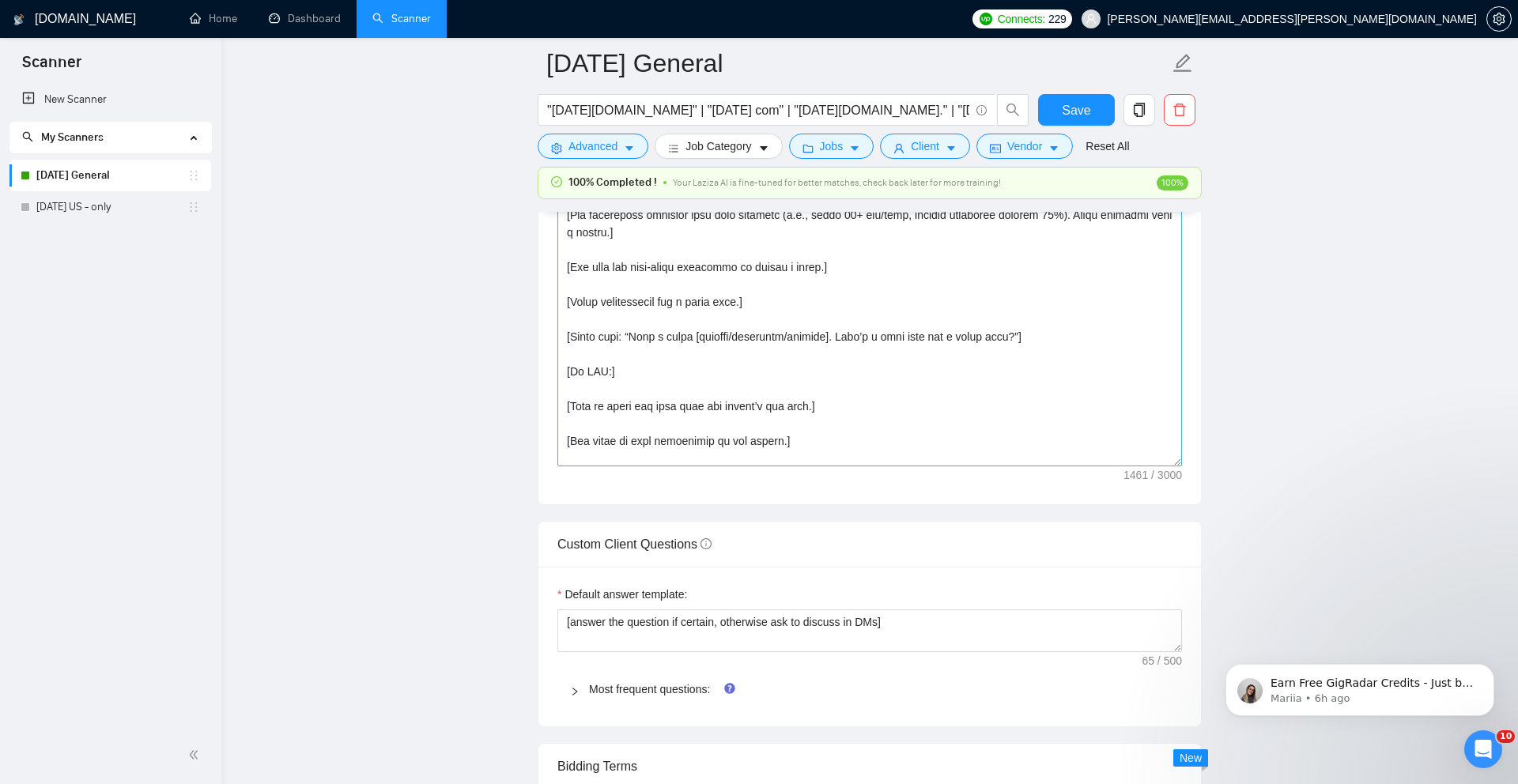
scroll to position [348, 0]
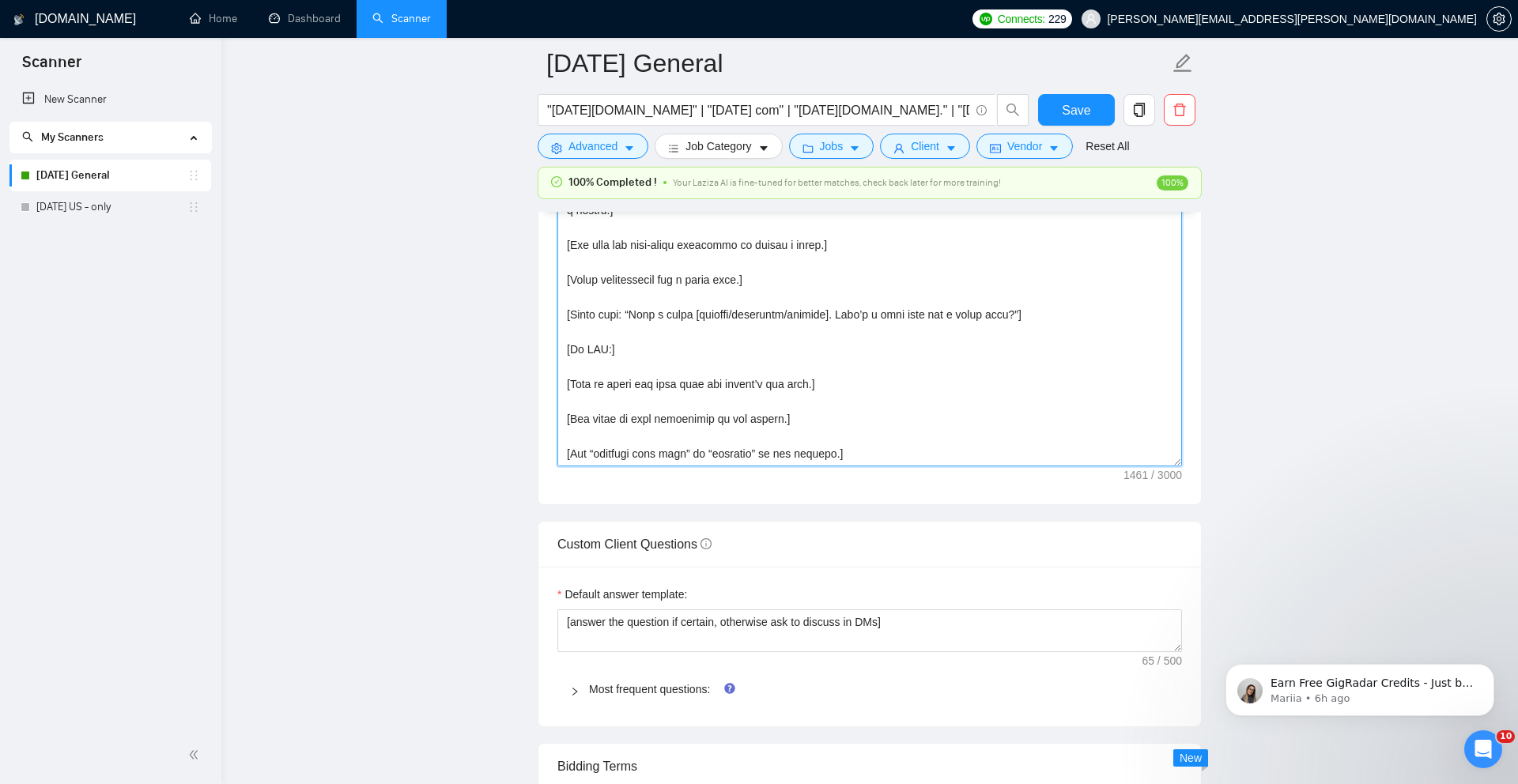
click at [914, 466] on textarea "Cover letter template:" at bounding box center [870, 288] width 624 height 355
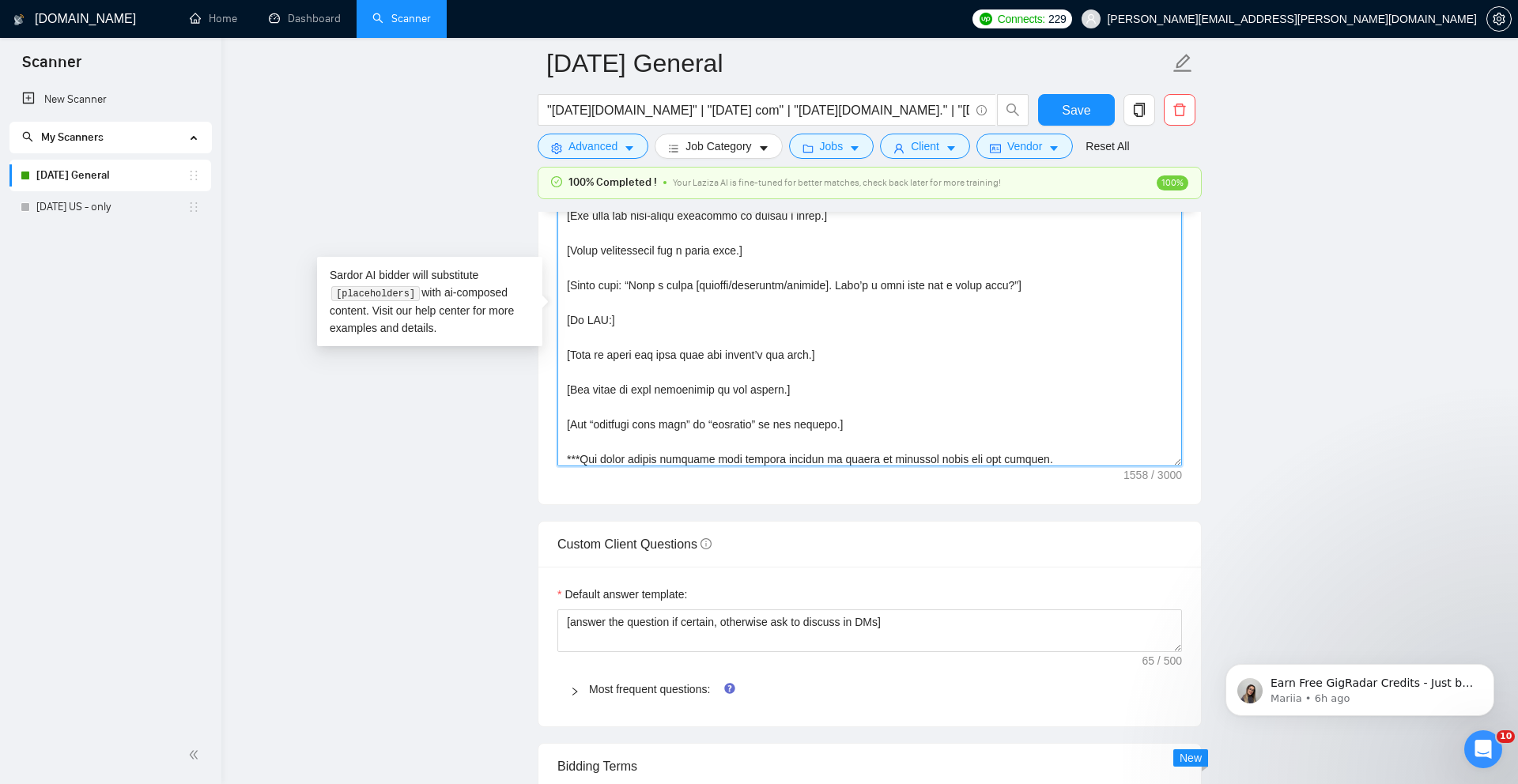
click at [1063, 466] on textarea "Cover letter template:" at bounding box center [870, 288] width 624 height 355
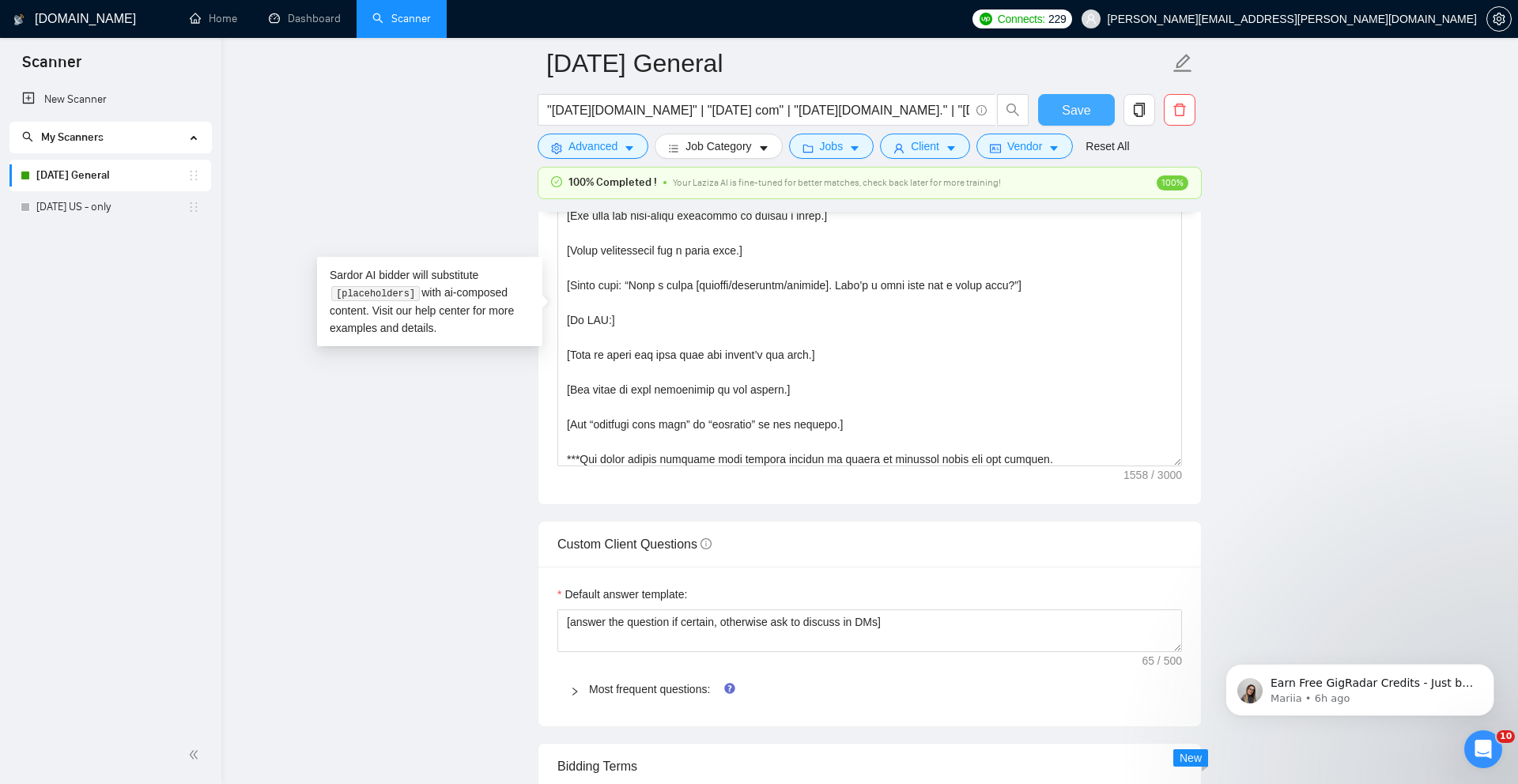
click at [1057, 118] on button "Save" at bounding box center [1076, 110] width 77 height 32
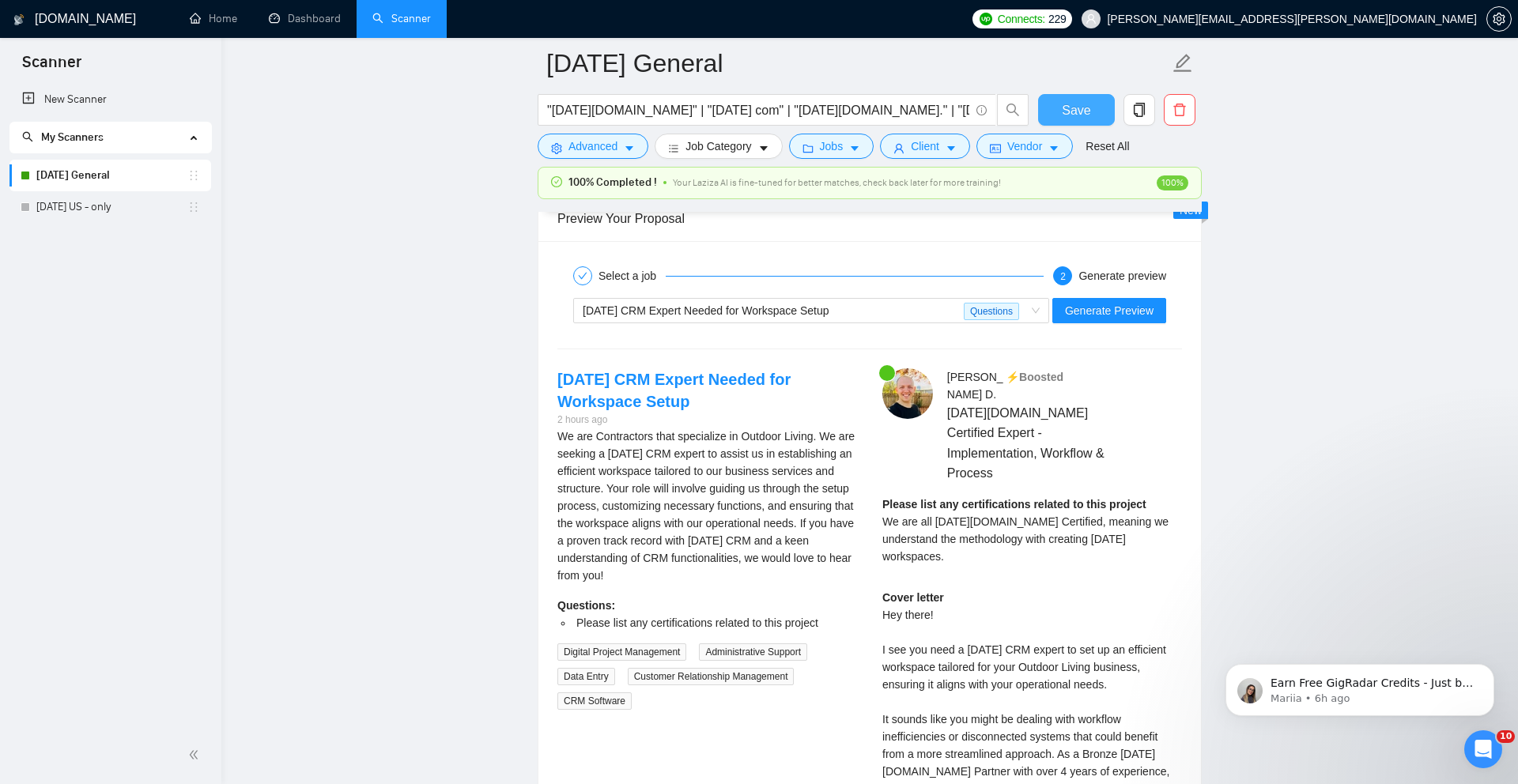
scroll to position [3060, 0]
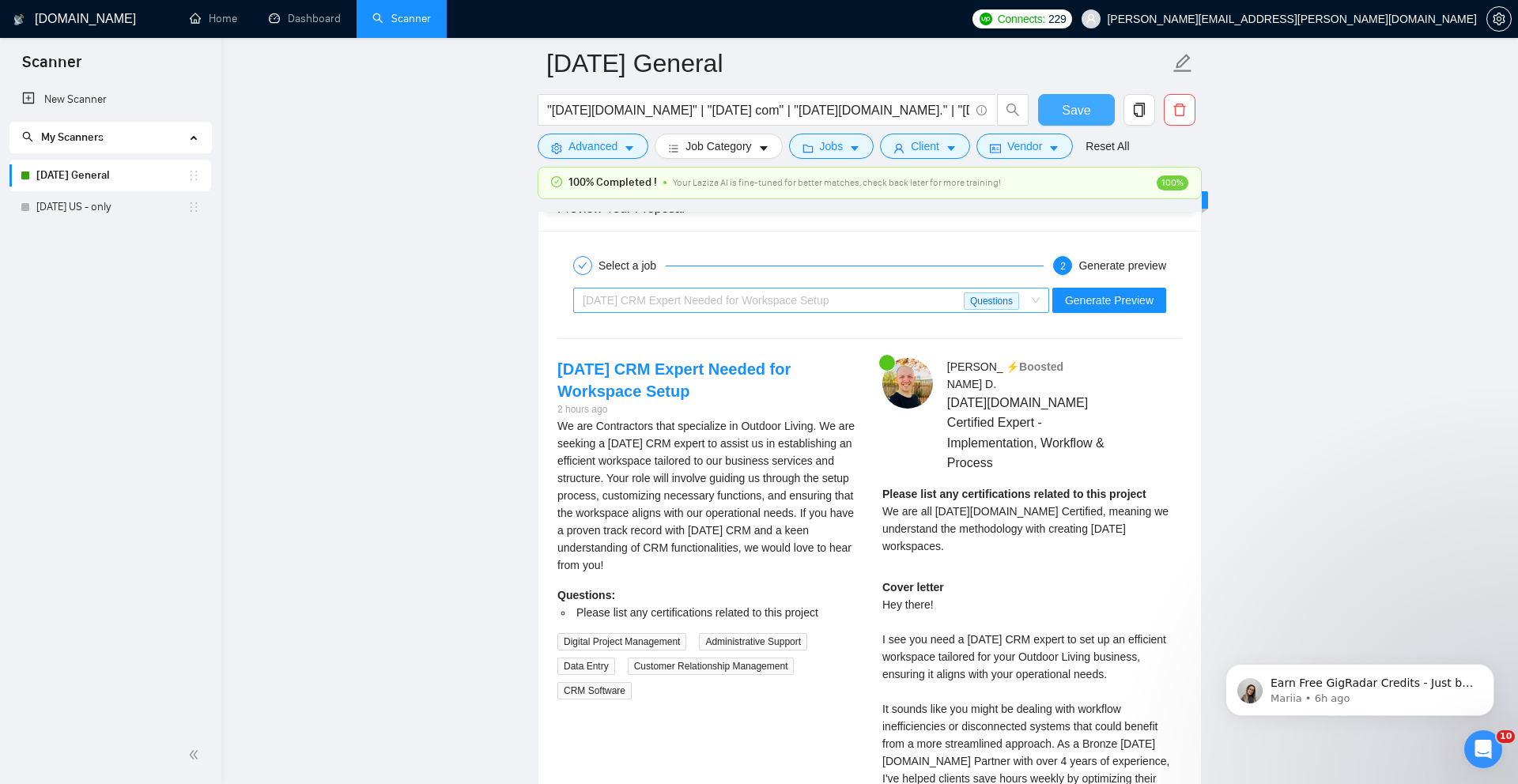
click at [914, 312] on div "[DATE] CRM Expert Needed for Workspace Setup" at bounding box center [773, 300] width 381 height 24
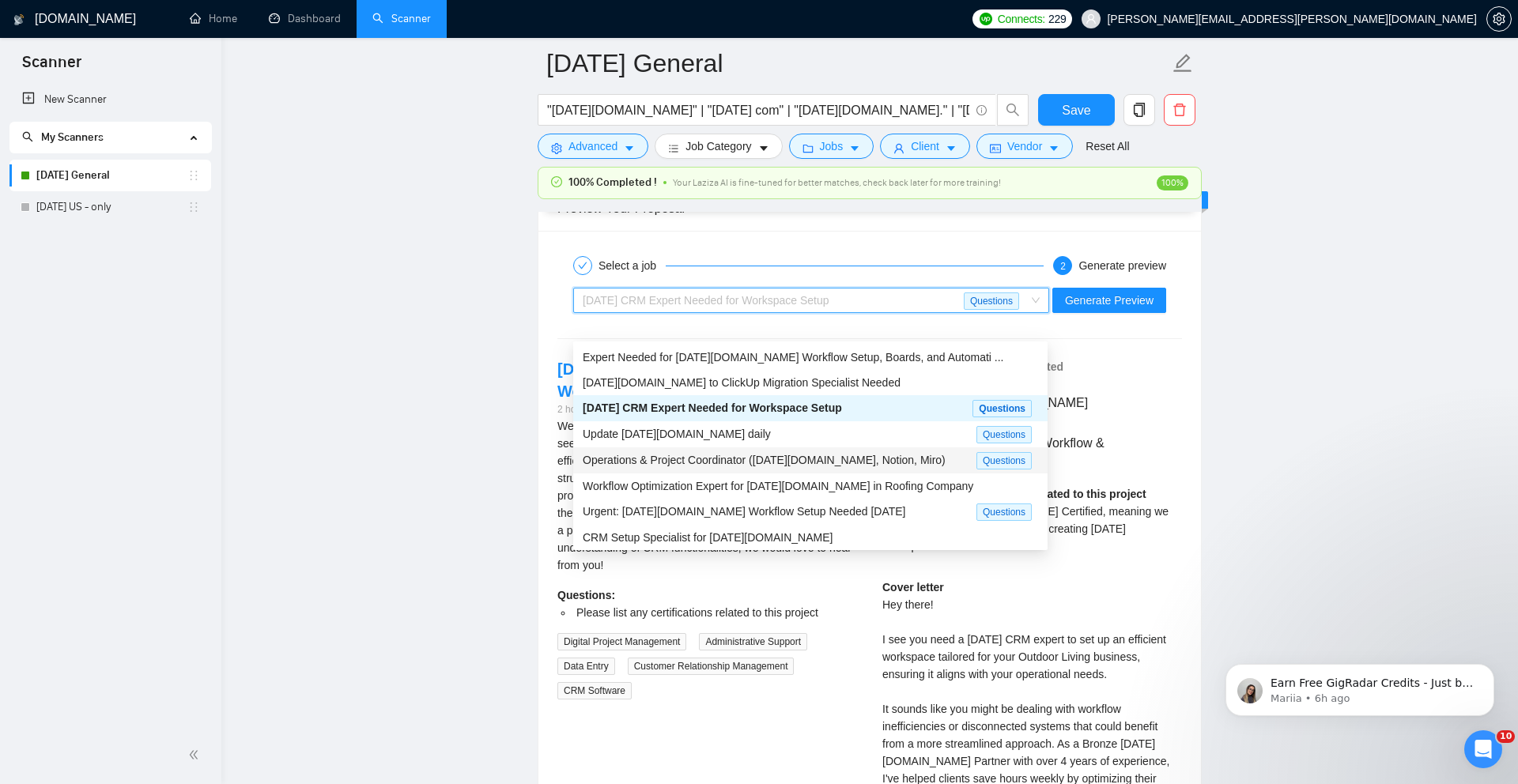
scroll to position [53, 0]
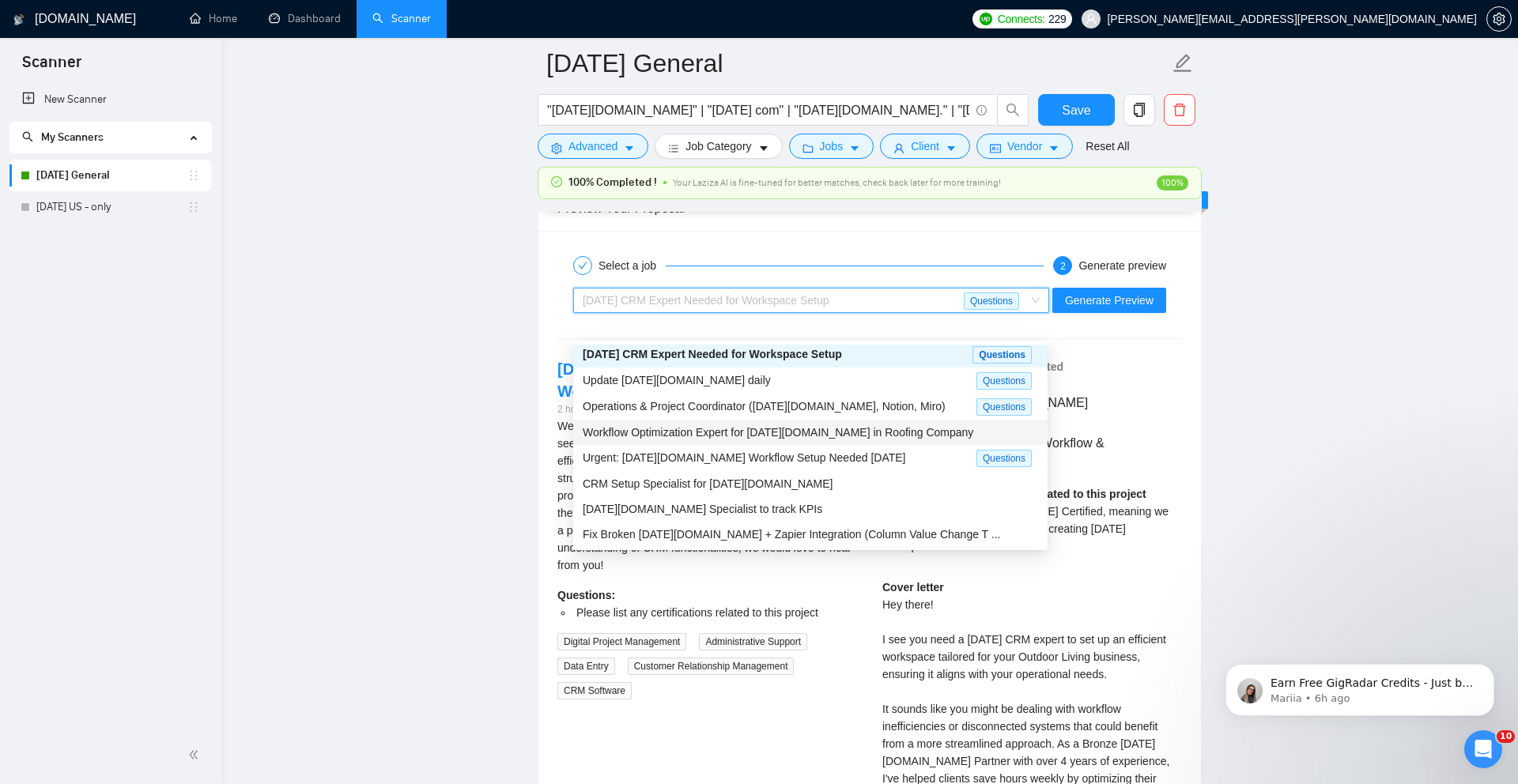
click at [815, 438] on div "Workflow Optimization Expert for [DATE][DOMAIN_NAME] in Roofing Company" at bounding box center [811, 433] width 455 height 18
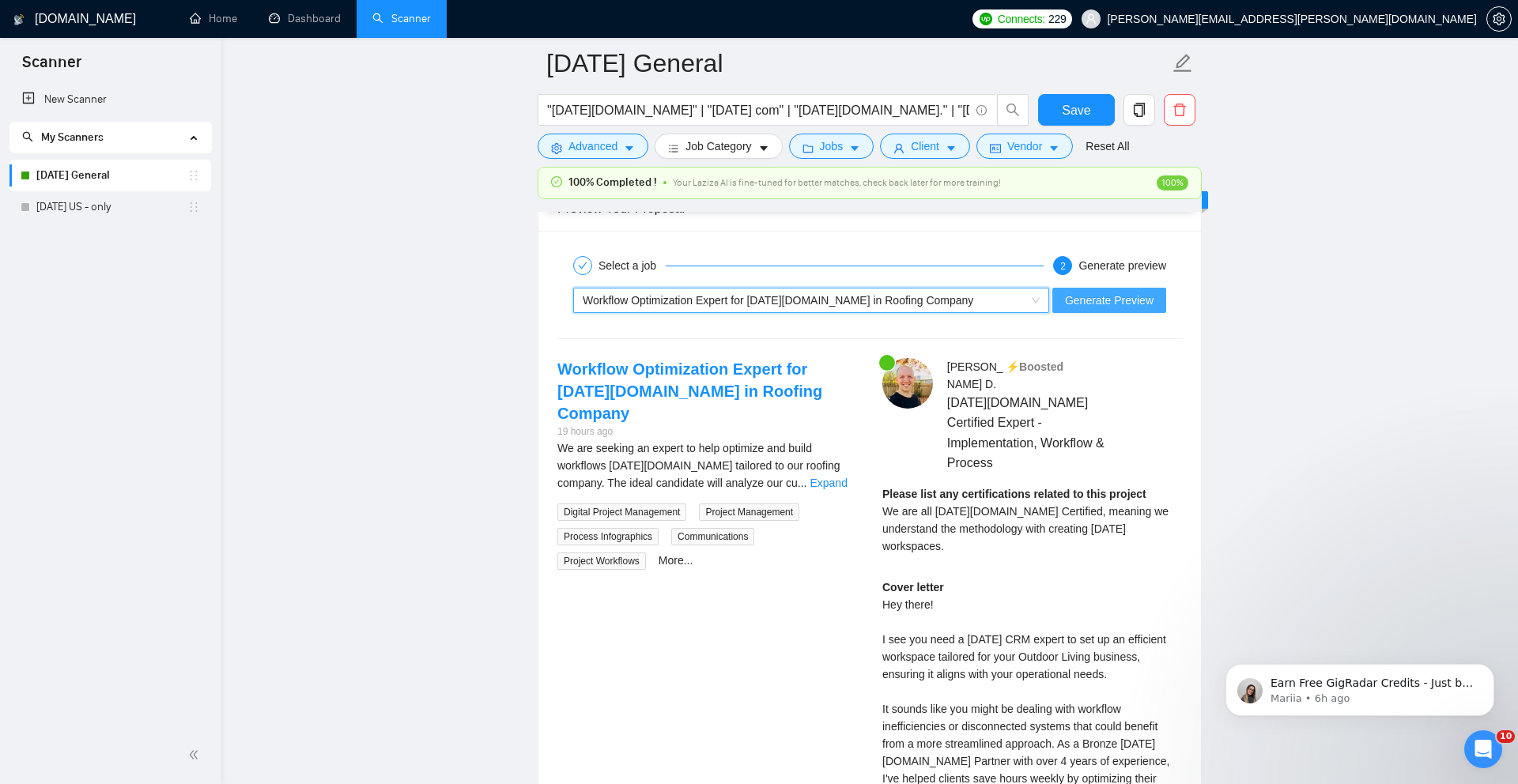
click at [1078, 309] on span "Generate Preview" at bounding box center [1108, 300] width 89 height 18
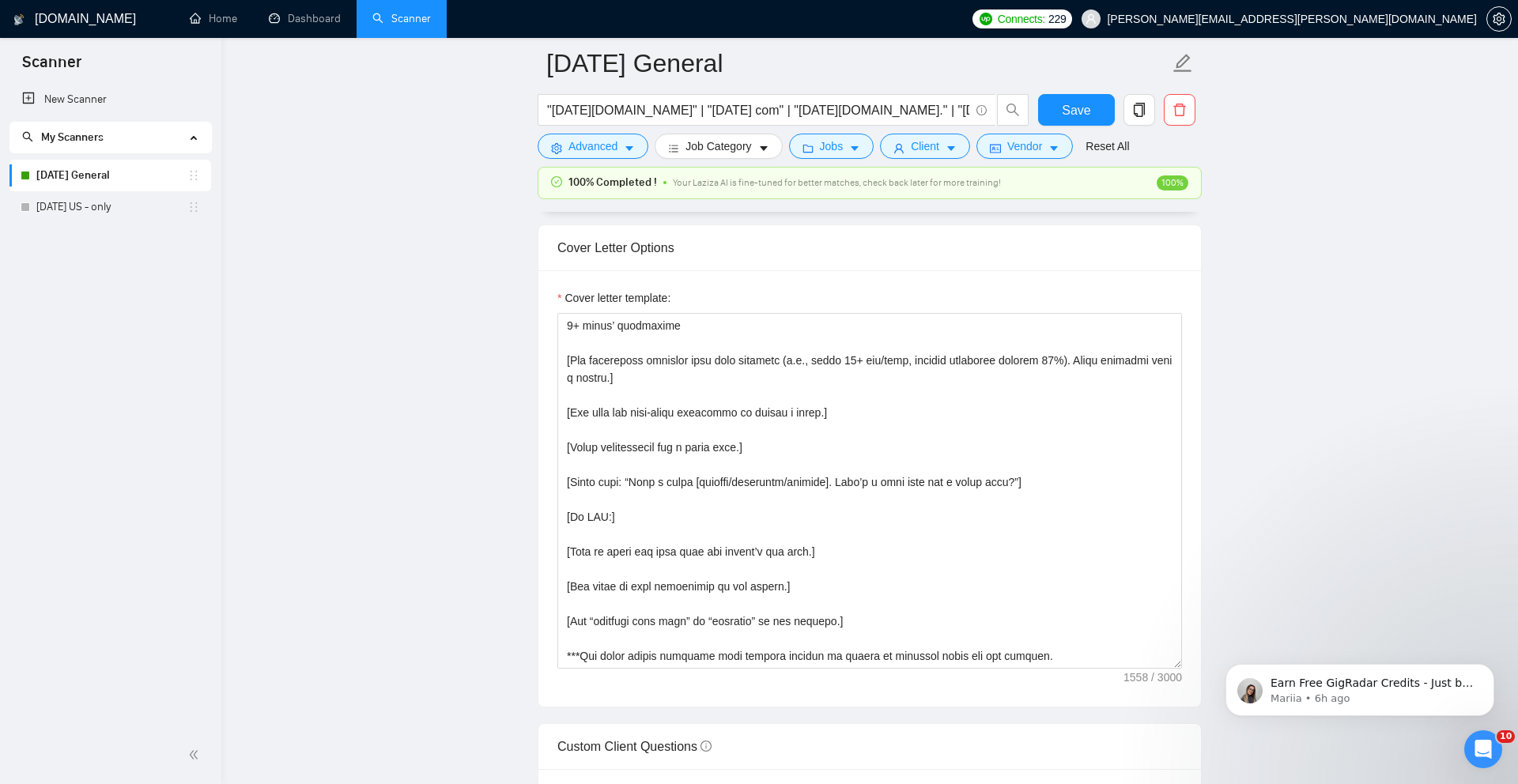
scroll to position [1685, 0]
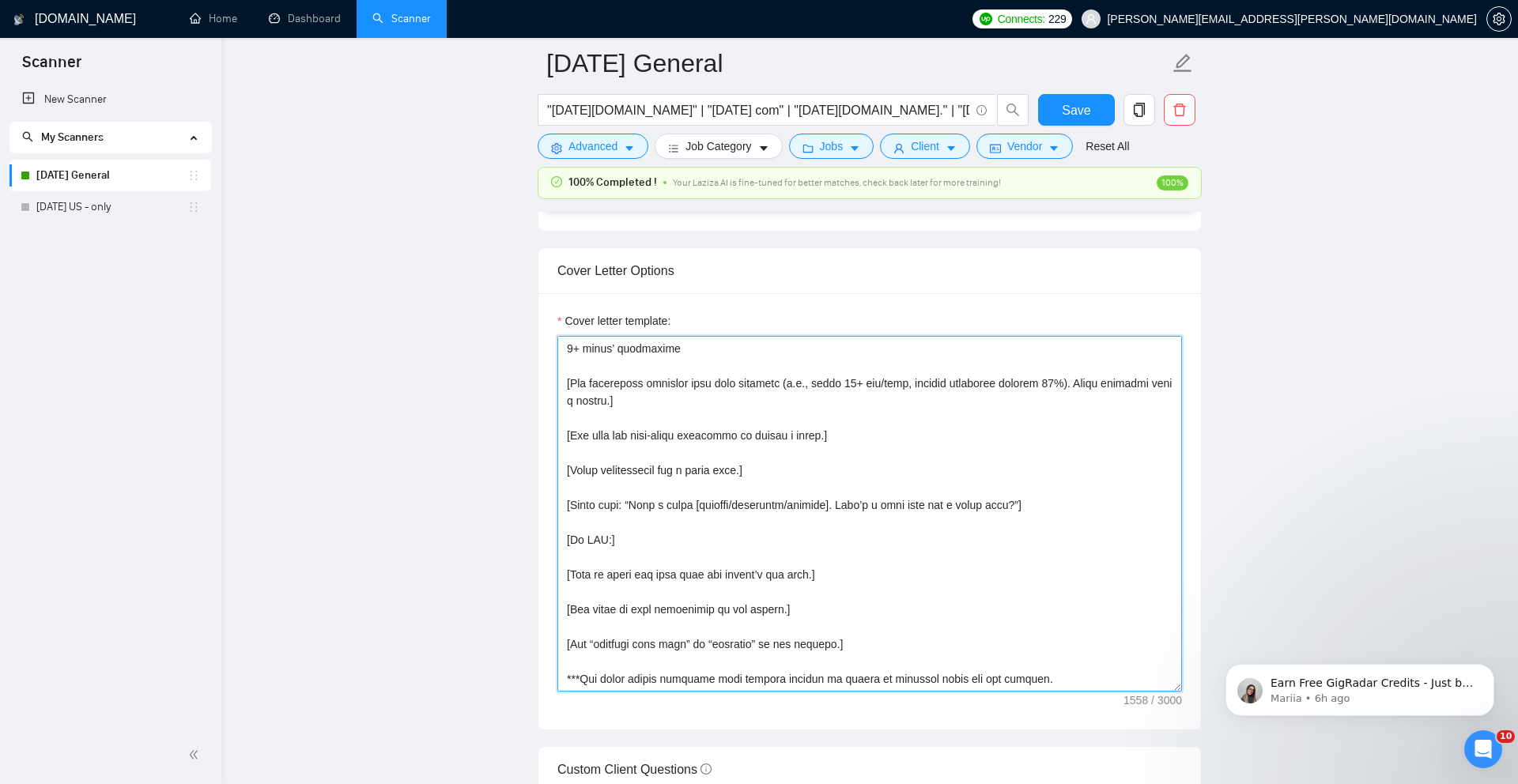
click at [863, 511] on textarea "Cover letter template:" at bounding box center [870, 513] width 624 height 355
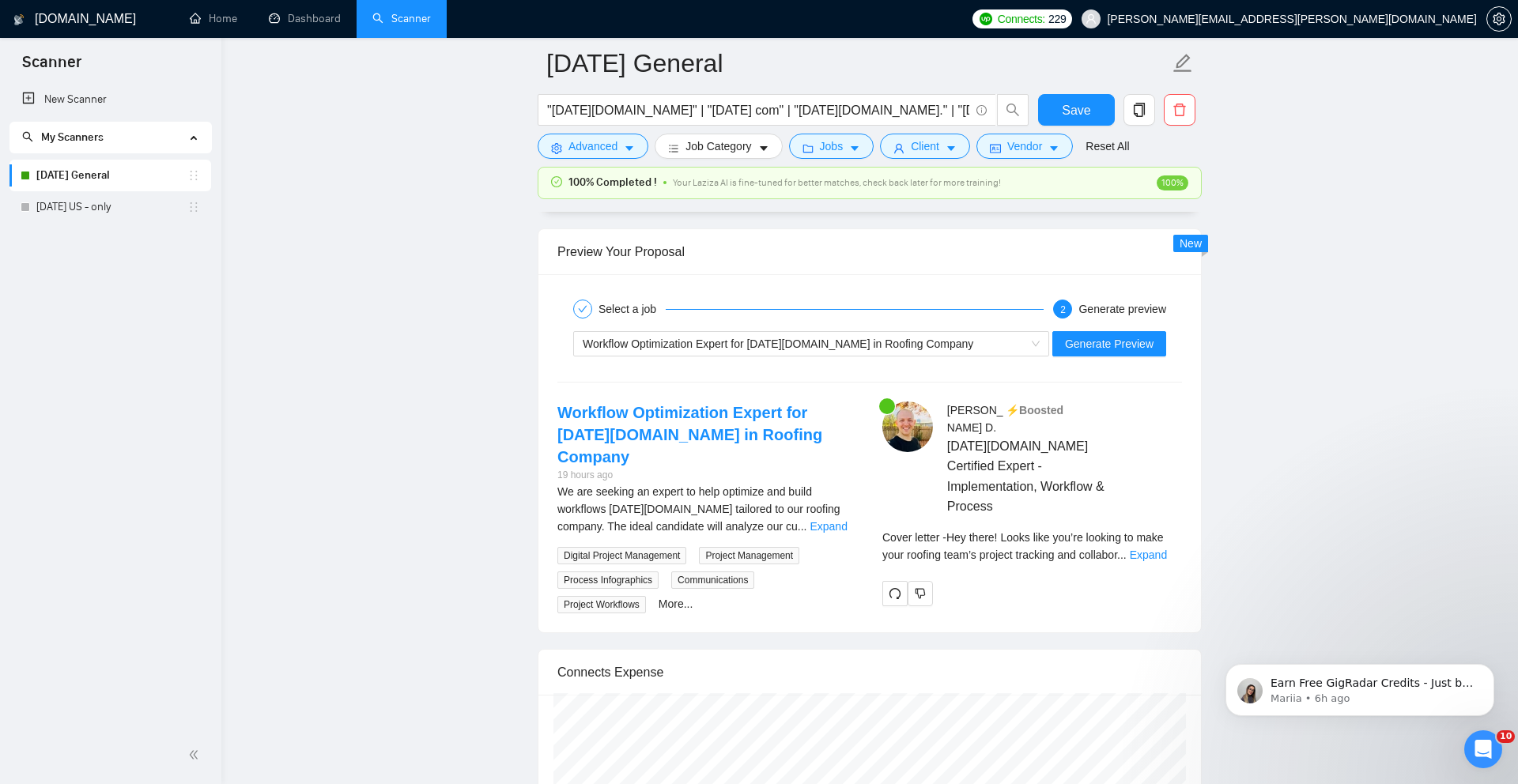
scroll to position [3059, 0]
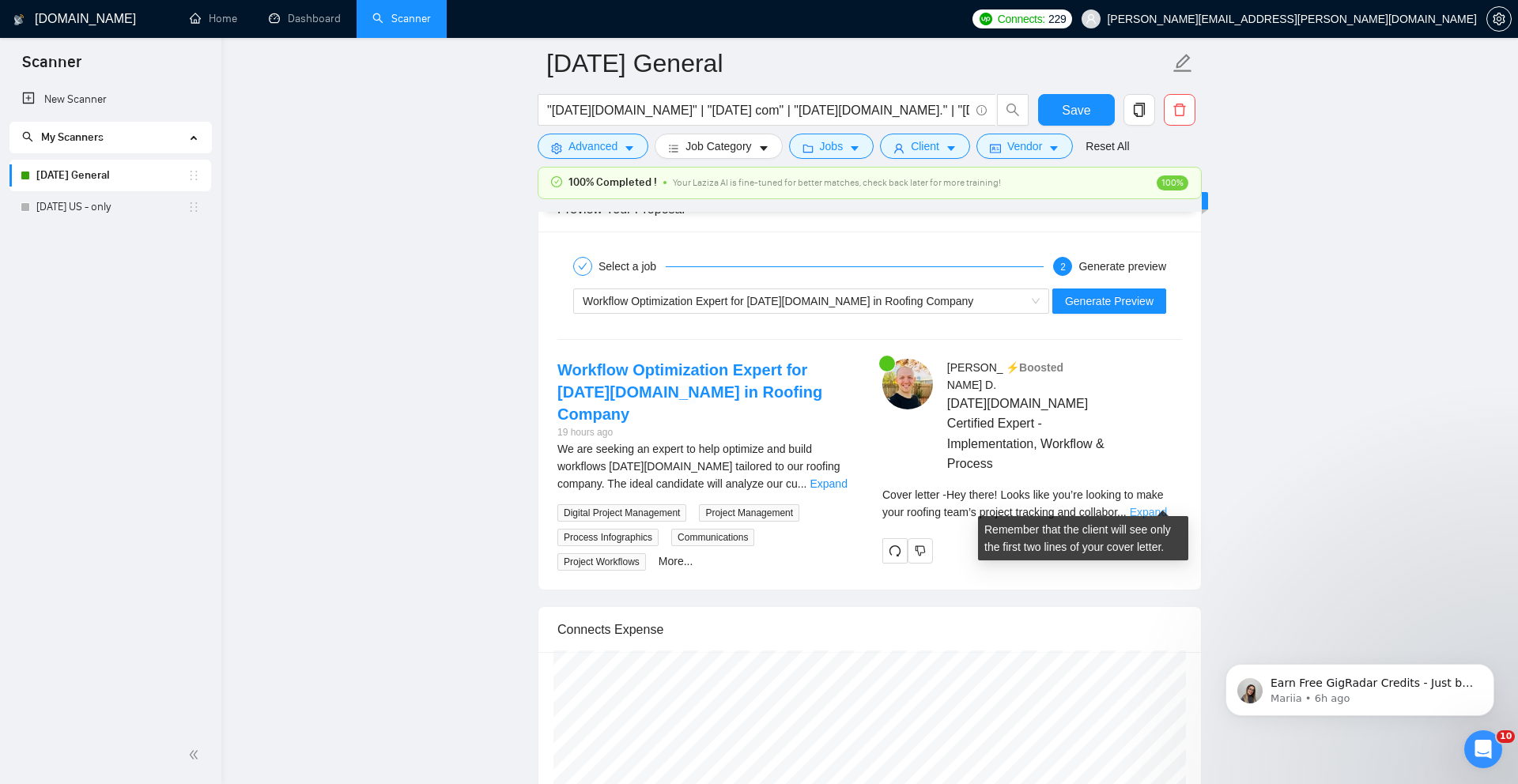
click at [1167, 506] on link "Expand" at bounding box center [1148, 513] width 38 height 13
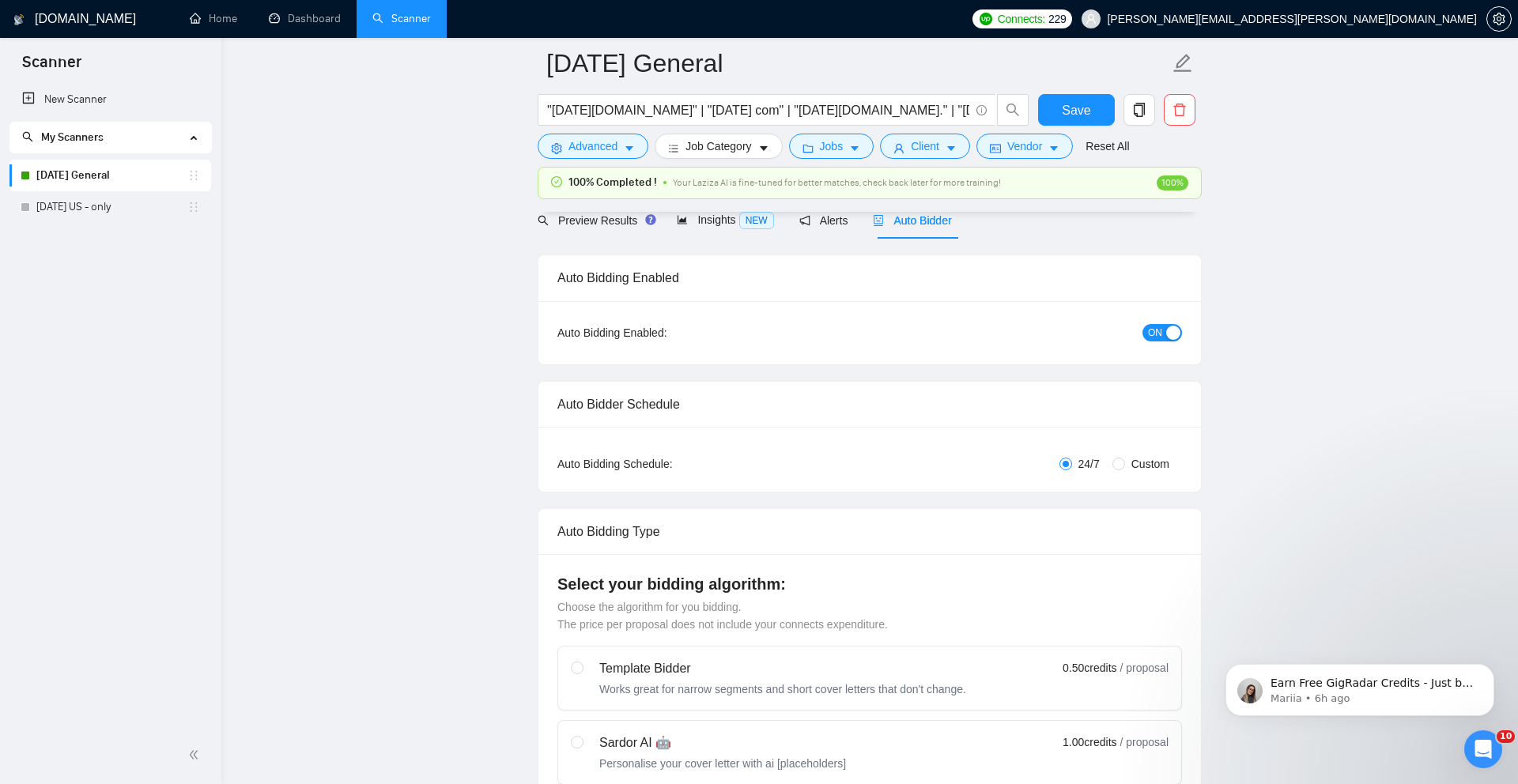
scroll to position [0, 0]
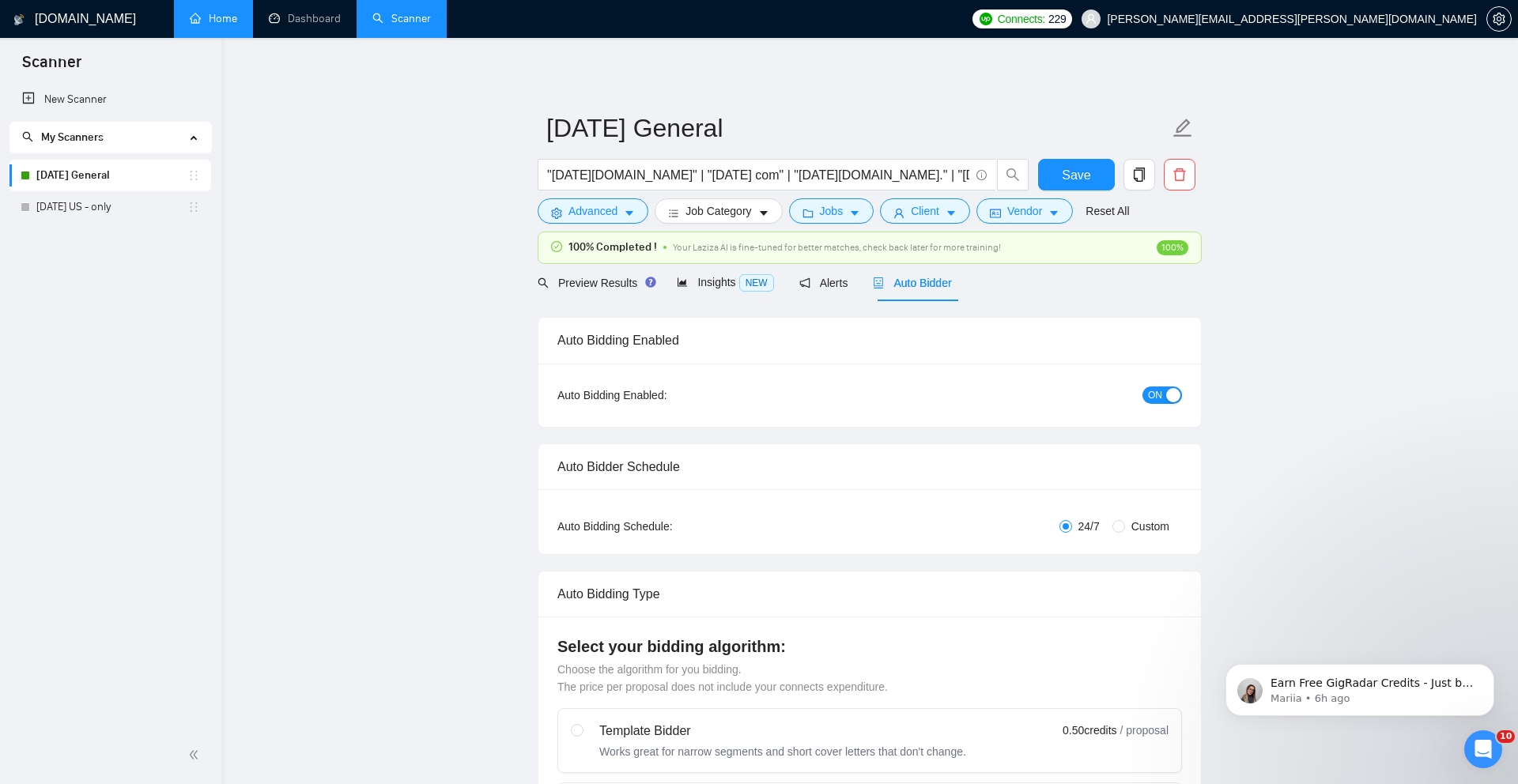
click at [204, 26] on link "Home" at bounding box center [213, 18] width 47 height 14
